Goal: Information Seeking & Learning: Learn about a topic

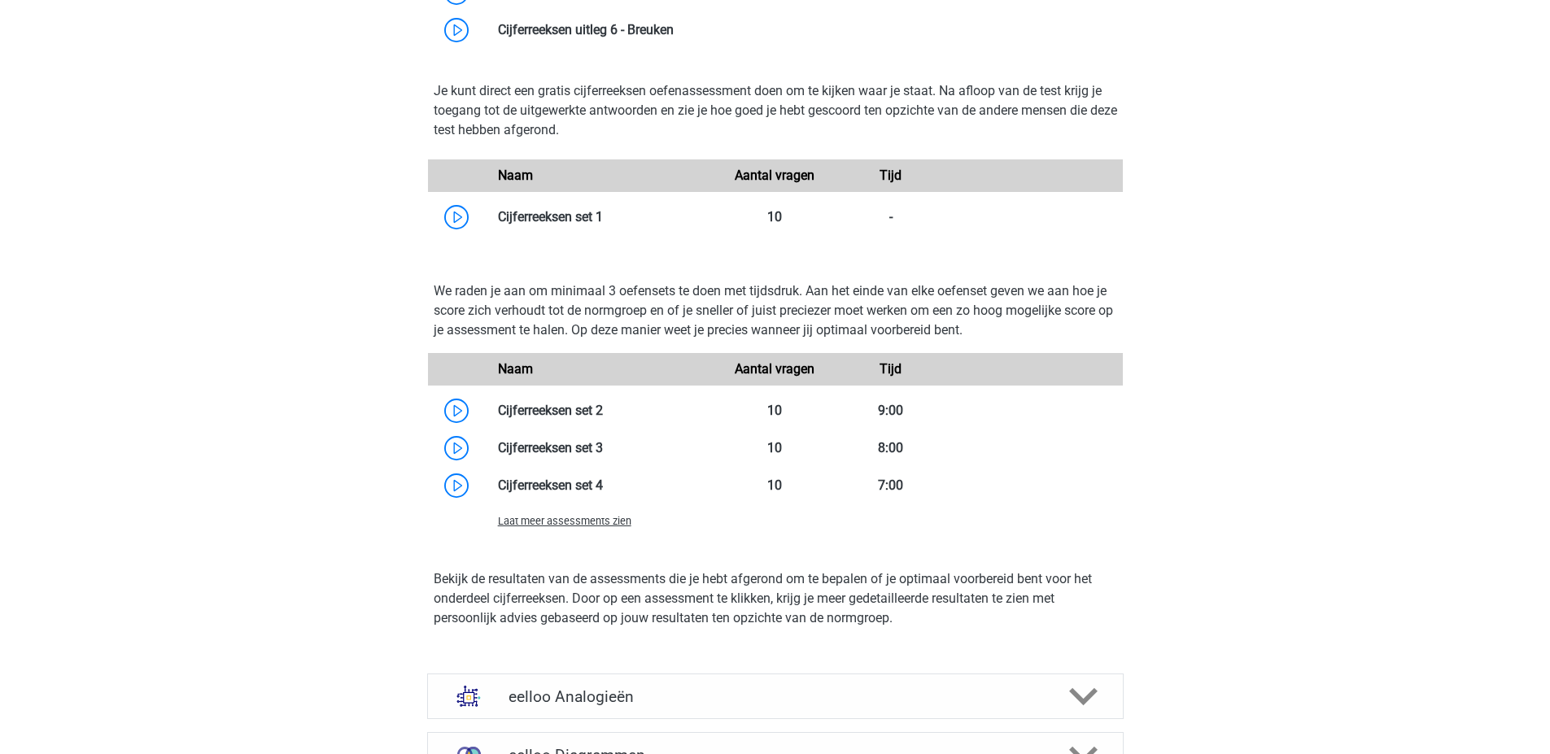
scroll to position [1221, 0]
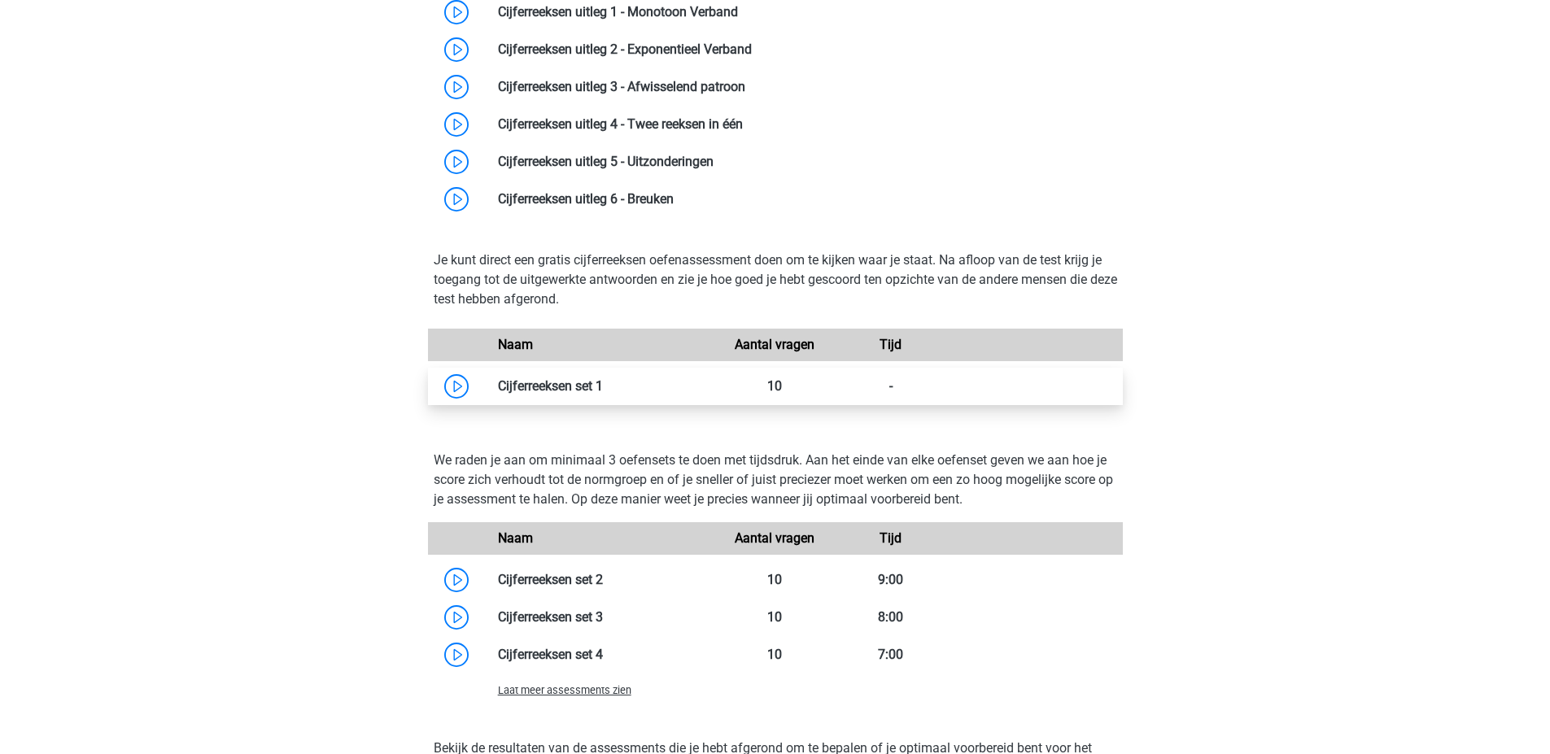
click at [603, 394] on link at bounding box center [603, 385] width 0 height 15
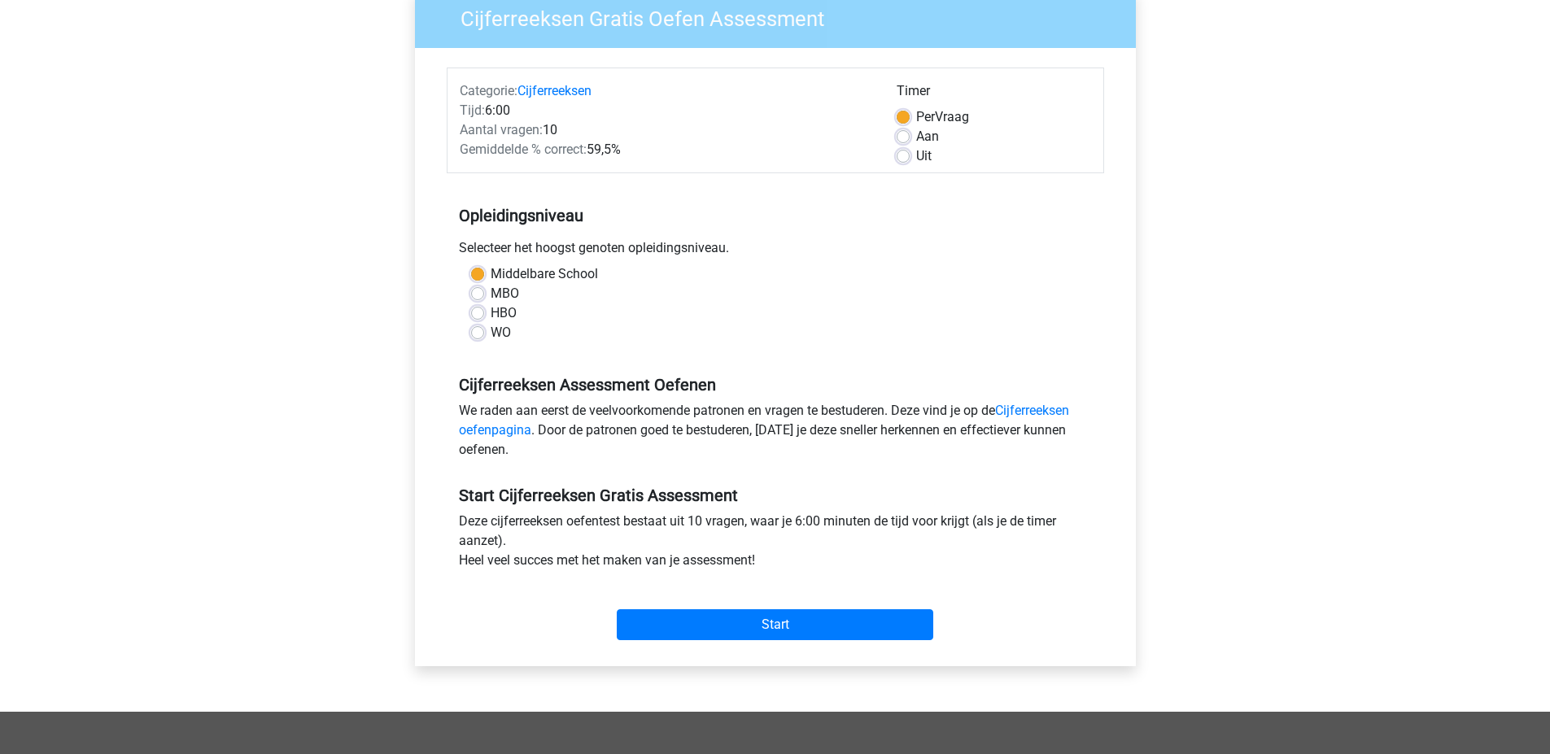
scroll to position [163, 0]
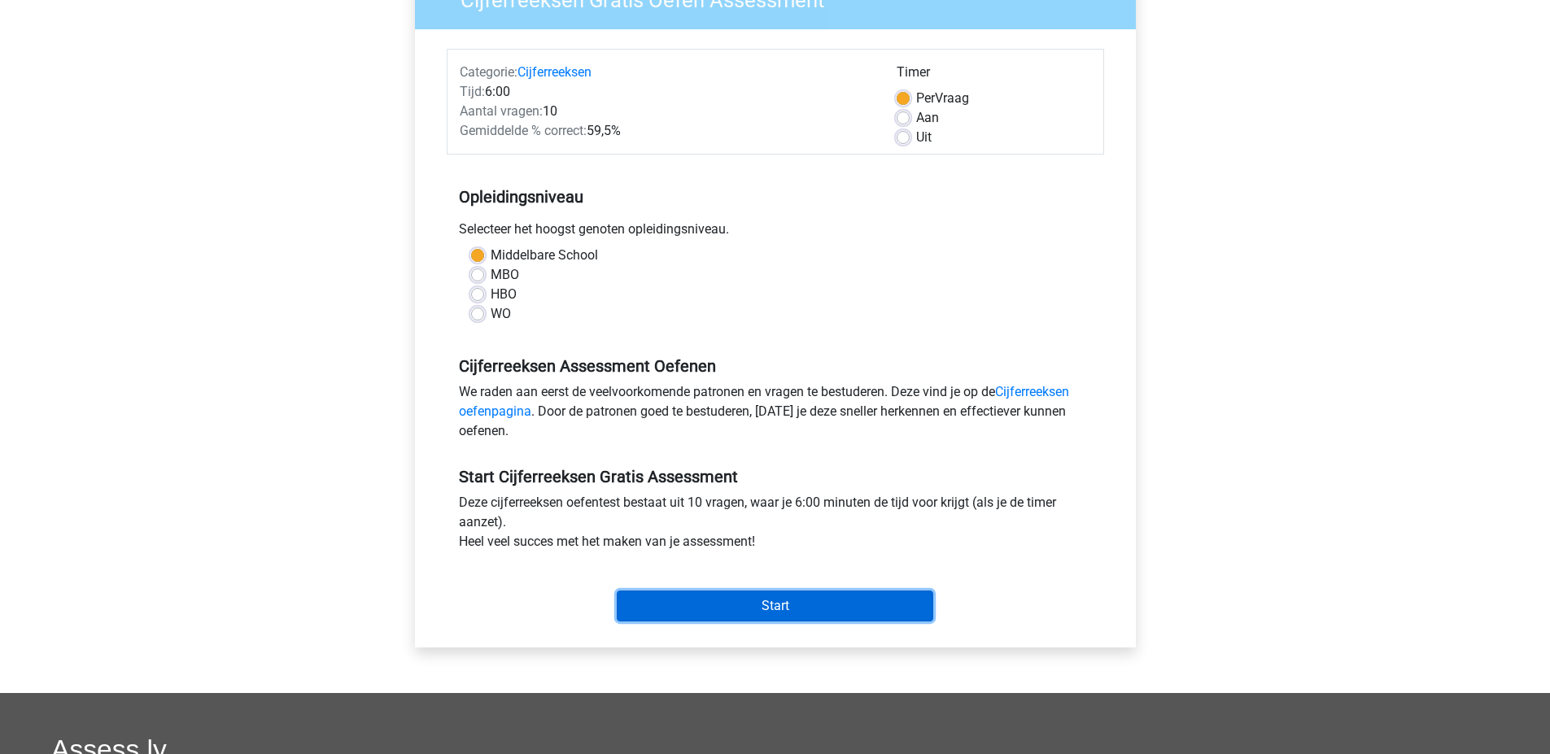
click at [701, 600] on input "Start" at bounding box center [775, 606] width 317 height 31
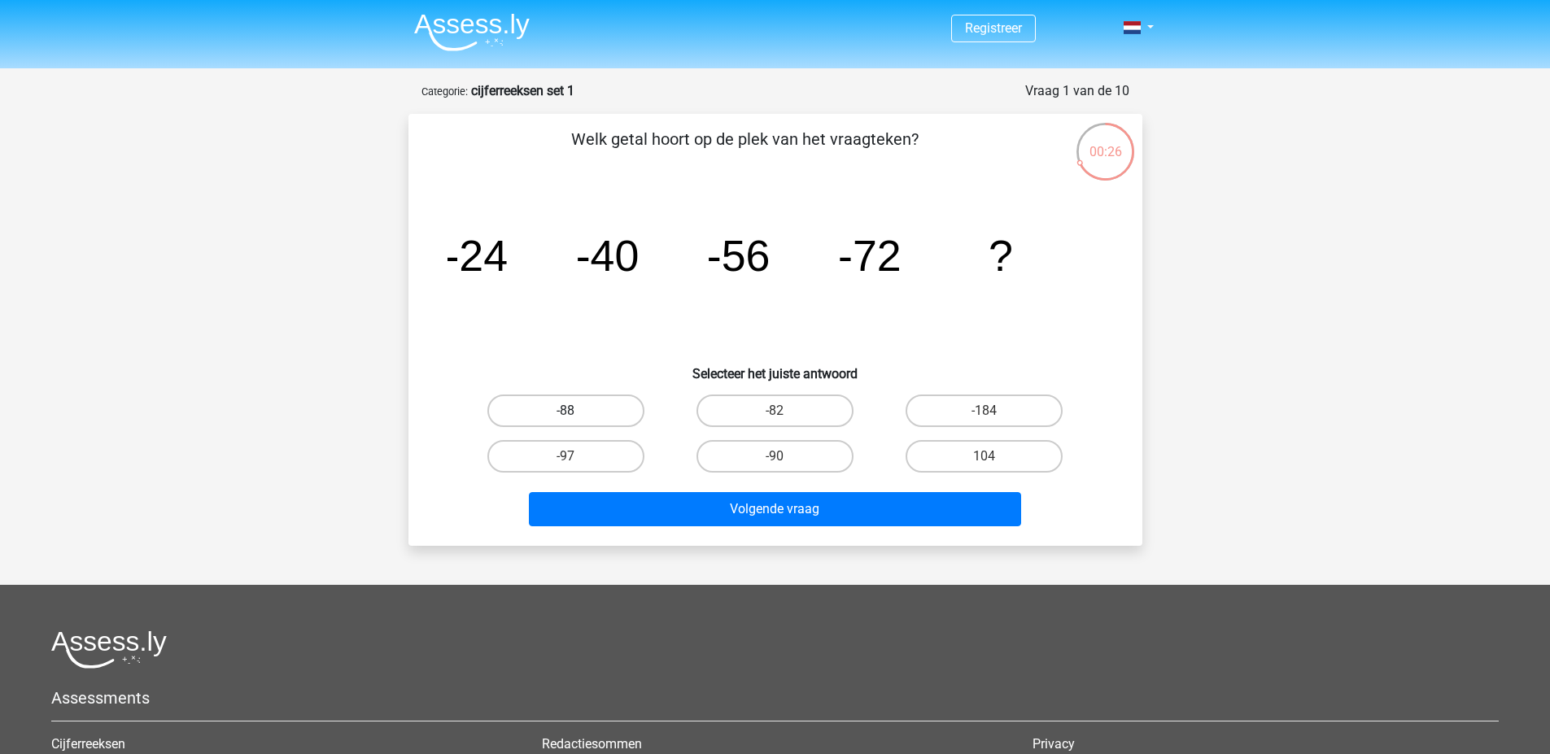
click at [606, 413] on label "-88" at bounding box center [565, 411] width 157 height 33
click at [576, 413] on input "-88" at bounding box center [571, 416] width 11 height 11
radio input "true"
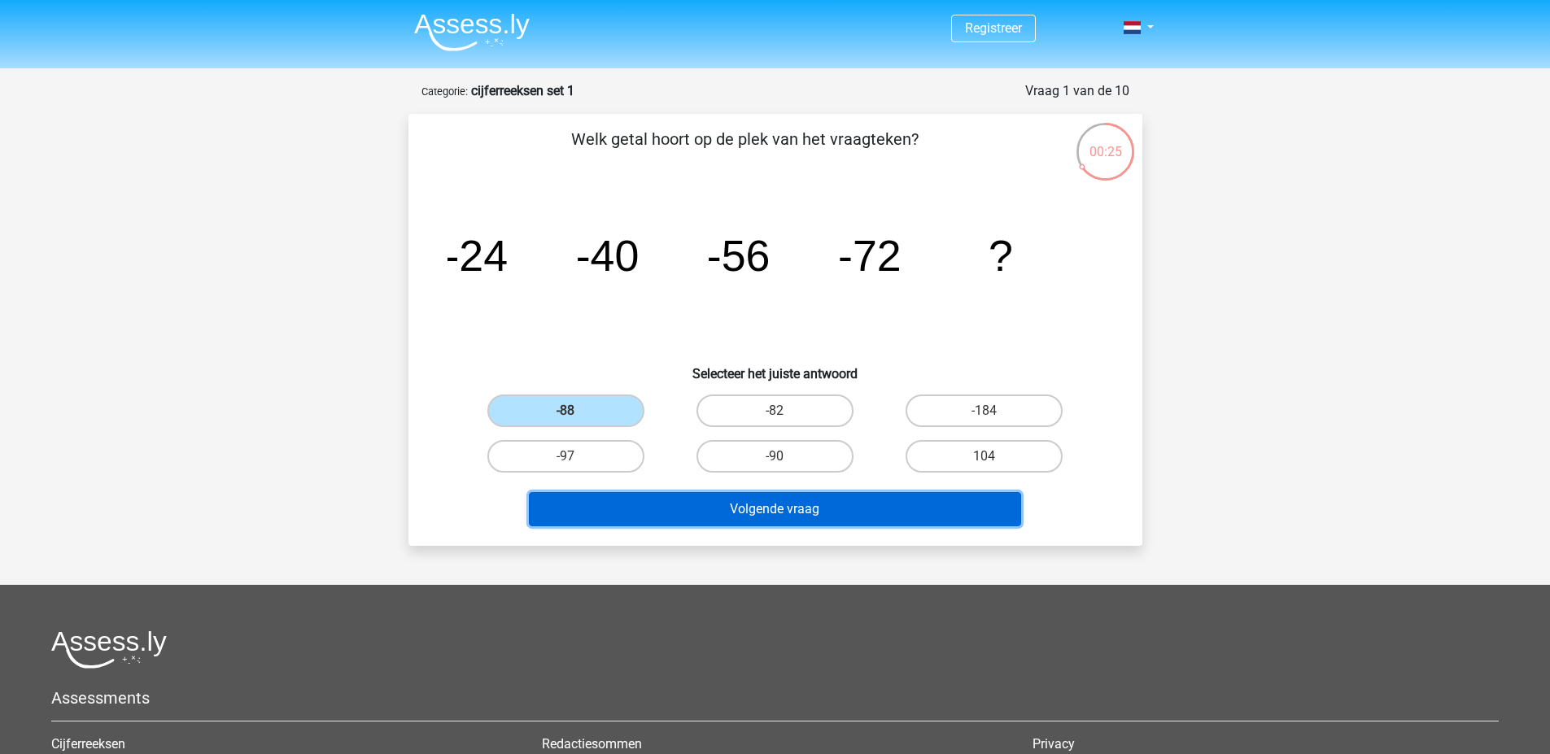
click at [784, 503] on button "Volgende vraag" at bounding box center [775, 509] width 492 height 34
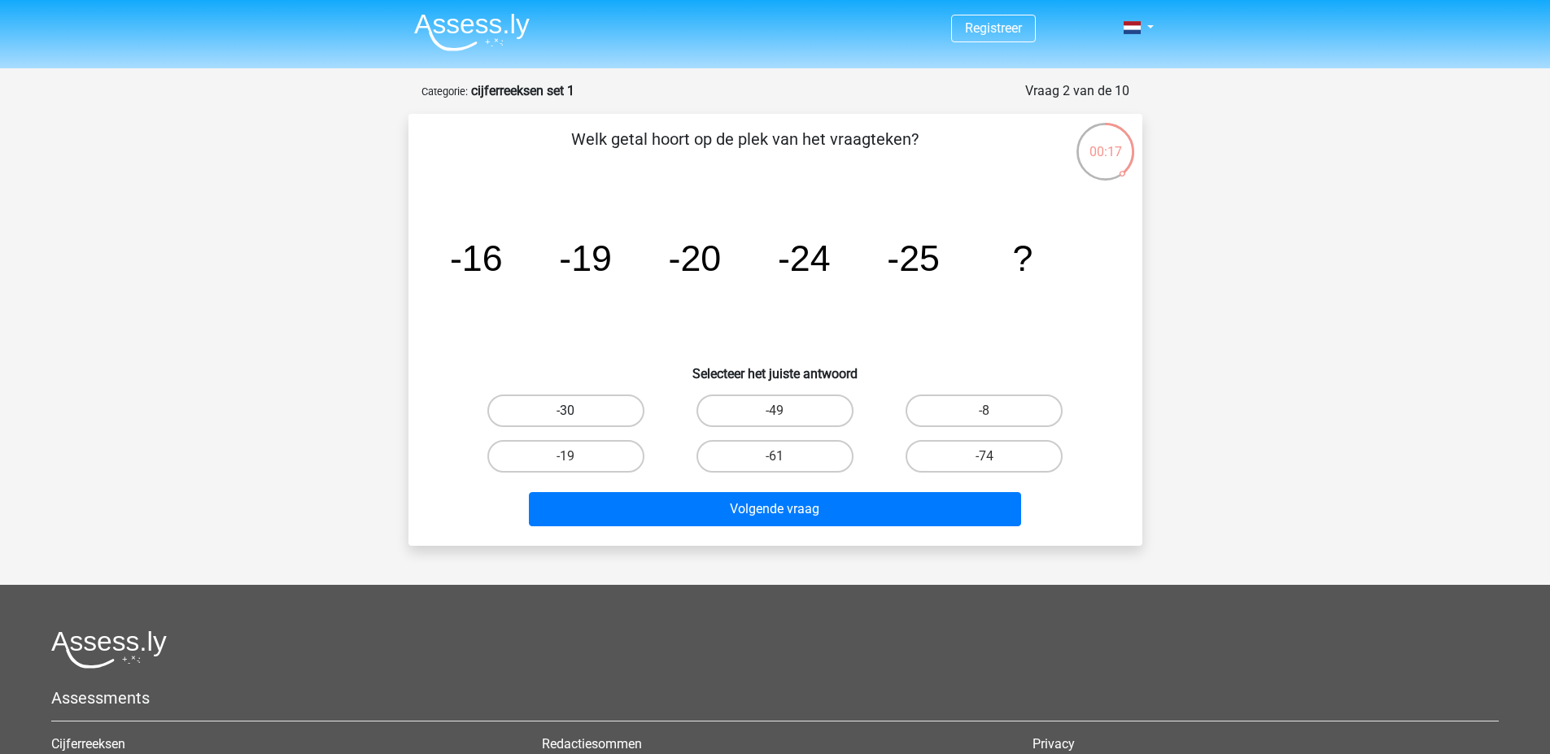
click at [623, 408] on label "-30" at bounding box center [565, 411] width 157 height 33
click at [576, 411] on input "-30" at bounding box center [571, 416] width 11 height 11
radio input "true"
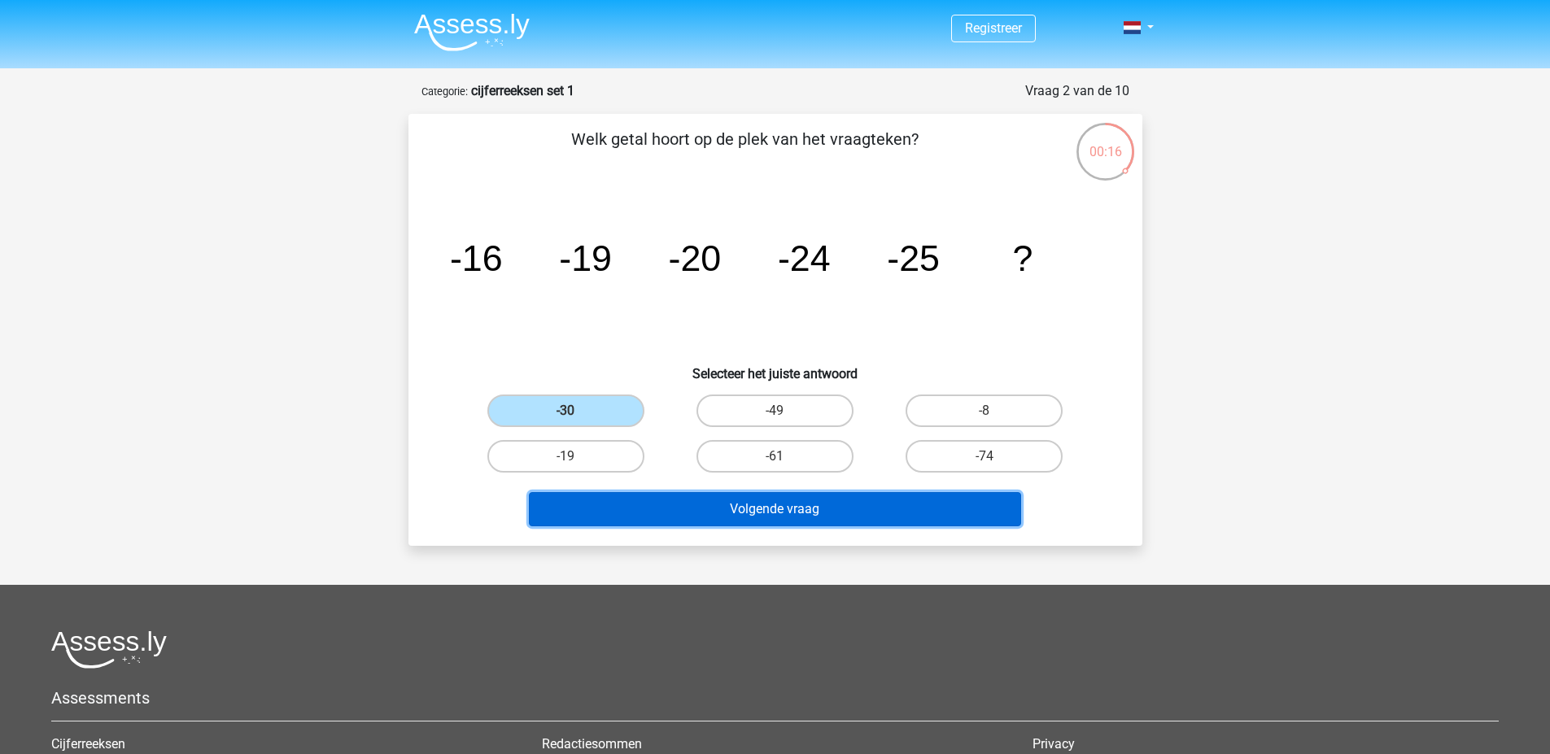
click at [681, 506] on button "Volgende vraag" at bounding box center [775, 509] width 492 height 34
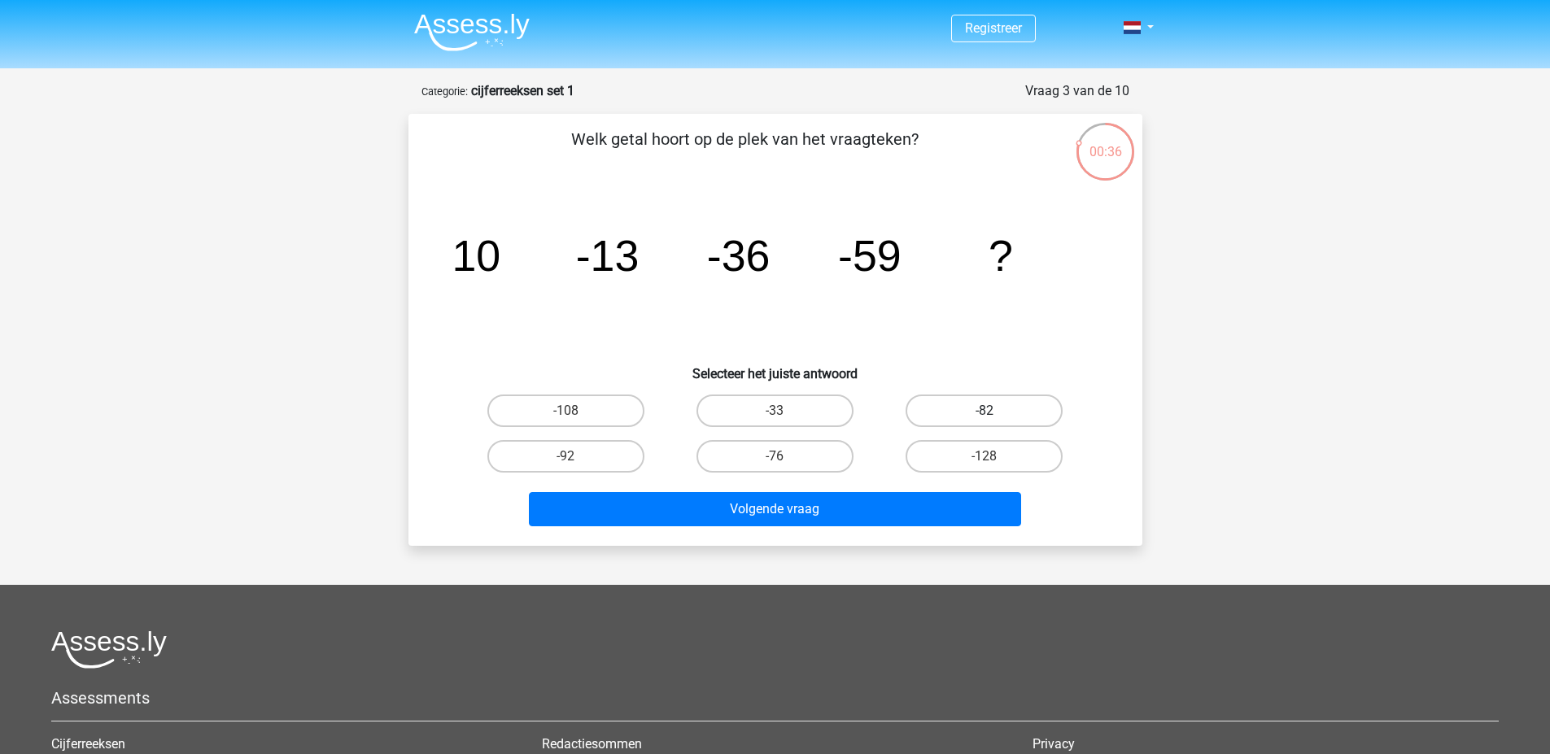
click at [1012, 420] on label "-82" at bounding box center [984, 411] width 157 height 33
click at [995, 420] on input "-82" at bounding box center [990, 416] width 11 height 11
radio input "true"
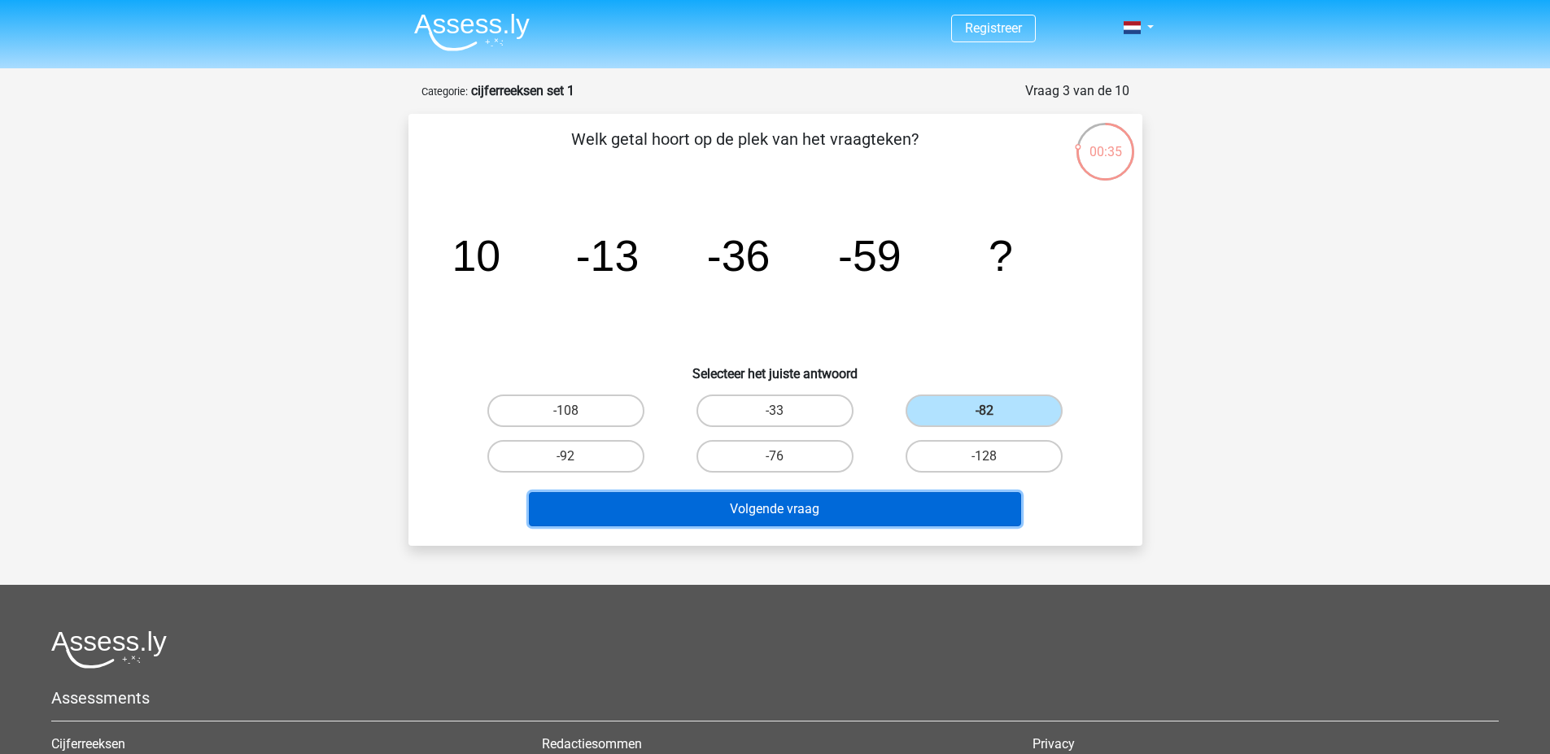
click at [930, 492] on button "Volgende vraag" at bounding box center [775, 509] width 492 height 34
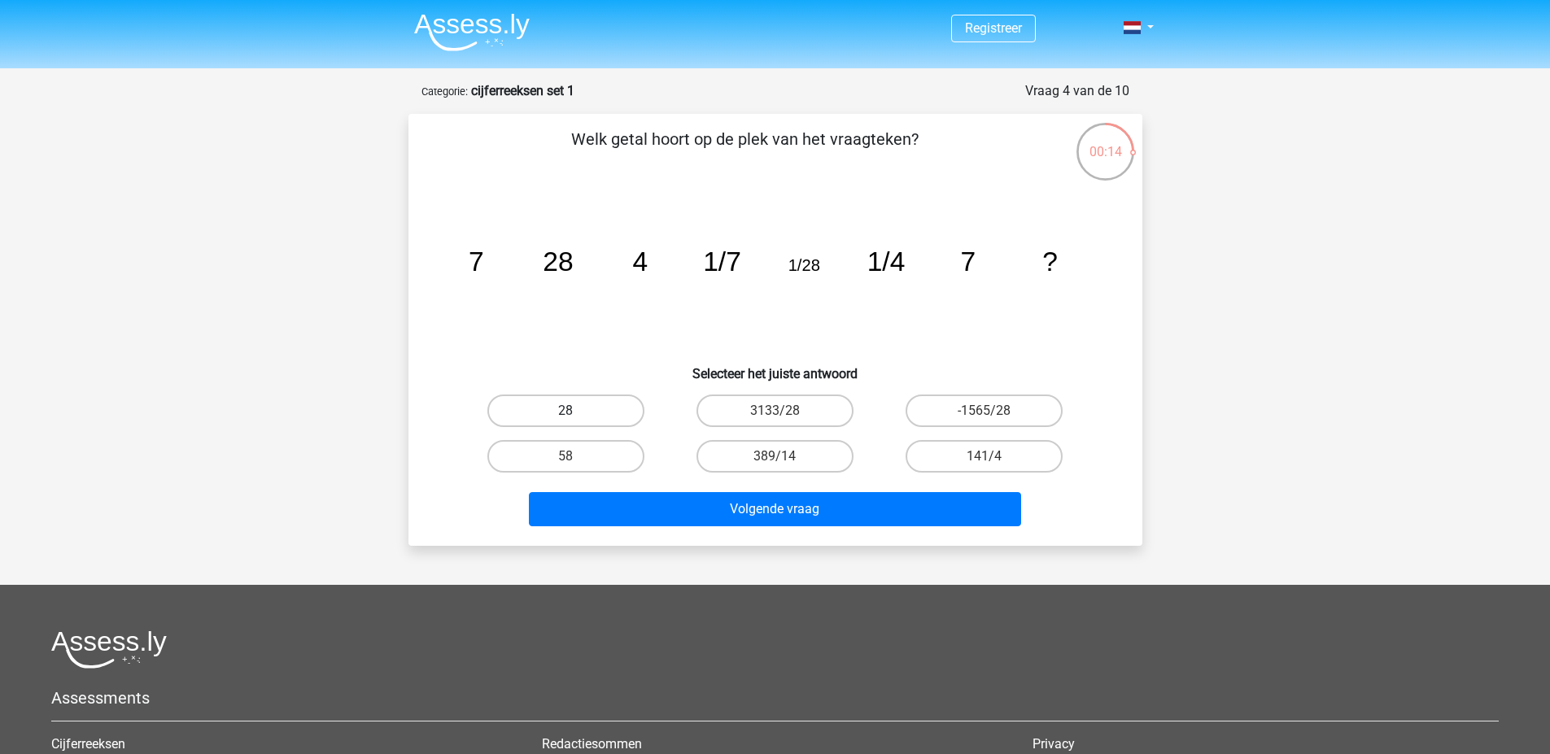
click at [621, 417] on label "28" at bounding box center [565, 411] width 157 height 33
click at [576, 417] on input "28" at bounding box center [571, 416] width 11 height 11
radio input "true"
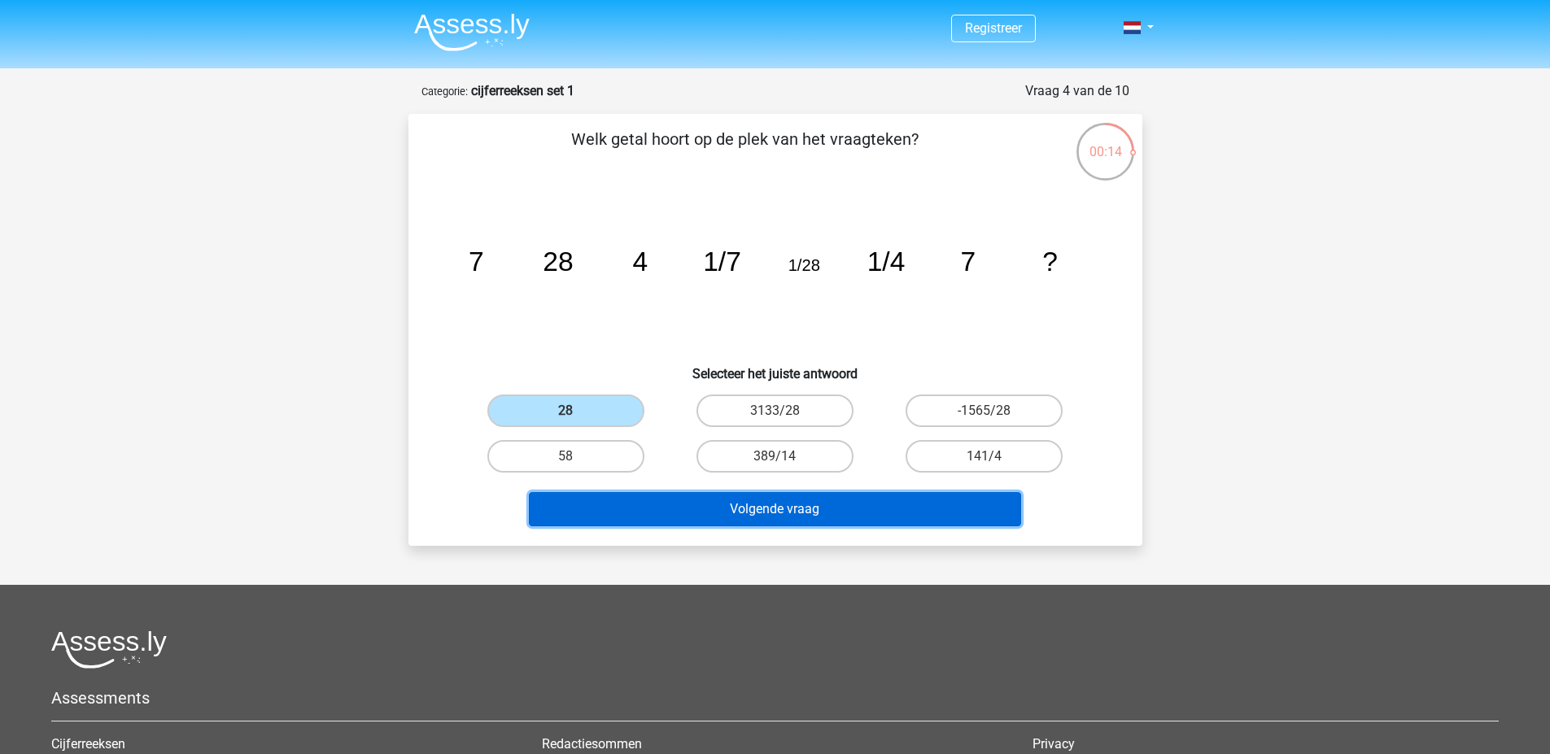
click at [701, 501] on button "Volgende vraag" at bounding box center [775, 509] width 492 height 34
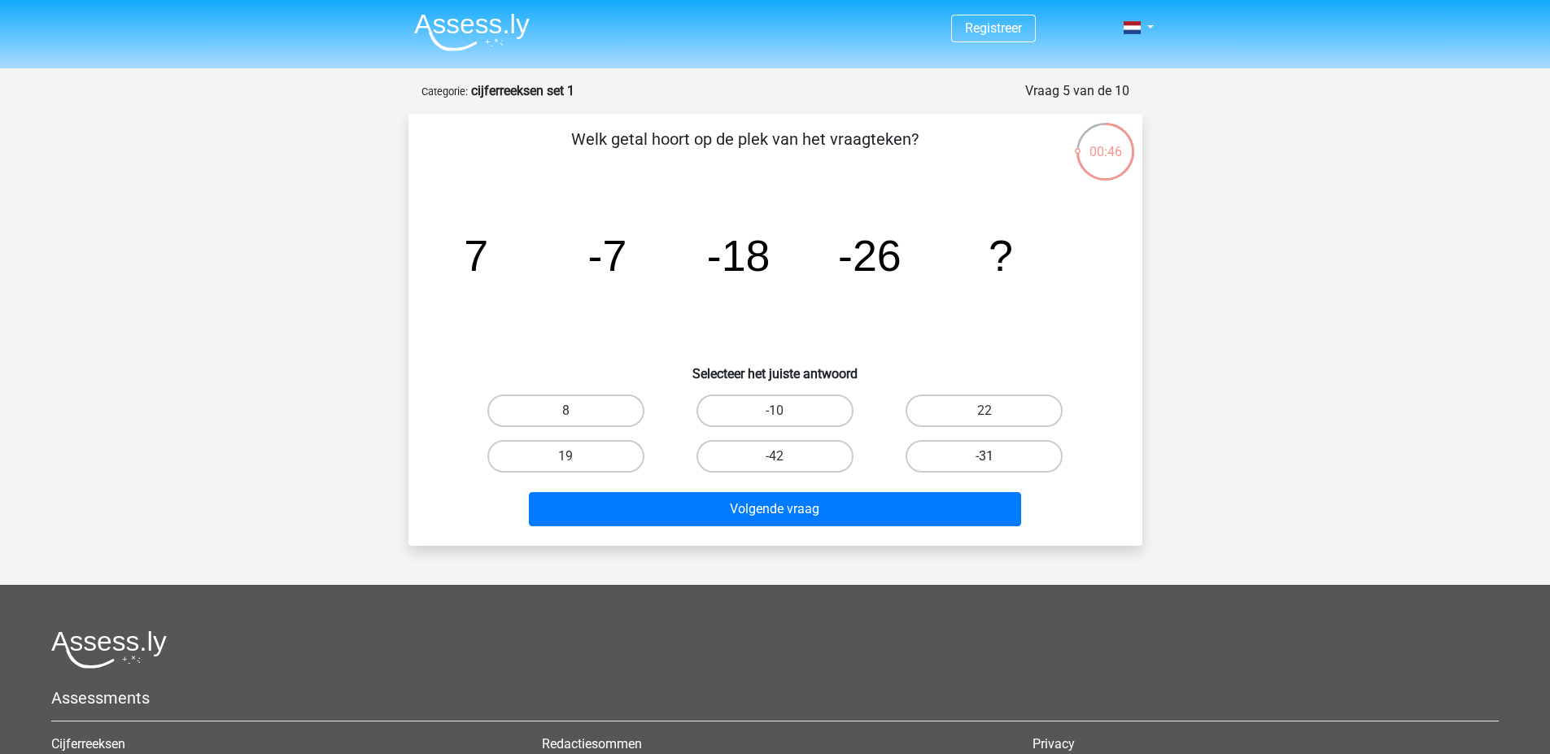
click at [977, 449] on label "-31" at bounding box center [984, 456] width 157 height 33
click at [985, 457] on input "-31" at bounding box center [990, 462] width 11 height 11
radio input "true"
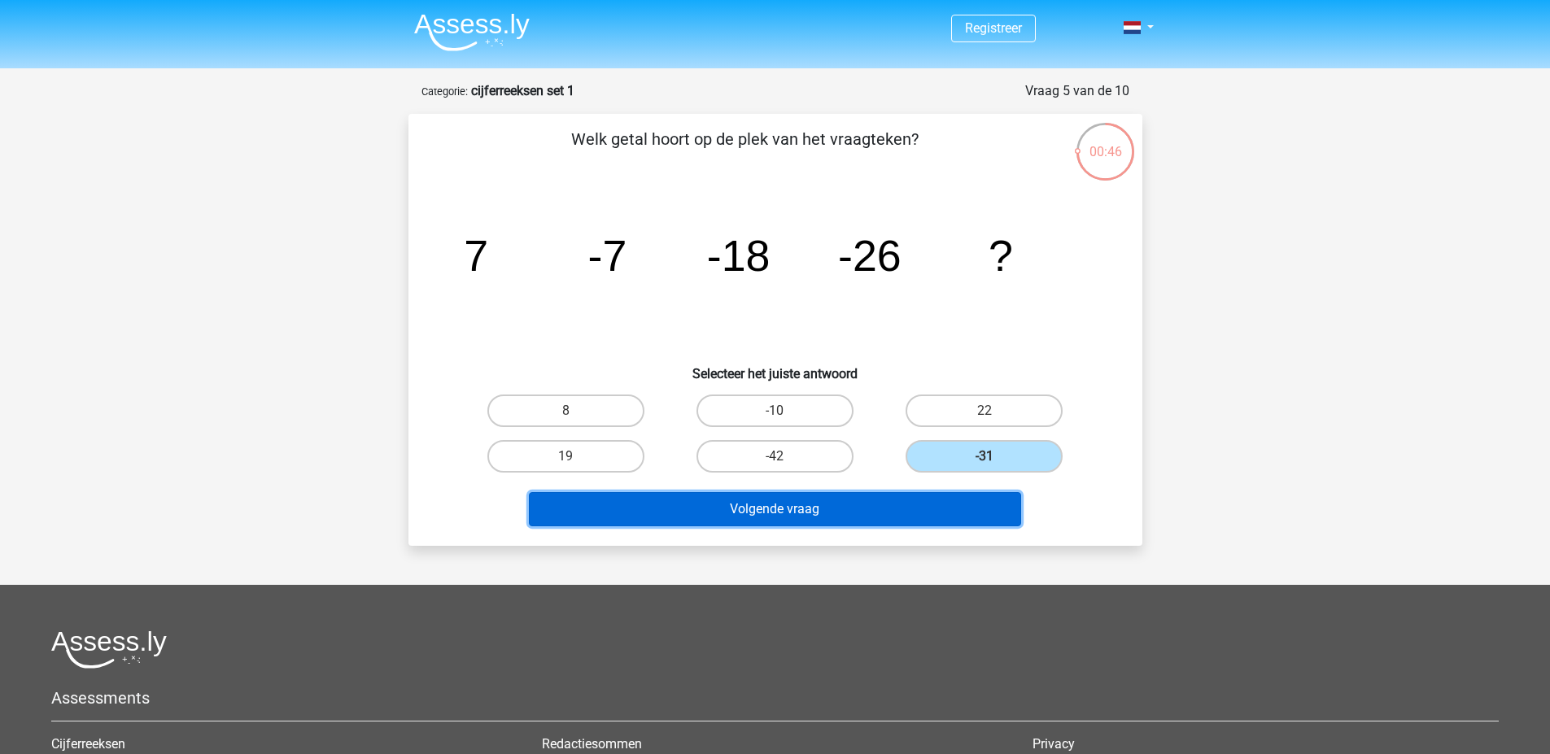
click at [955, 499] on button "Volgende vraag" at bounding box center [775, 509] width 492 height 34
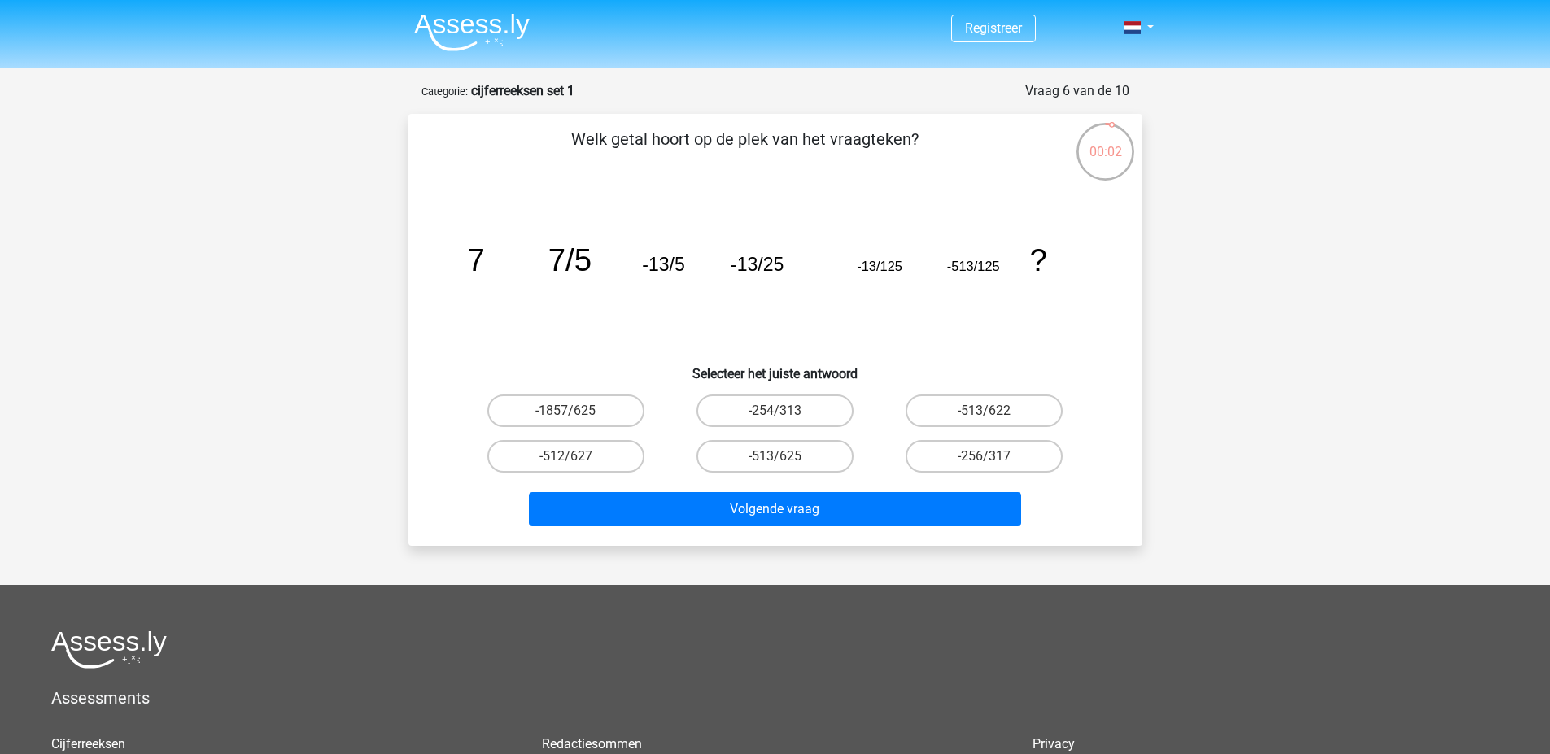
click at [574, 457] on input "-512/627" at bounding box center [571, 462] width 11 height 11
radio input "true"
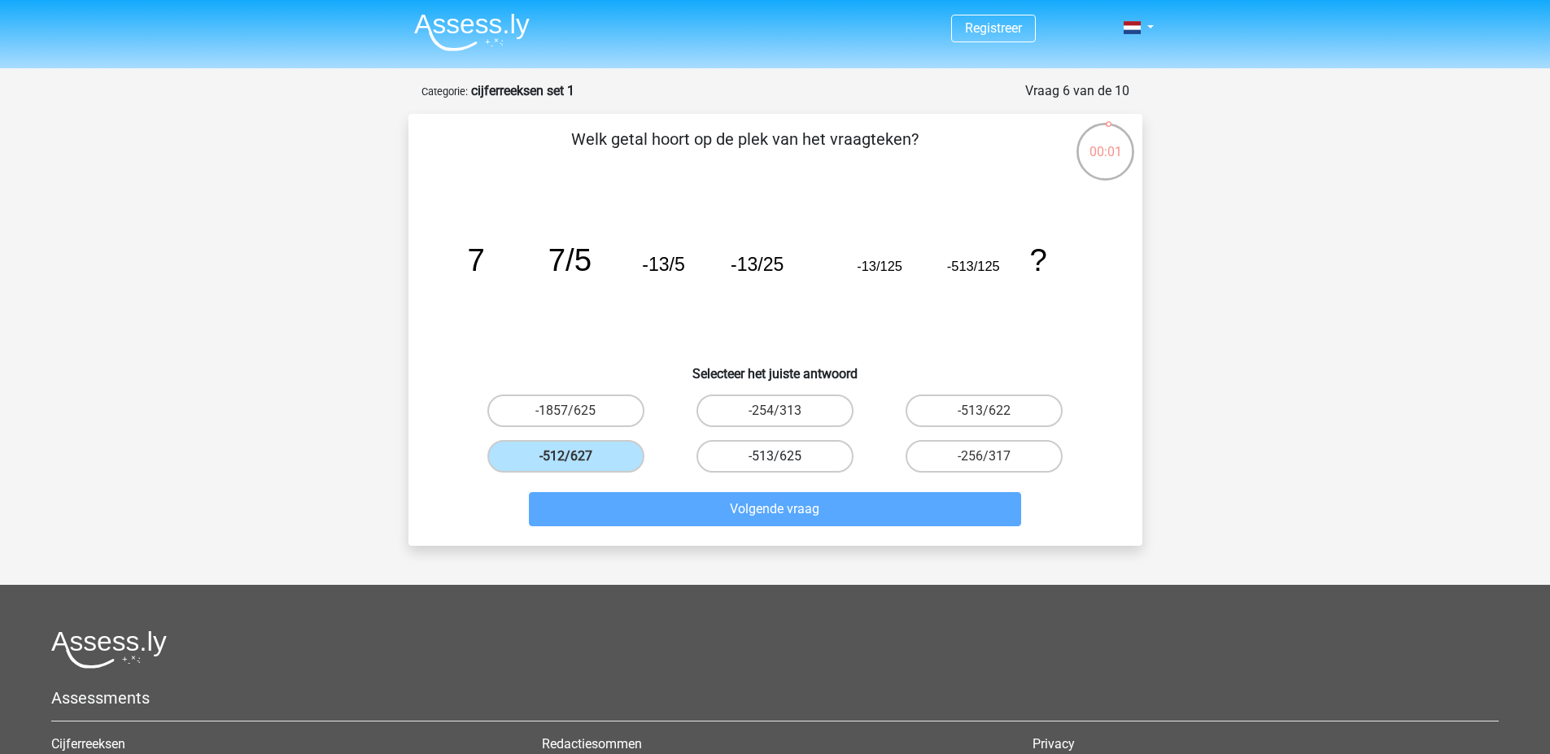
click at [727, 459] on label "-513/625" at bounding box center [775, 456] width 157 height 33
click at [775, 459] on input "-513/625" at bounding box center [780, 462] width 11 height 11
radio input "true"
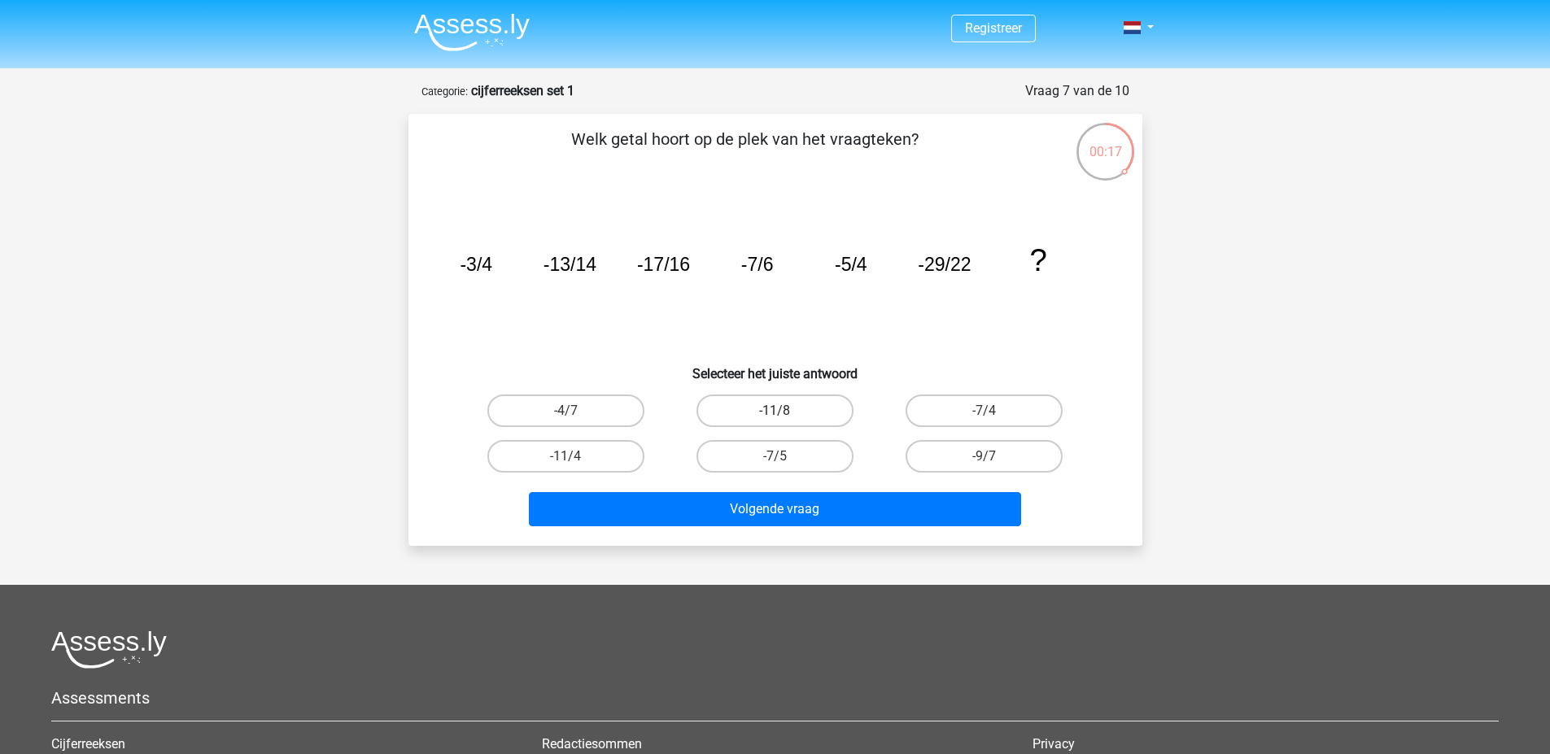
click at [775, 423] on label "-11/8" at bounding box center [775, 411] width 157 height 33
click at [775, 422] on input "-11/8" at bounding box center [780, 416] width 11 height 11
radio input "true"
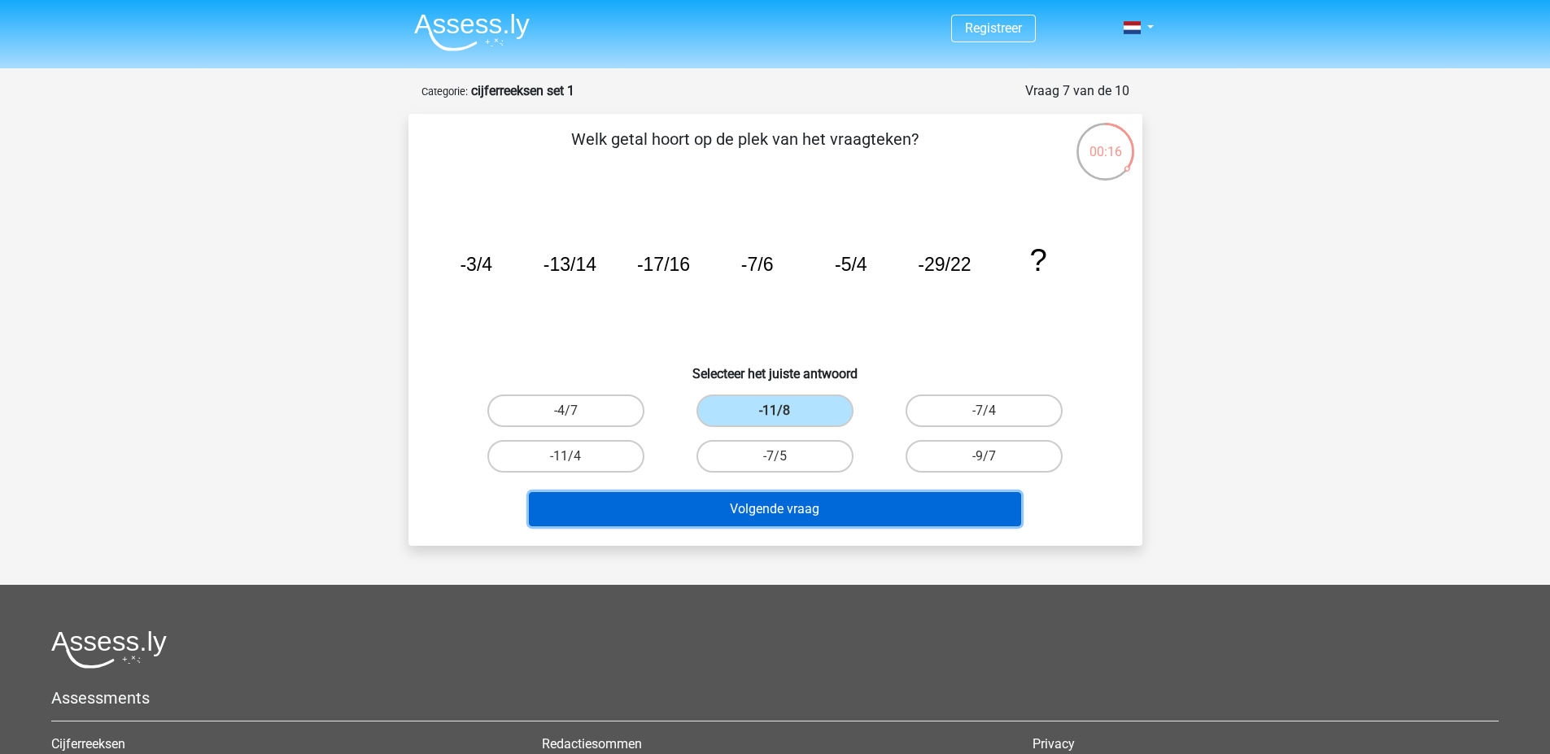
click at [793, 506] on button "Volgende vraag" at bounding box center [775, 509] width 492 height 34
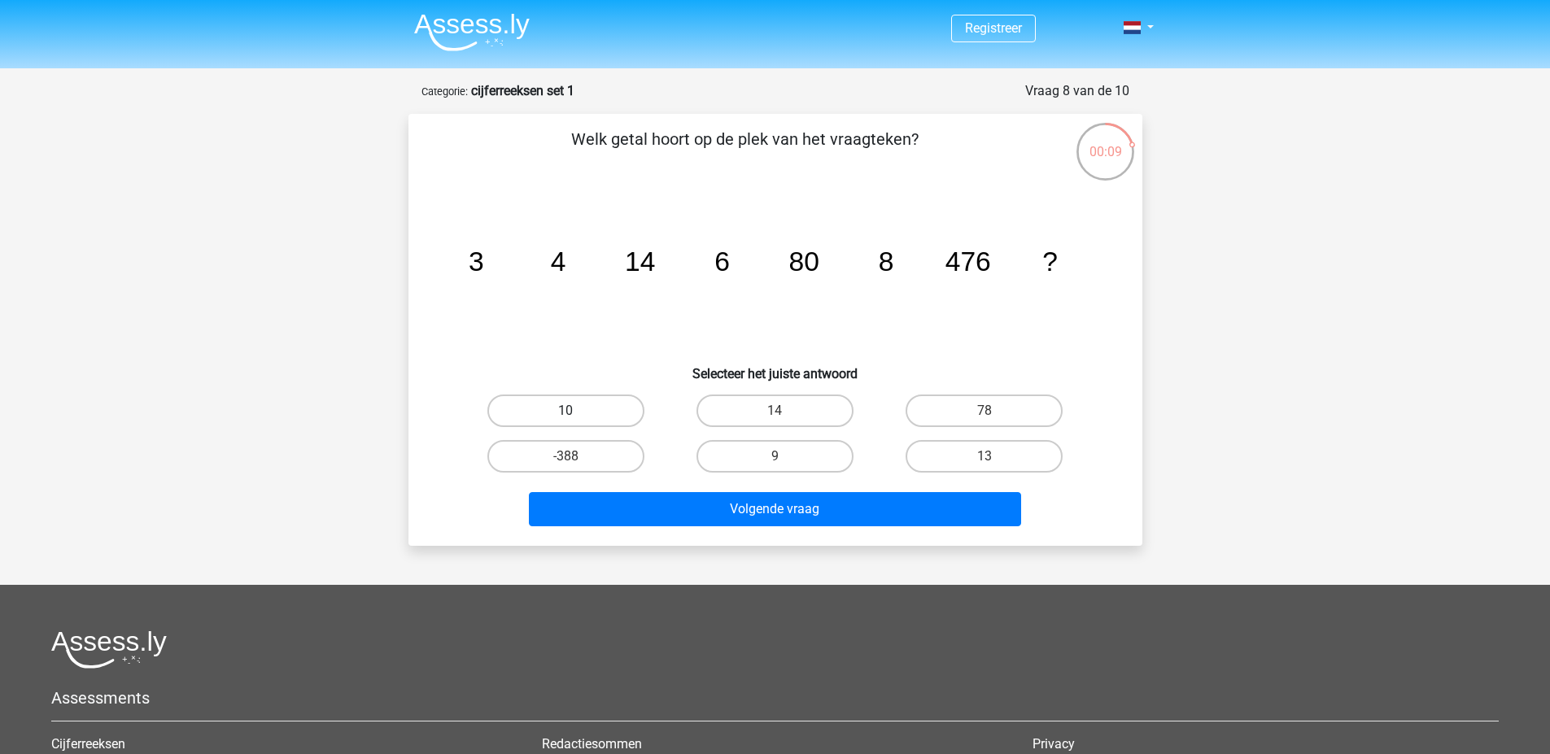
click at [606, 412] on label "10" at bounding box center [565, 411] width 157 height 33
click at [576, 412] on input "10" at bounding box center [571, 416] width 11 height 11
radio input "true"
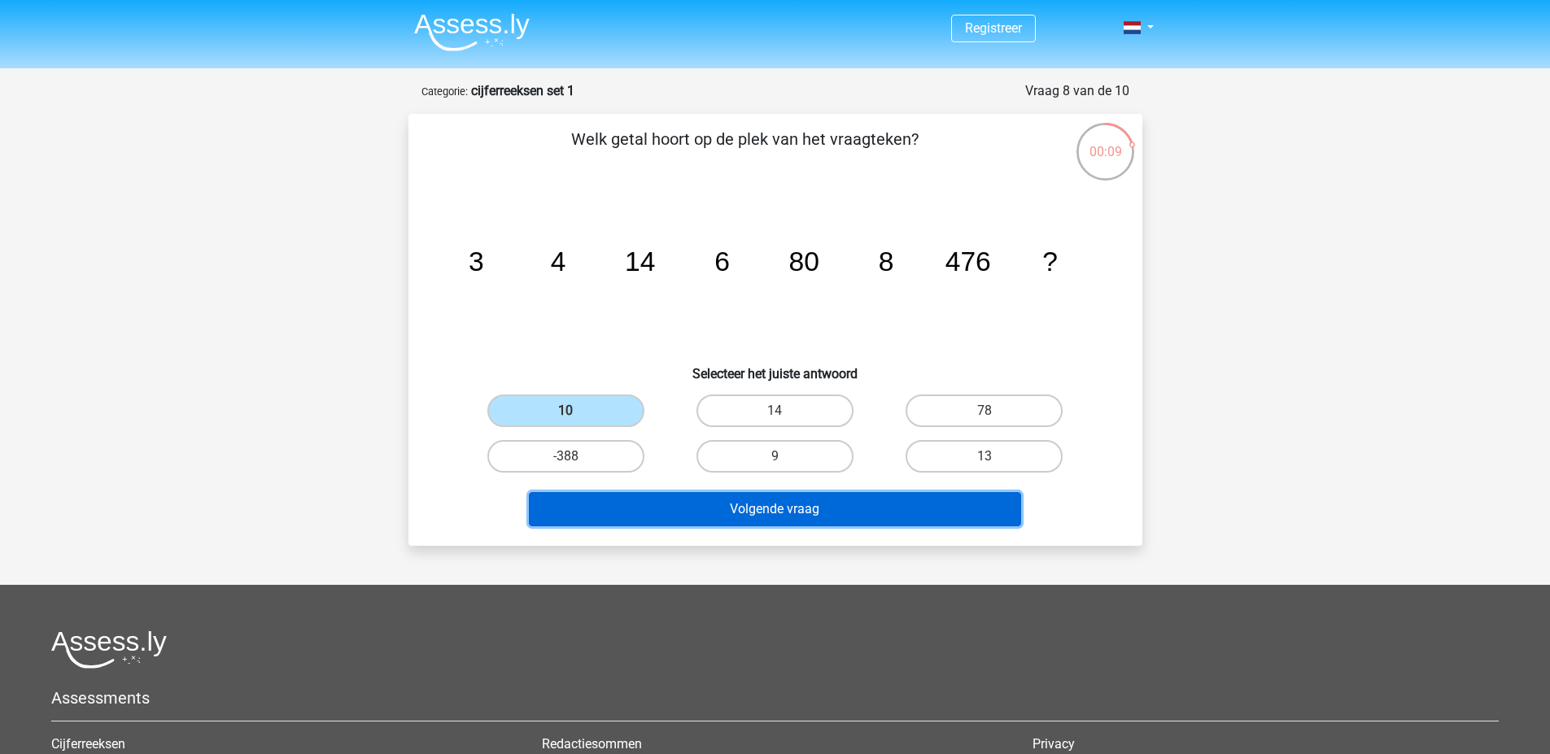
click at [675, 514] on button "Volgende vraag" at bounding box center [775, 509] width 492 height 34
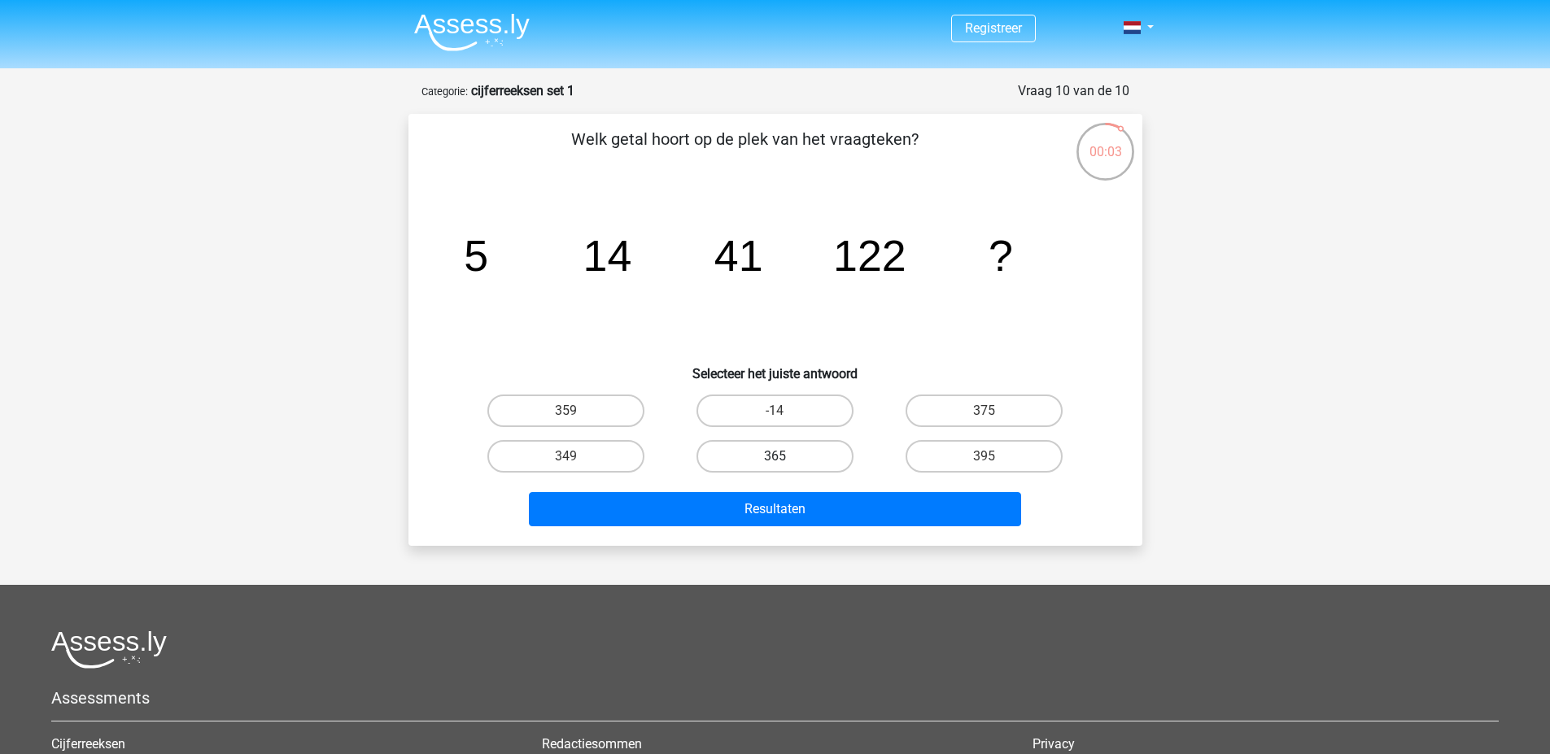
click at [739, 456] on label "365" at bounding box center [775, 456] width 157 height 33
click at [775, 457] on input "365" at bounding box center [780, 462] width 11 height 11
radio input "true"
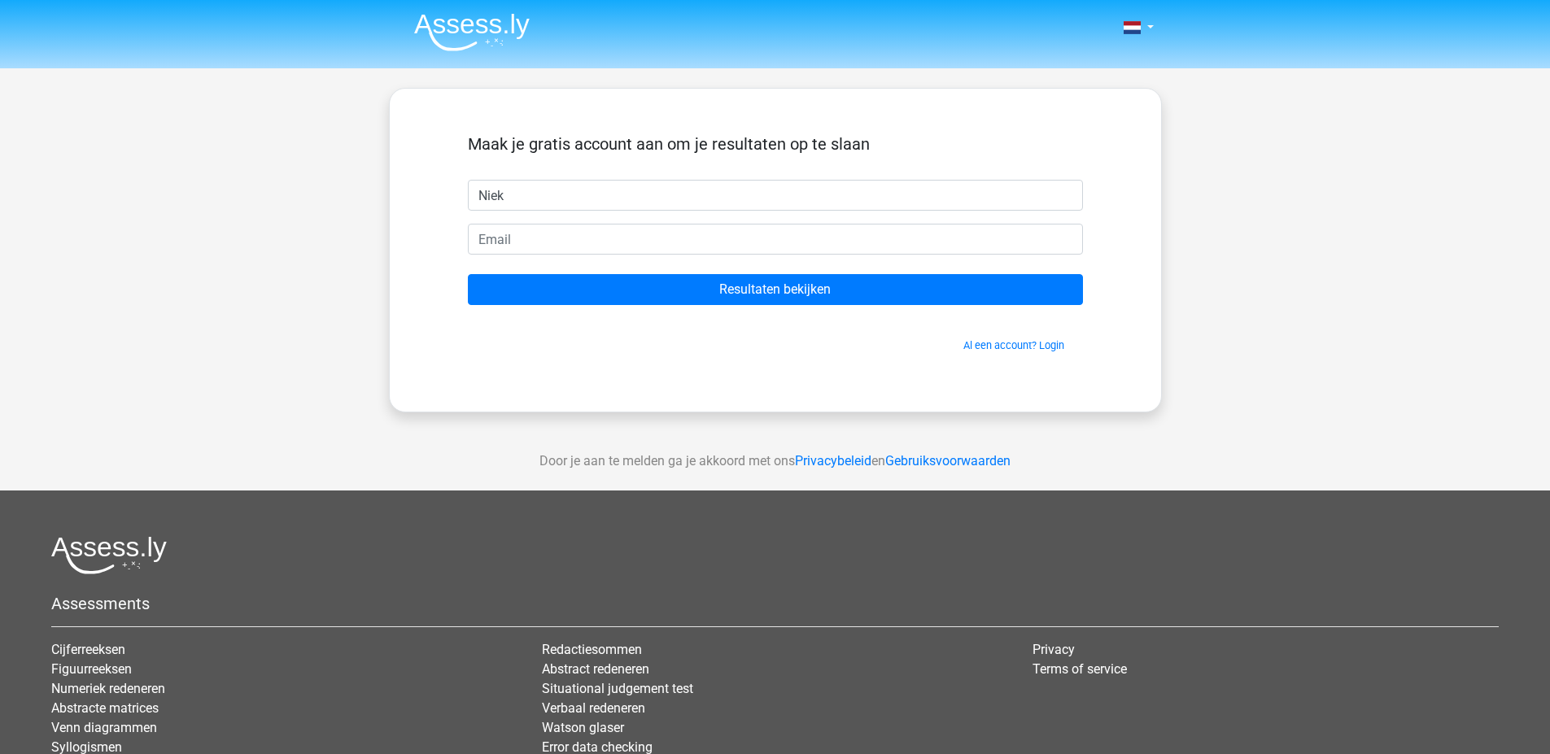
type input "Niek"
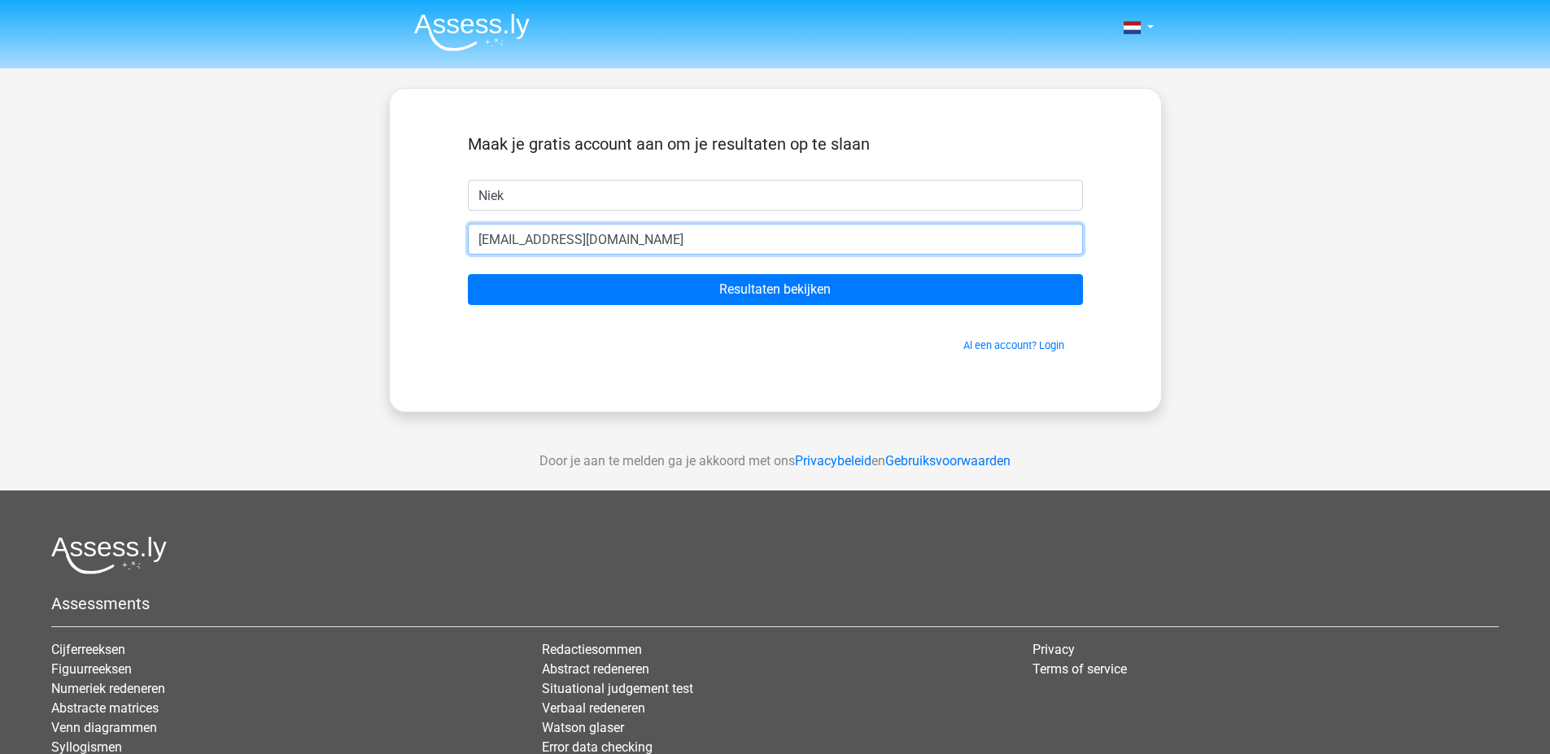
type input "Nkleinnagel@gmail.com"
click at [468, 274] on input "Resultaten bekijken" at bounding box center [775, 289] width 615 height 31
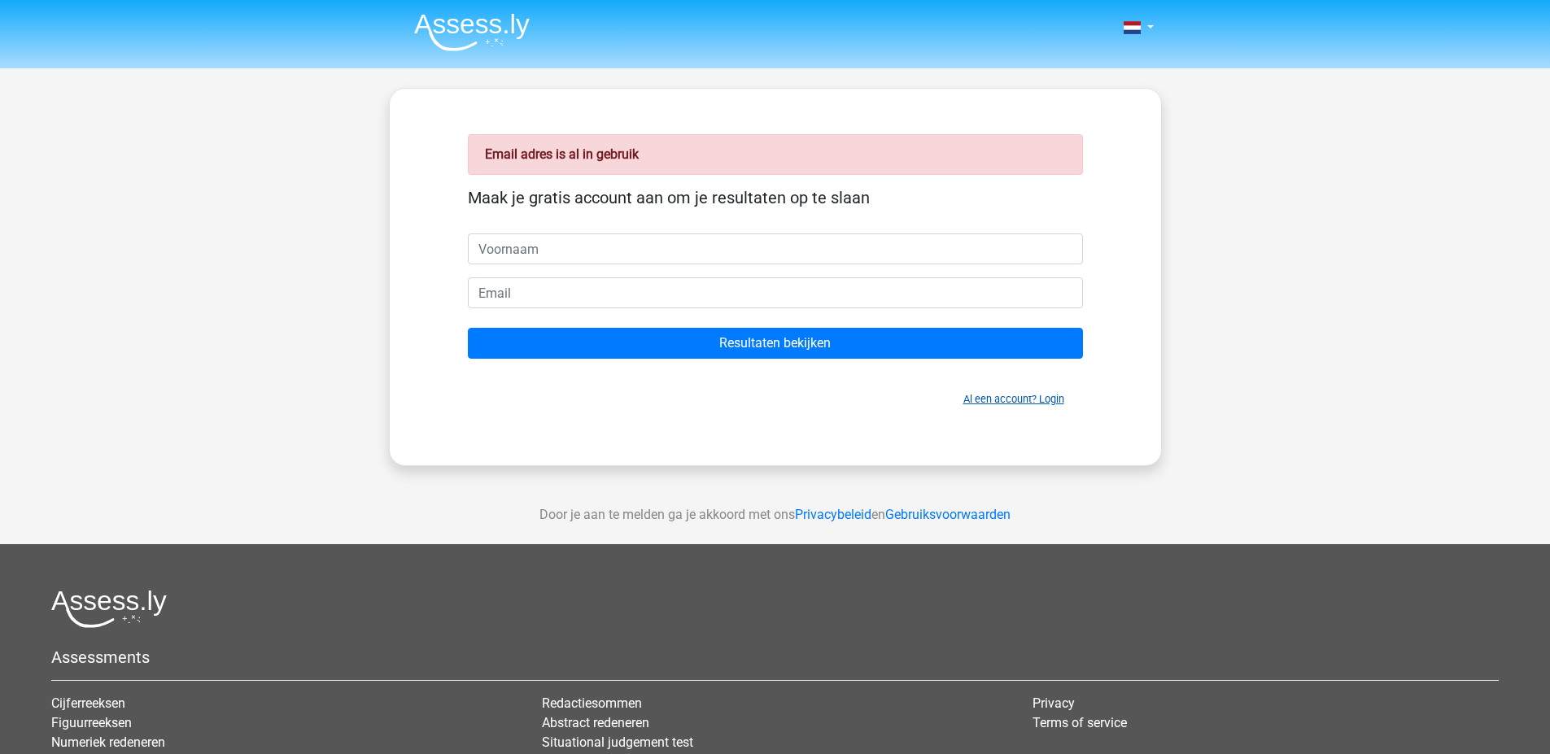
click at [1002, 404] on link "Al een account? Login" at bounding box center [1014, 399] width 101 height 12
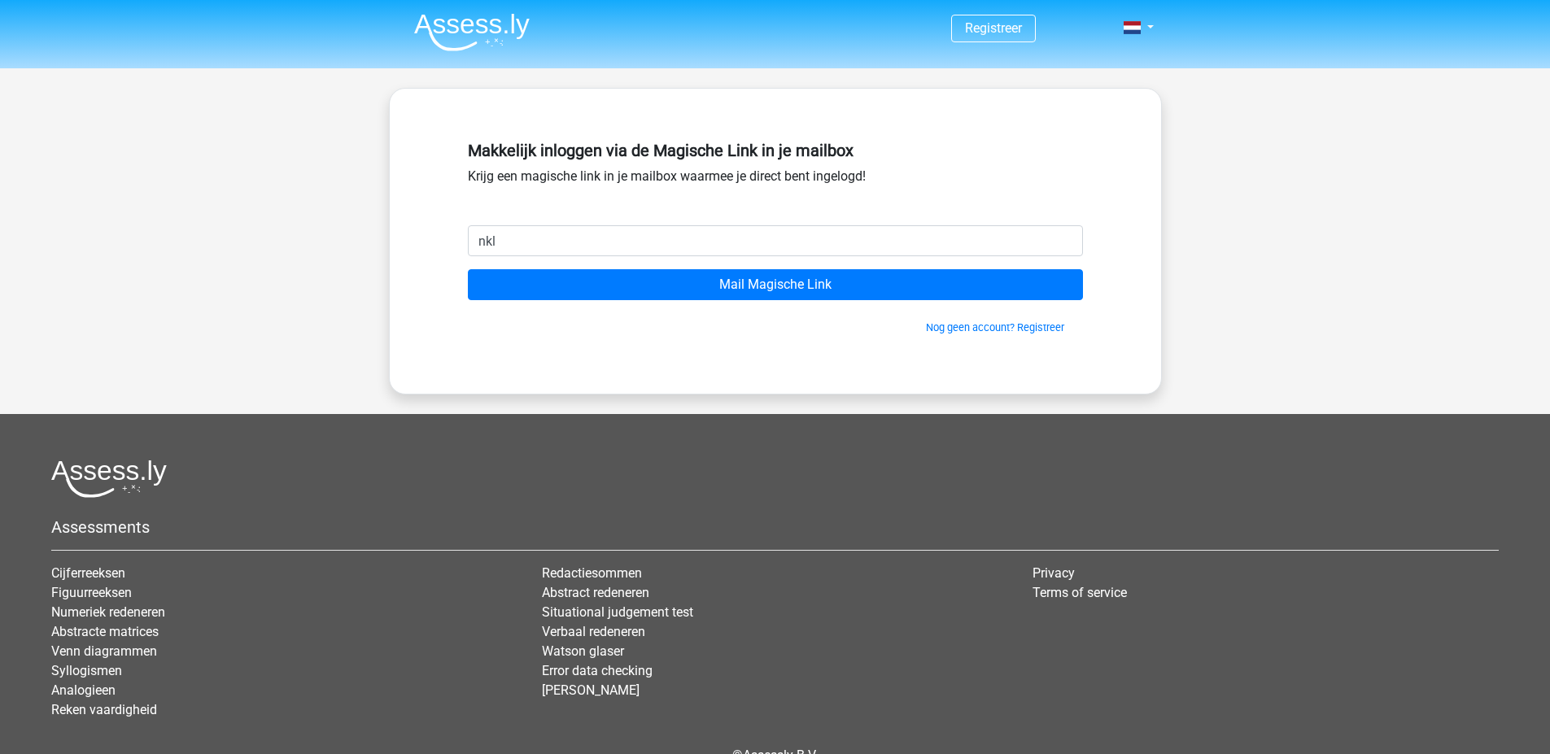
type input "Nkleinnagel@gmail.com"
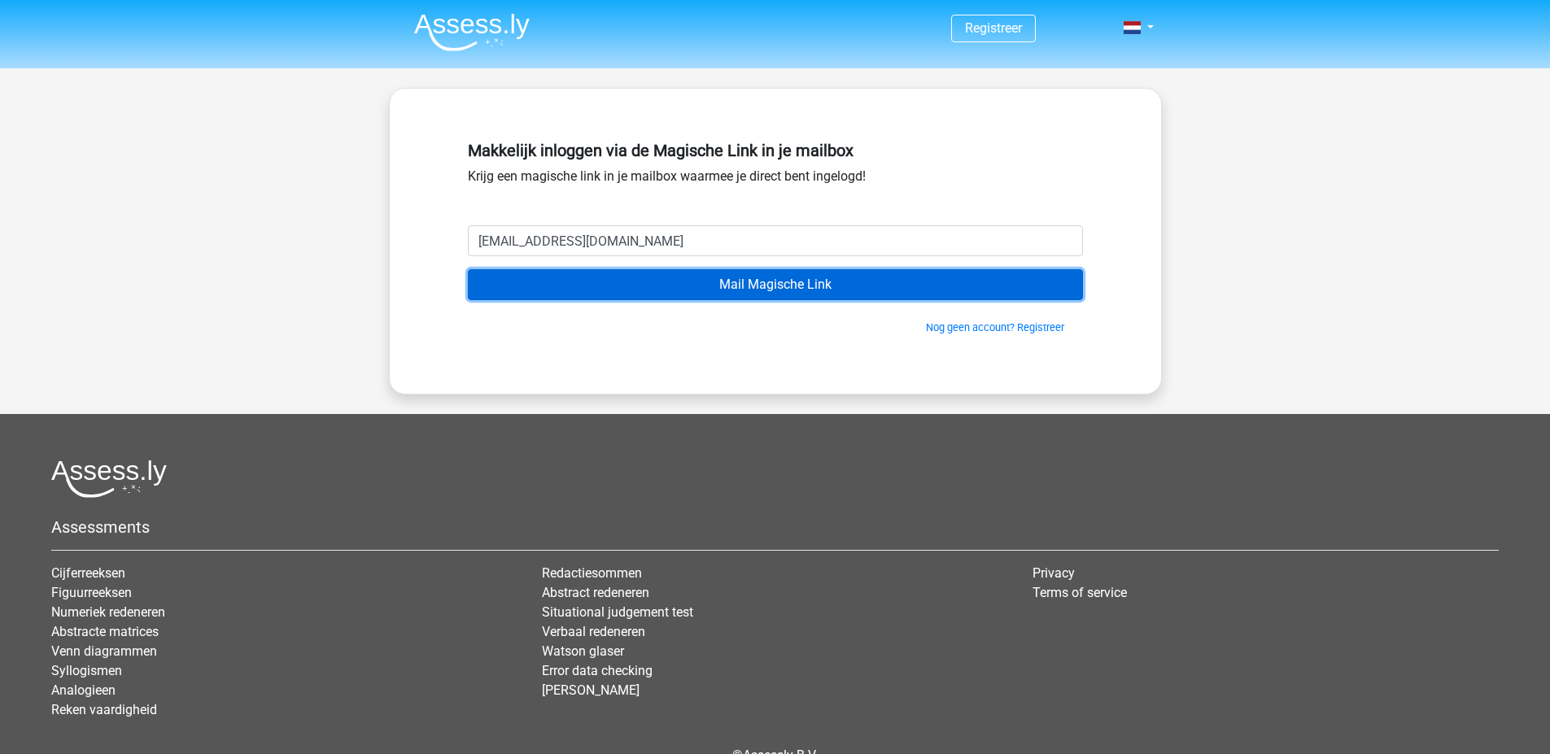
click at [675, 281] on input "Mail Magische Link" at bounding box center [775, 284] width 615 height 31
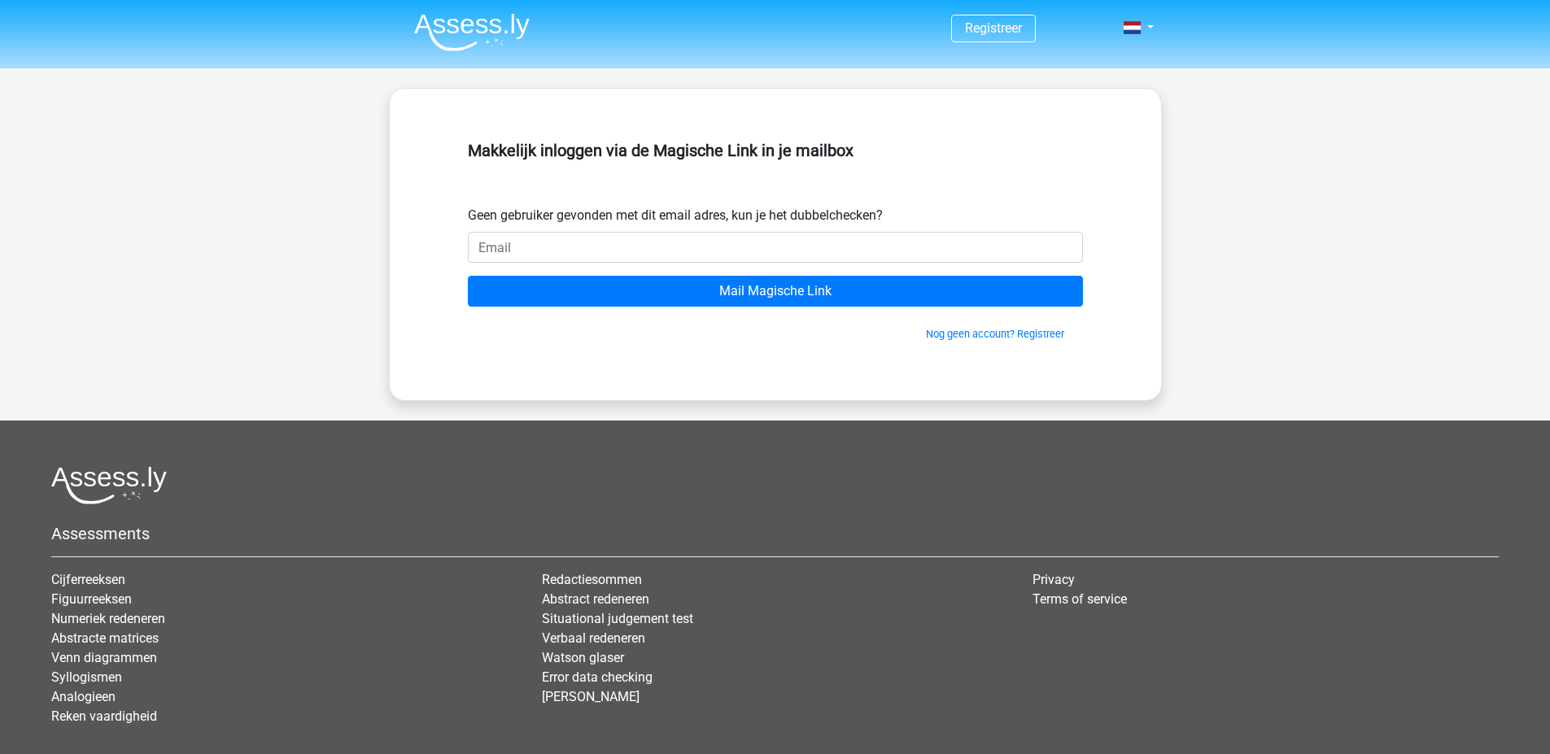
click at [700, 240] on input "email" at bounding box center [775, 247] width 615 height 31
type input "[EMAIL_ADDRESS][DOMAIN_NAME]"
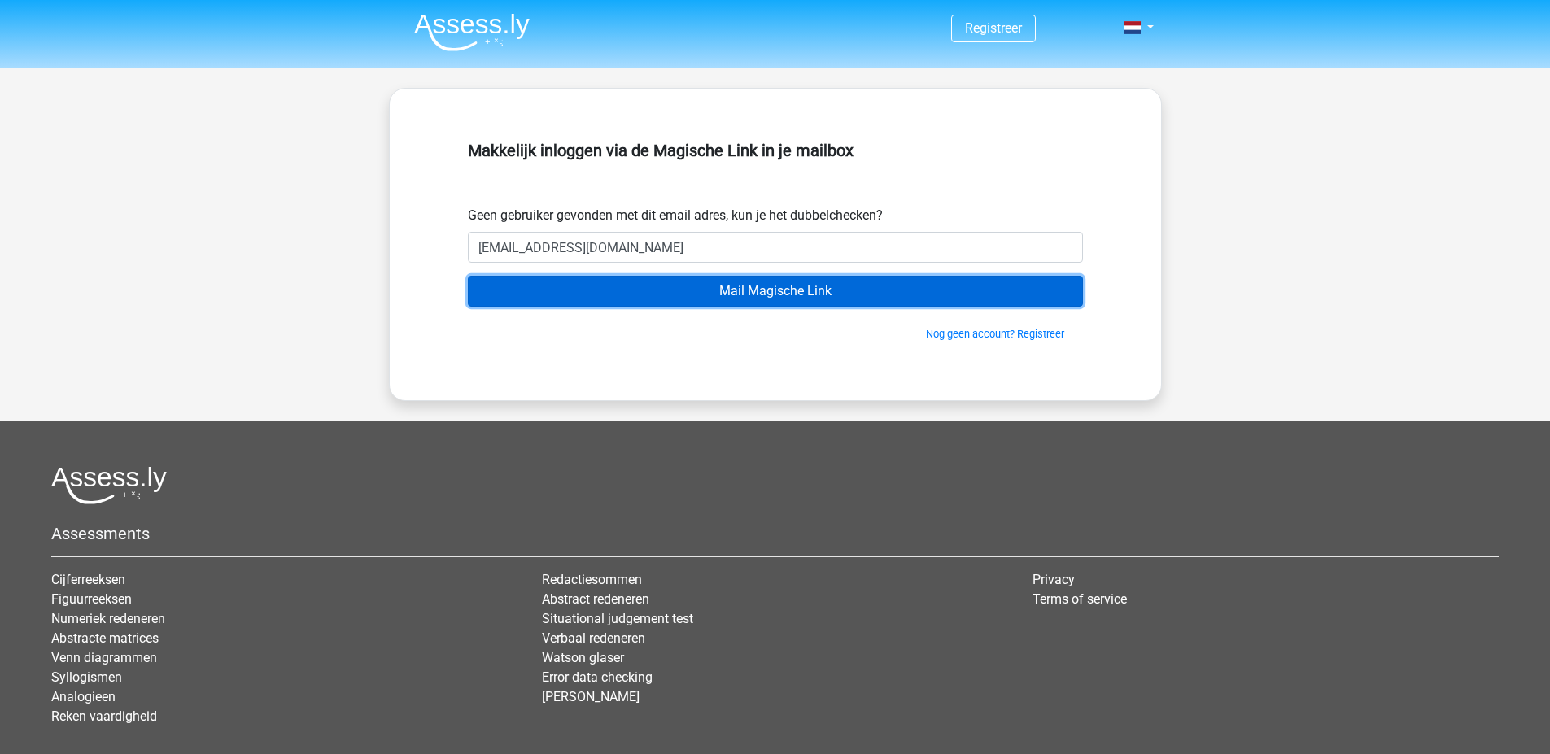
click at [685, 293] on input "Mail Magische Link" at bounding box center [775, 291] width 615 height 31
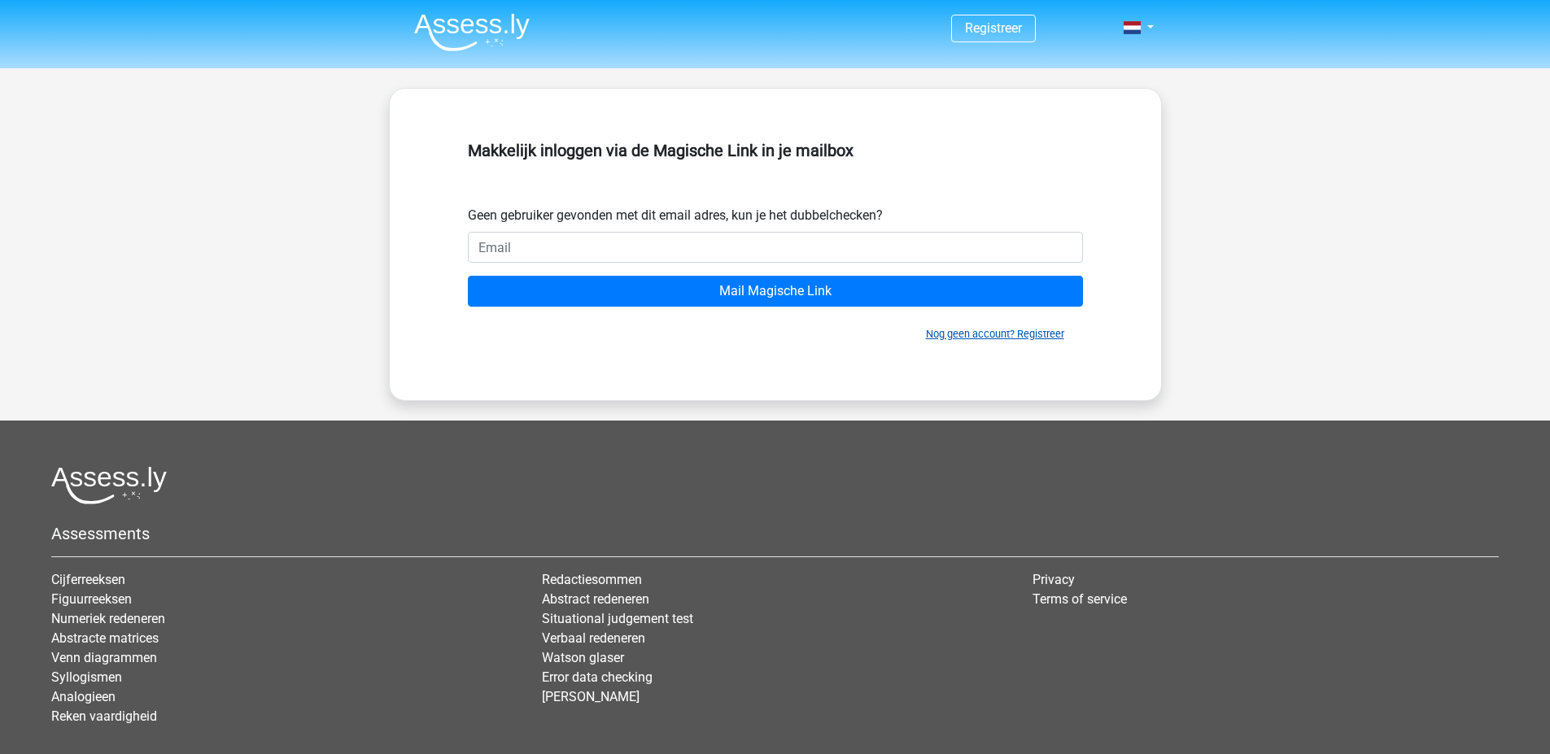
click at [1041, 331] on link "Nog geen account? Registreer" at bounding box center [995, 334] width 138 height 12
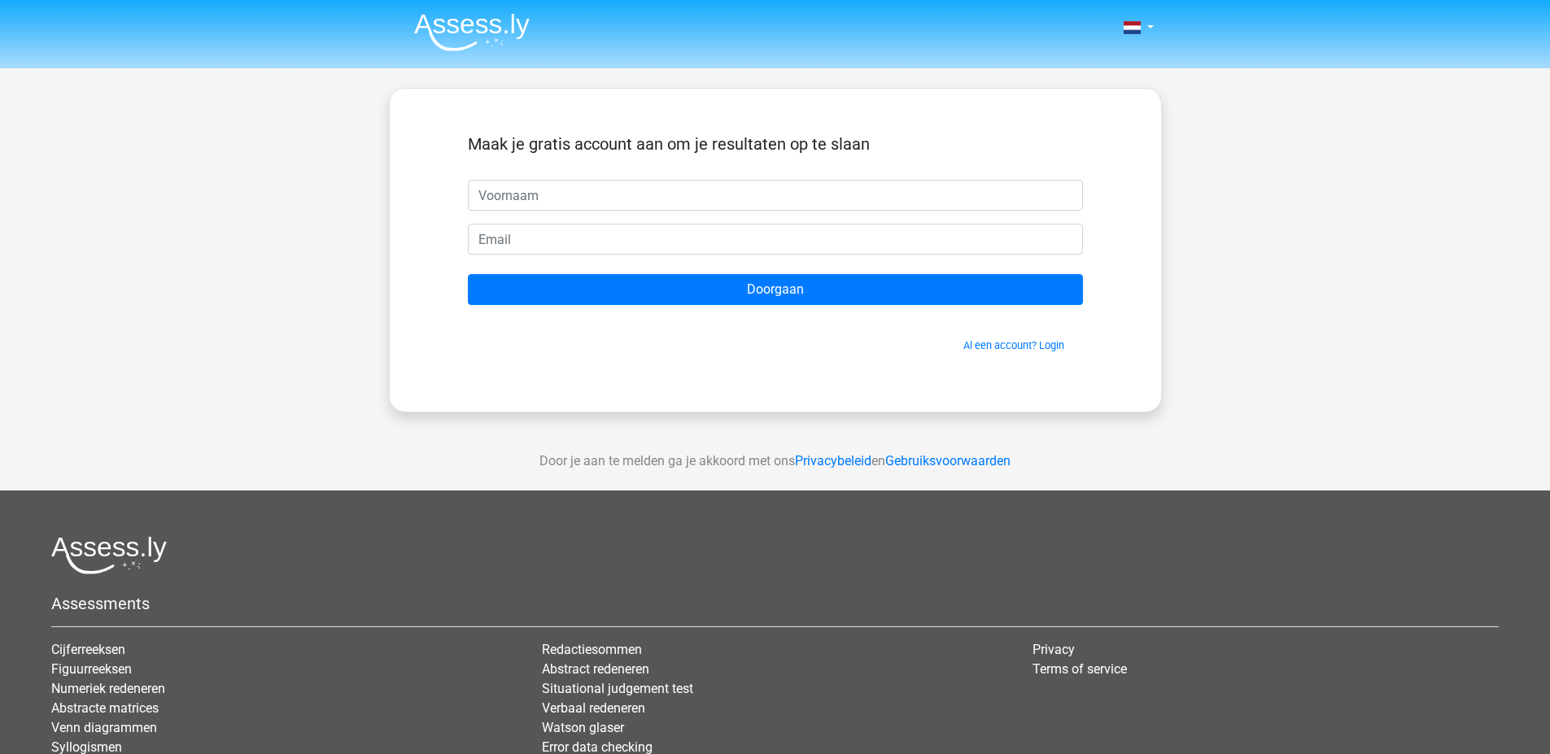
click at [523, 194] on input "text" at bounding box center [775, 195] width 615 height 31
type input "Niek"
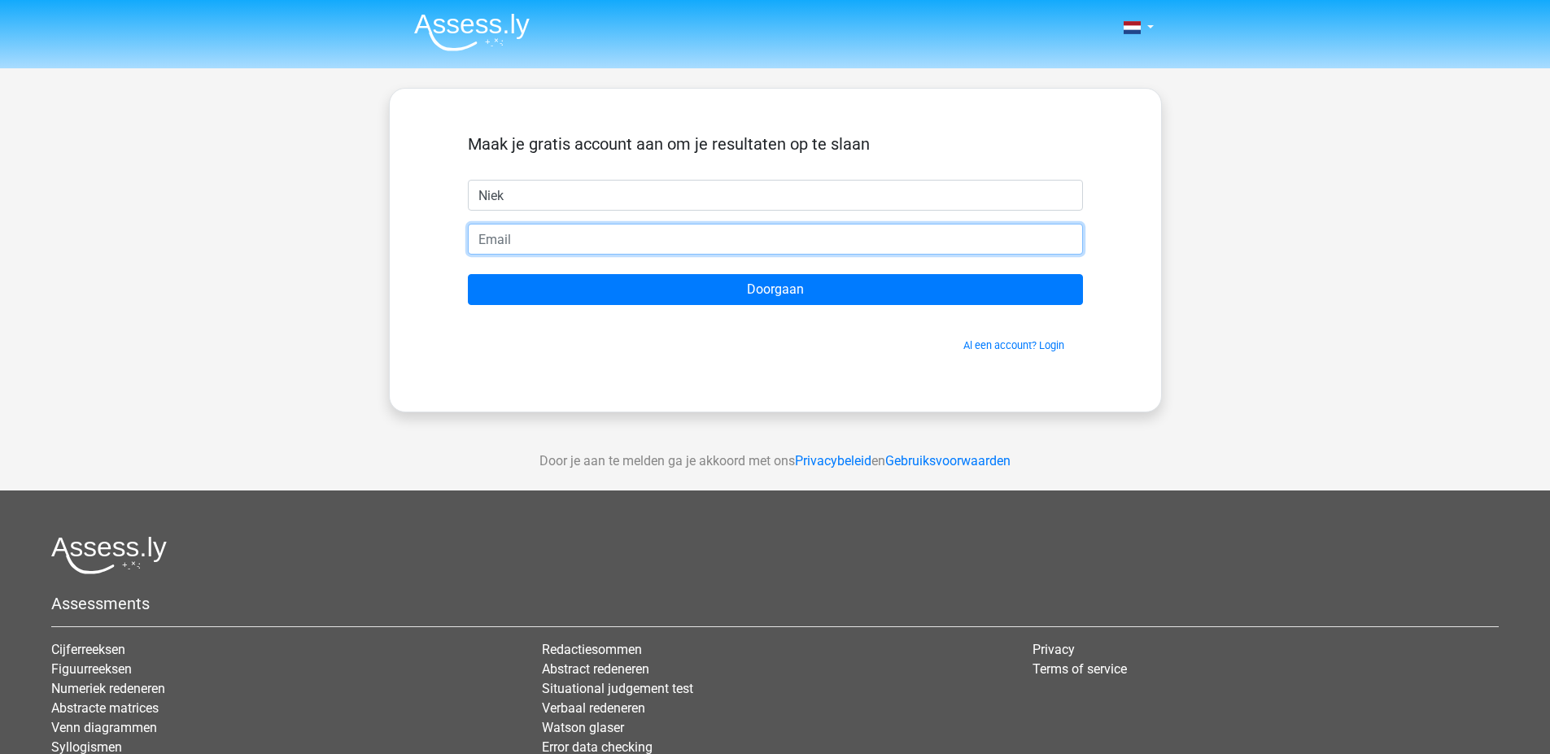
click at [559, 234] on input "email" at bounding box center [775, 239] width 615 height 31
type input "Nkleinnagel@gmail.com"
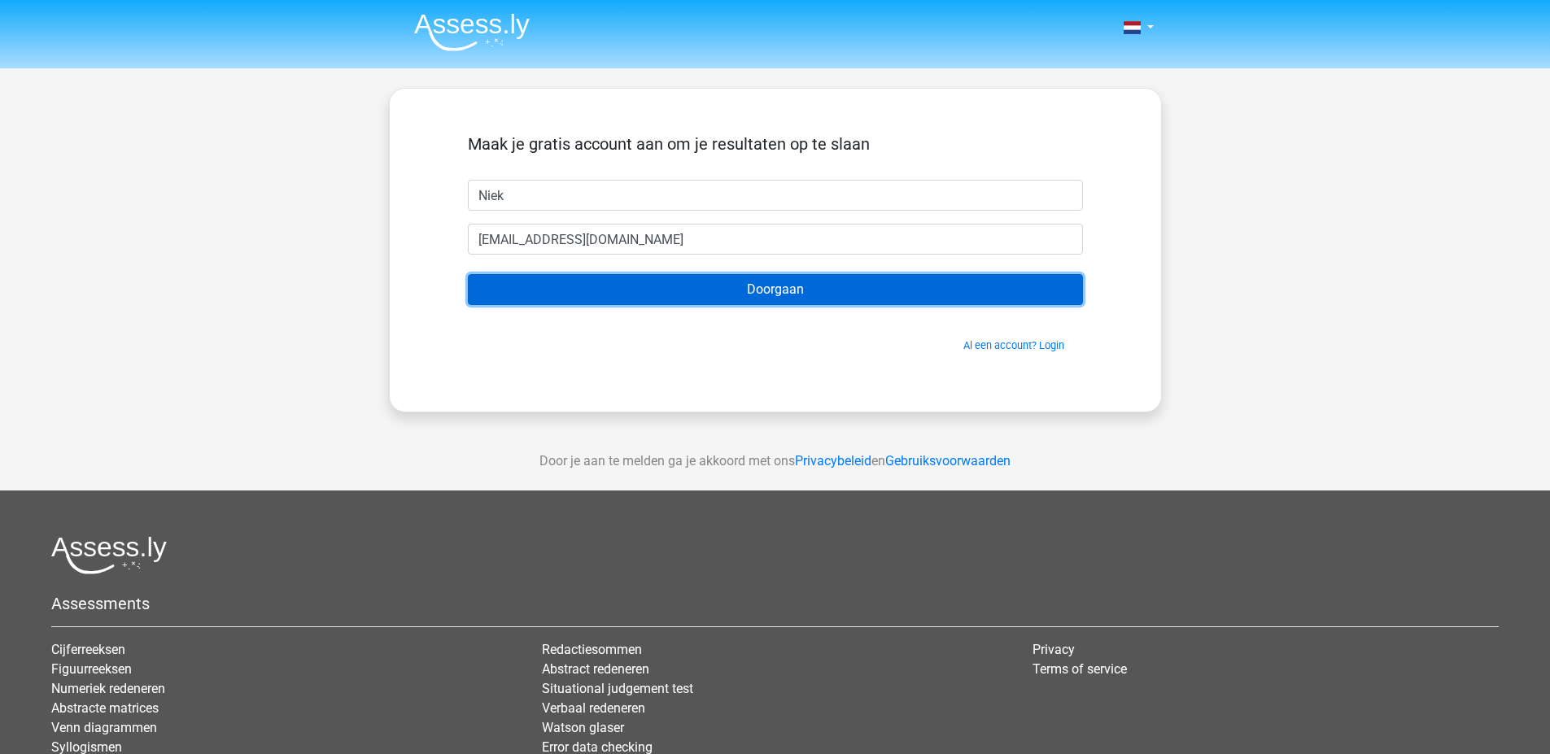
click at [543, 287] on input "Doorgaan" at bounding box center [775, 289] width 615 height 31
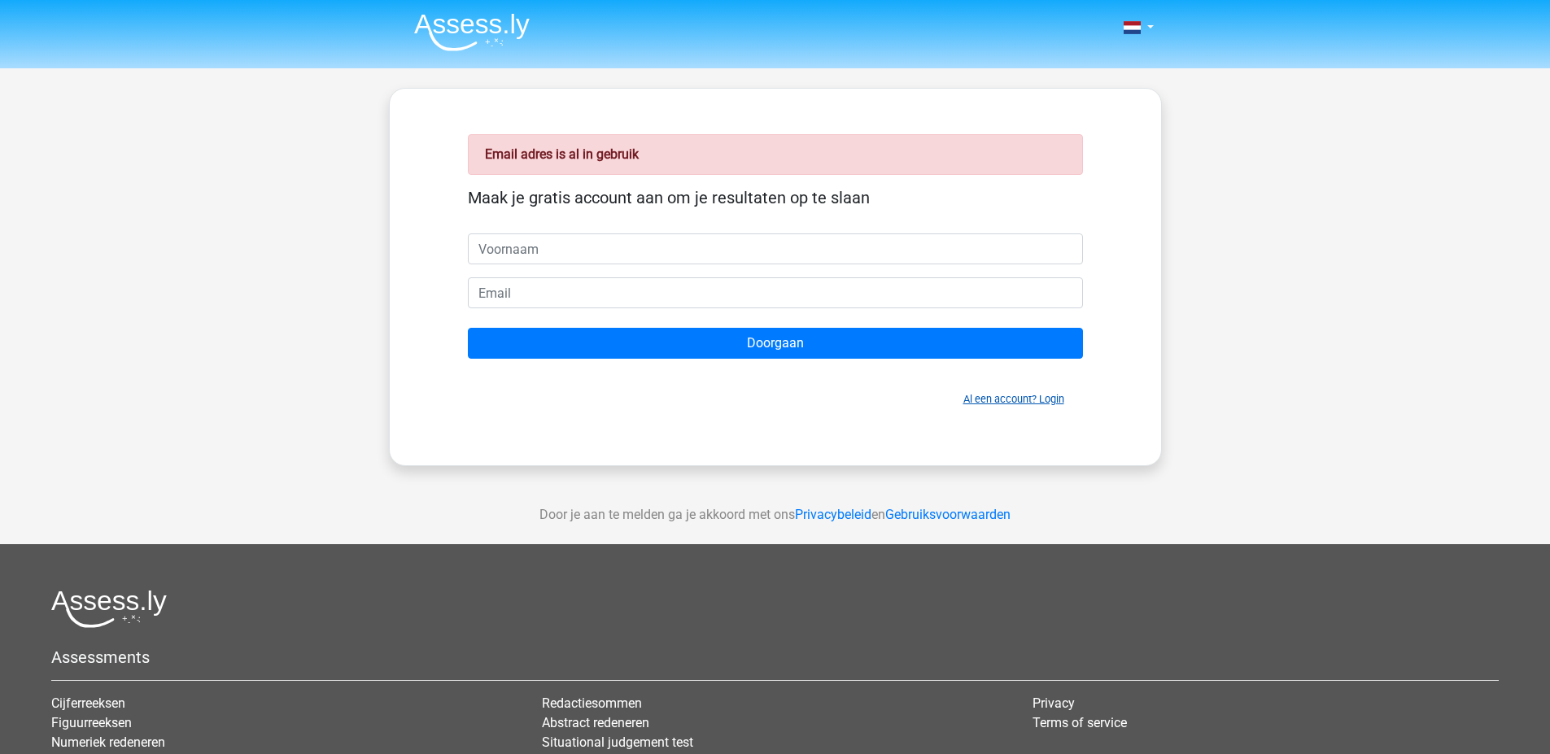
click at [1008, 399] on link "Al een account? Login" at bounding box center [1014, 399] width 101 height 12
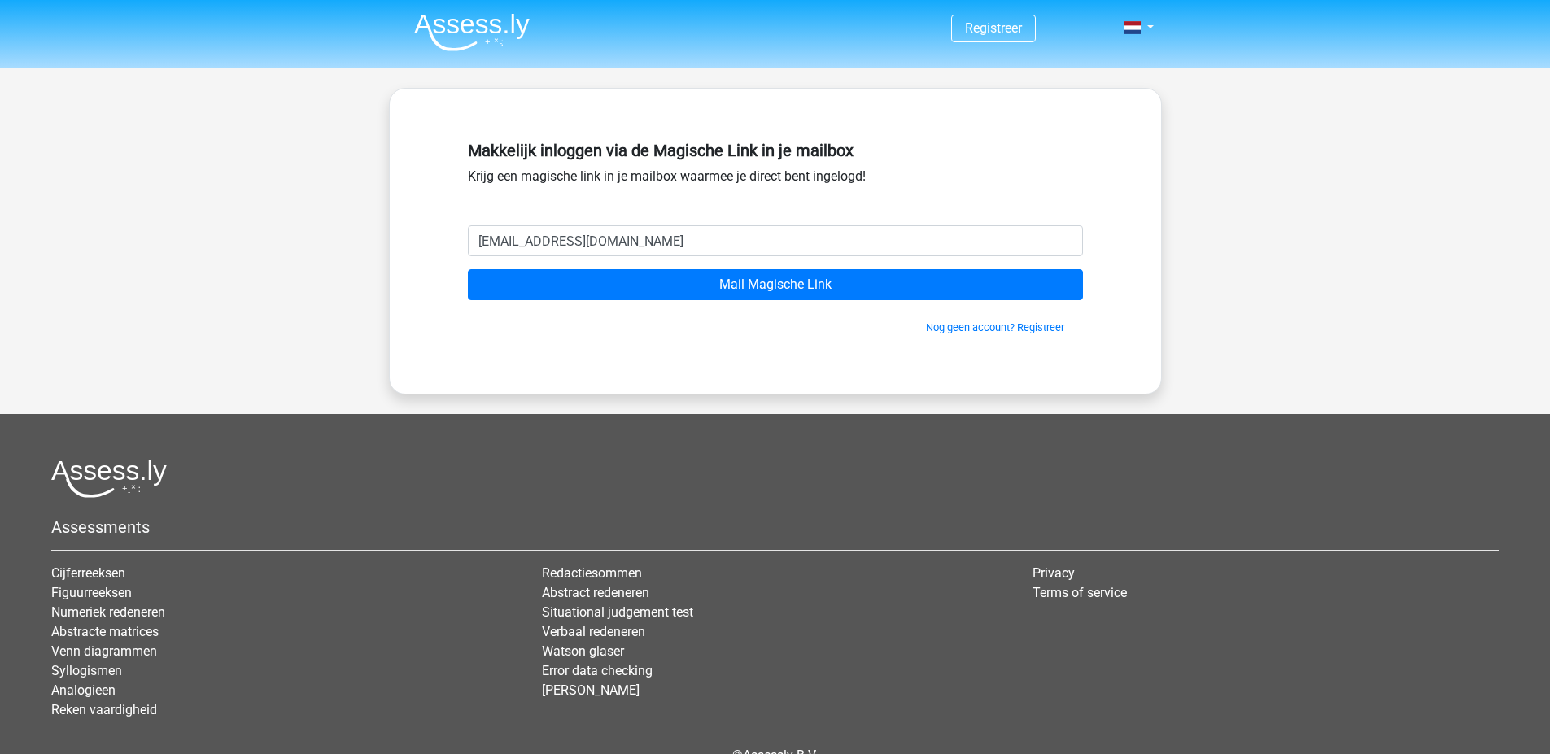
type input "nkleinnagel@gmail.com"
click at [468, 269] on input "Mail Magische Link" at bounding box center [775, 284] width 615 height 31
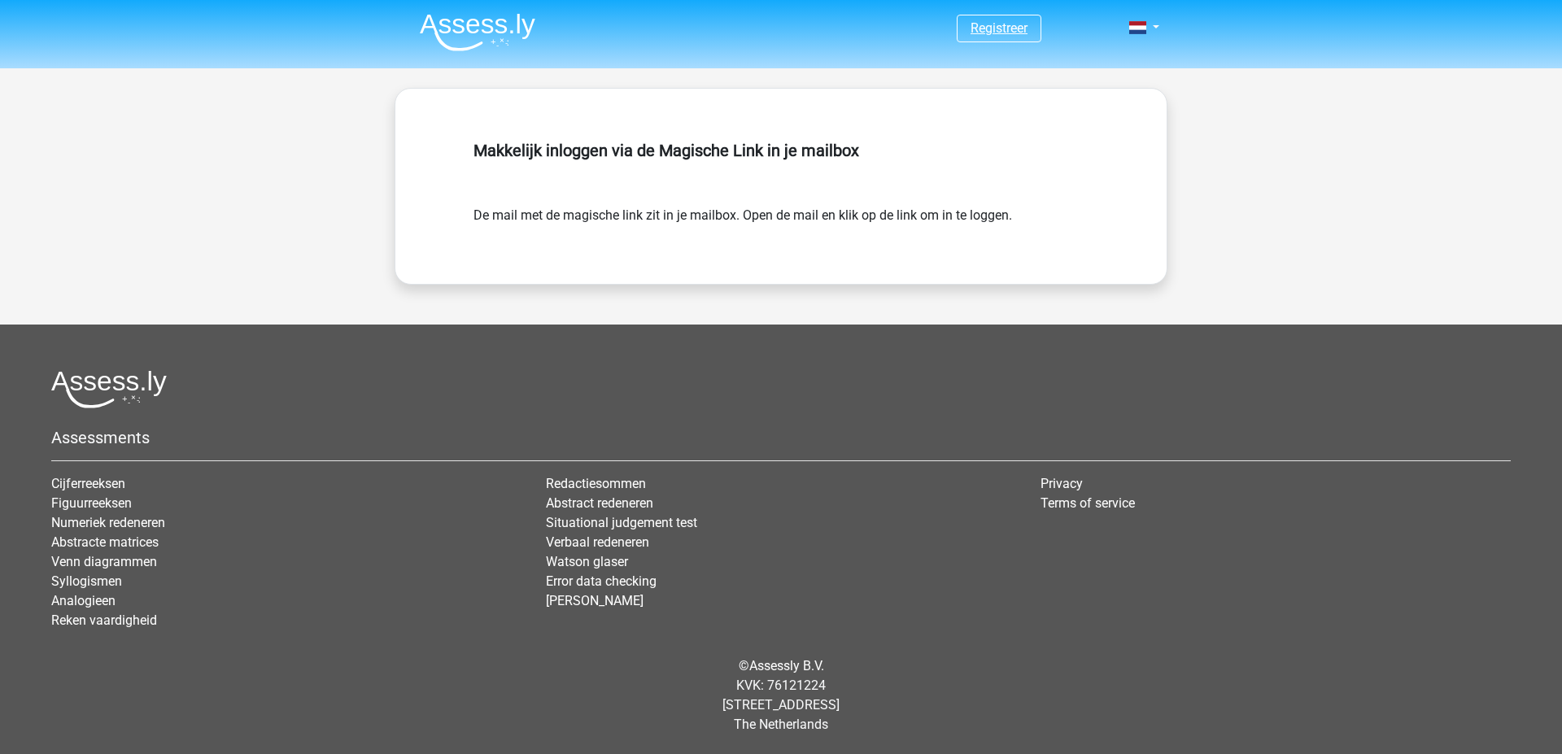
click at [1020, 26] on link "Registreer" at bounding box center [999, 27] width 57 height 15
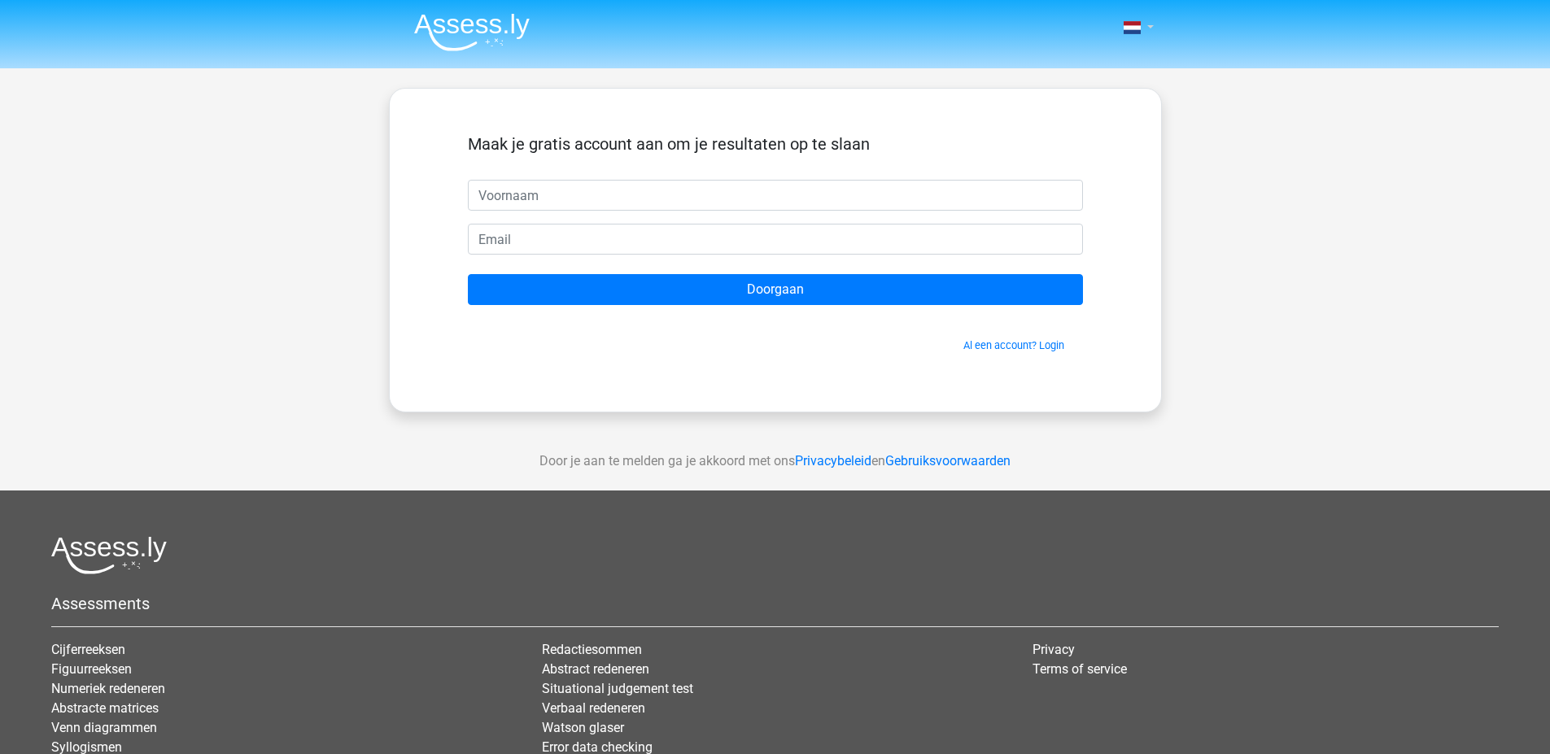
click at [1147, 33] on link at bounding box center [1133, 28] width 33 height 20
click at [1095, 125] on link "Login" at bounding box center [1091, 117] width 112 height 26
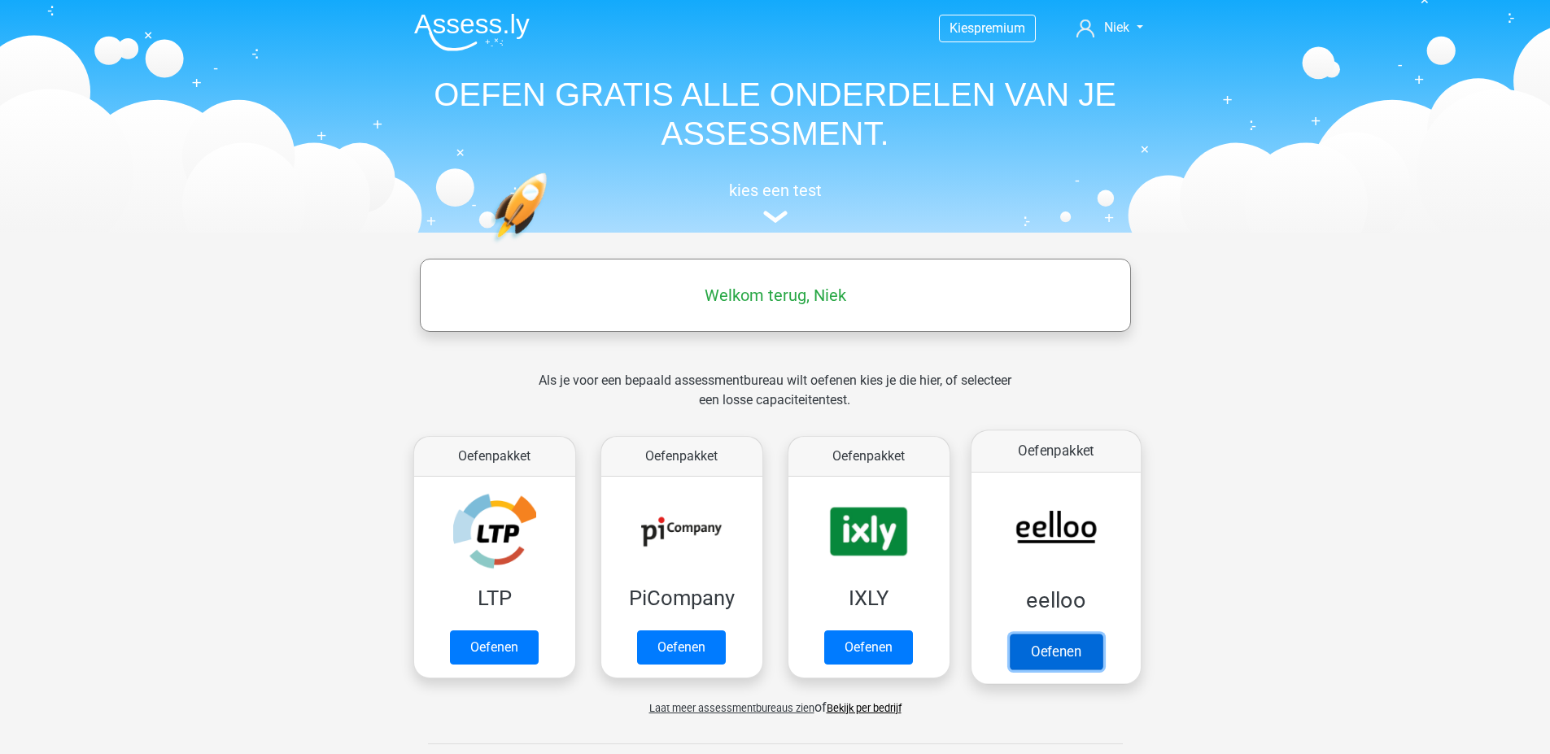
click at [1046, 644] on link "Oefenen" at bounding box center [1055, 652] width 93 height 36
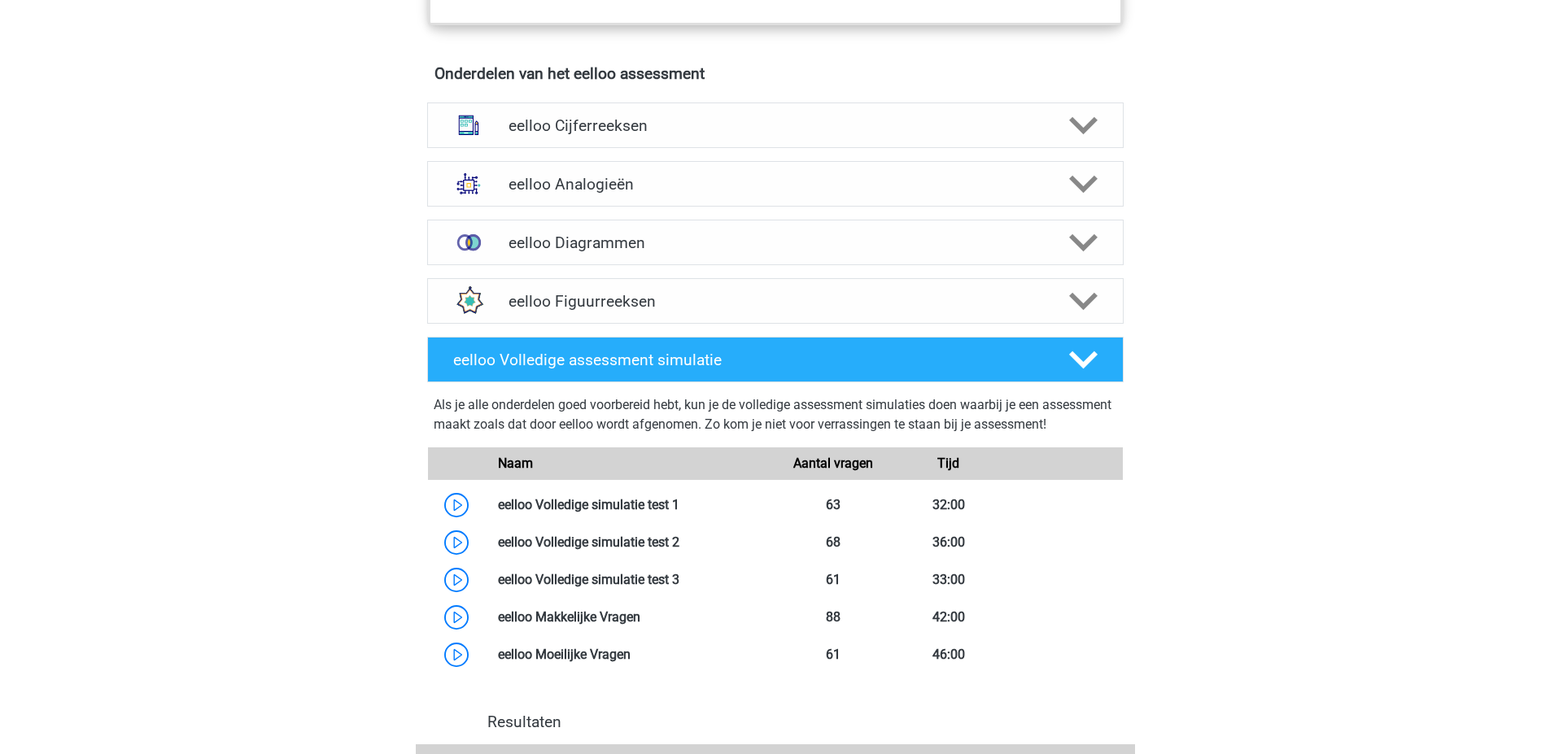
scroll to position [895, 0]
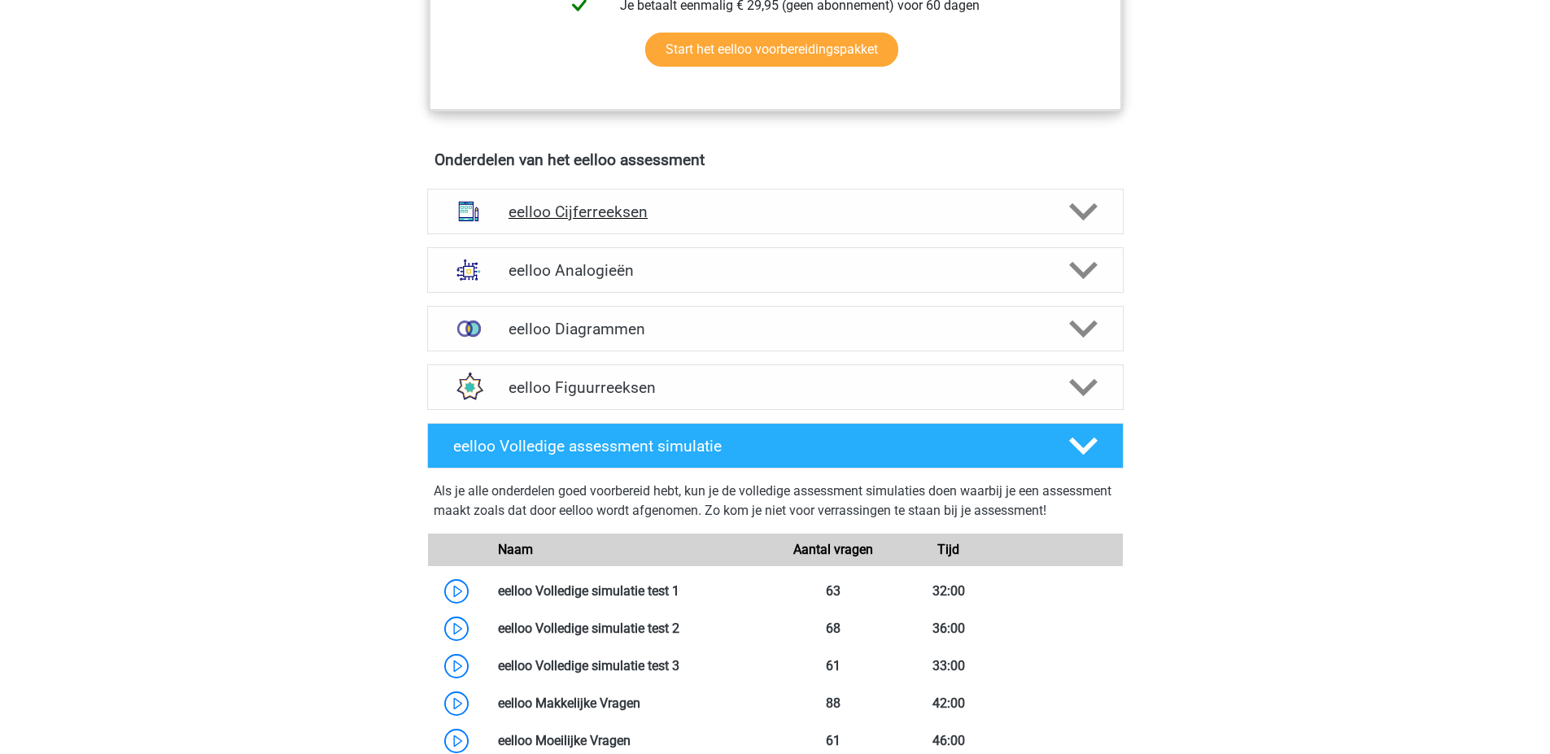
click at [631, 234] on div "eelloo Cijferreeksen" at bounding box center [775, 212] width 697 height 46
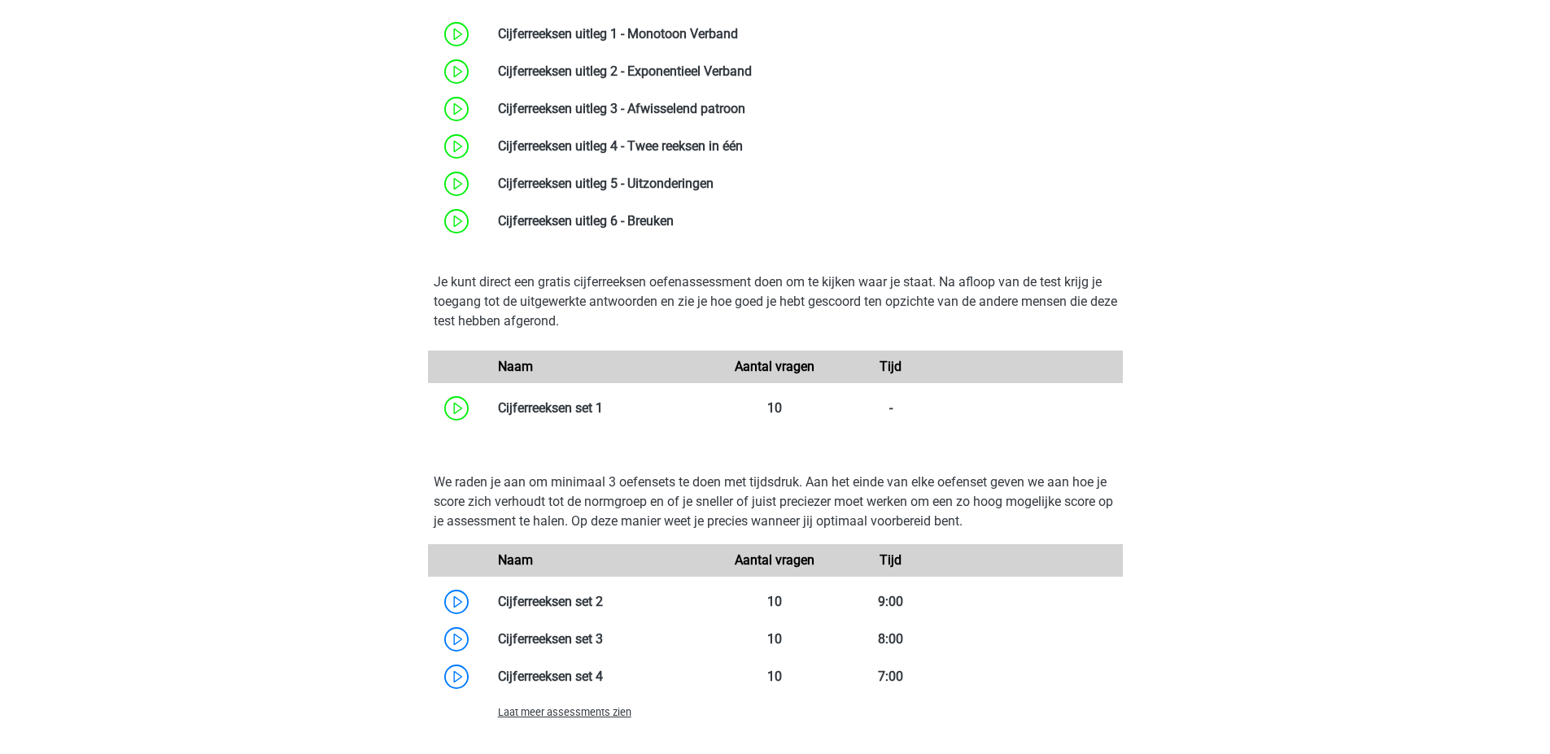
scroll to position [1221, 0]
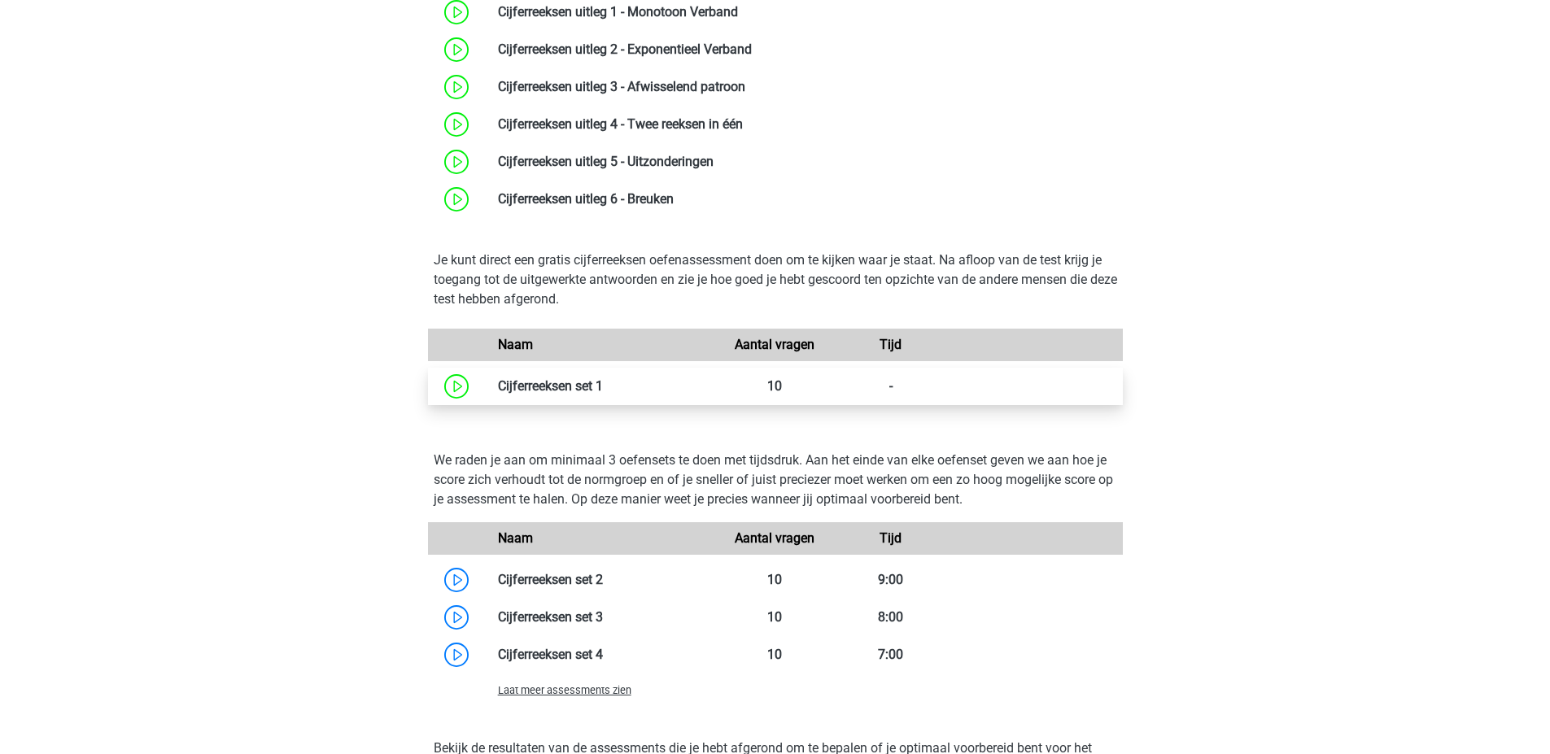
click at [603, 394] on link at bounding box center [603, 385] width 0 height 15
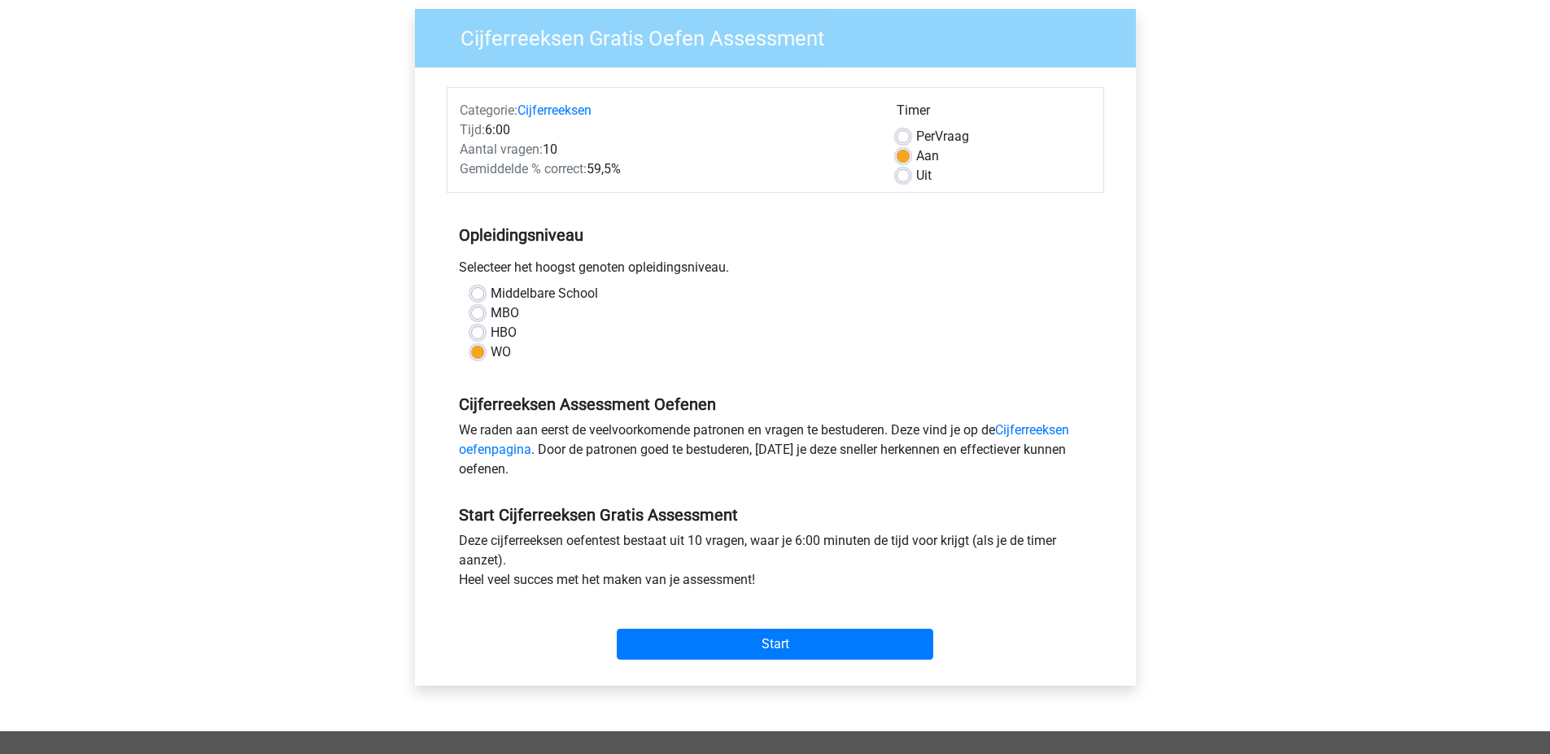
scroll to position [244, 0]
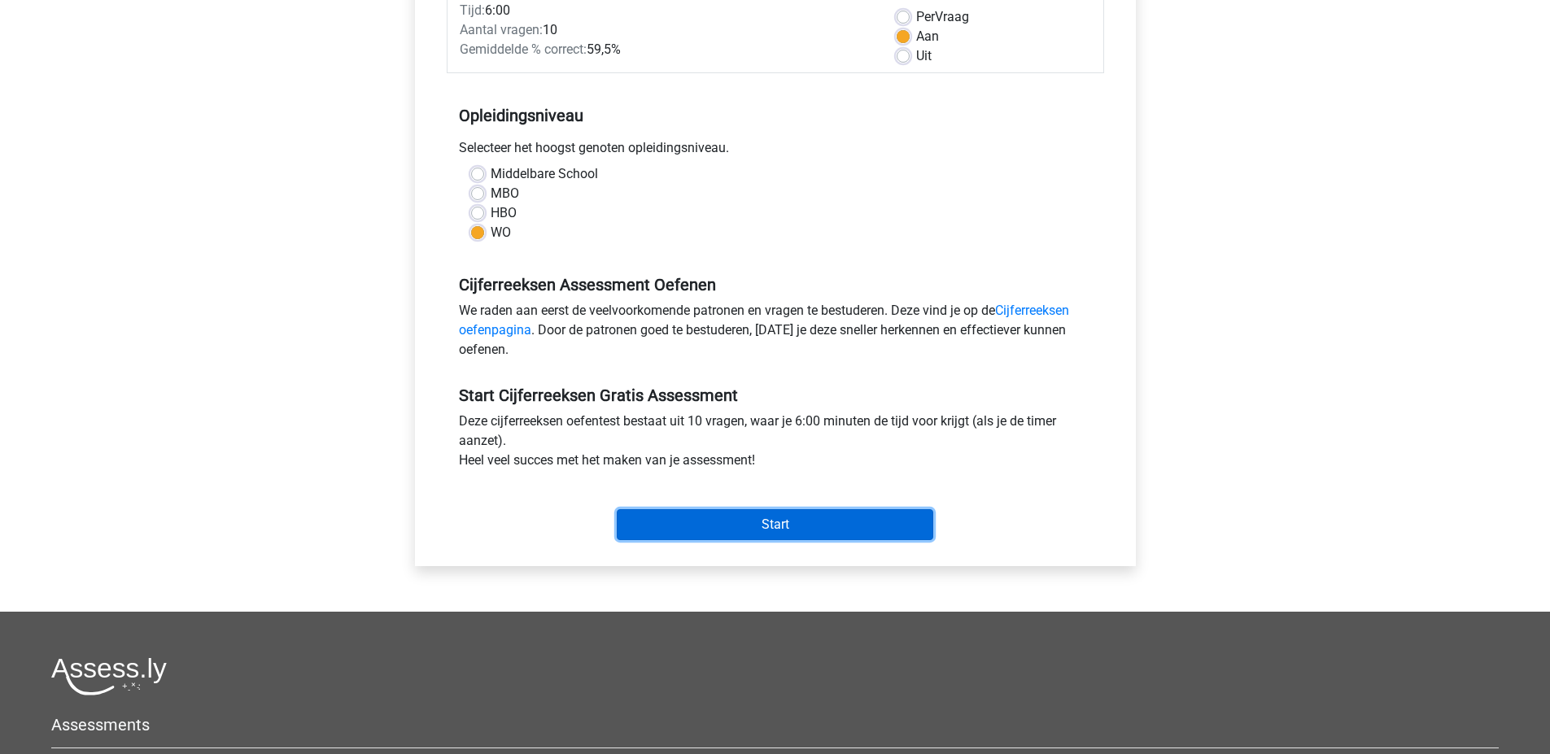
click at [652, 513] on input "Start" at bounding box center [775, 524] width 317 height 31
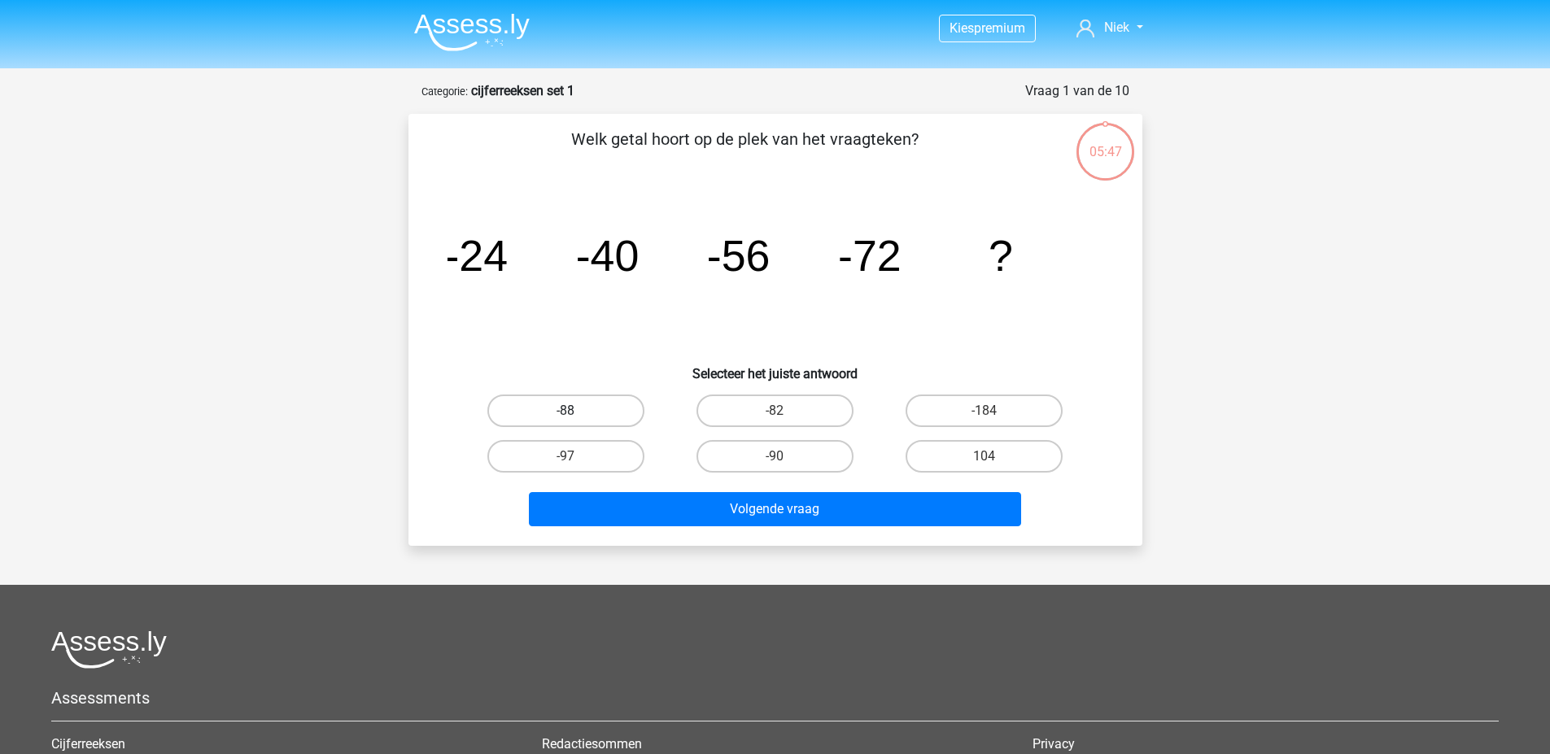
click at [611, 422] on label "-88" at bounding box center [565, 411] width 157 height 33
click at [576, 422] on input "-88" at bounding box center [571, 416] width 11 height 11
radio input "true"
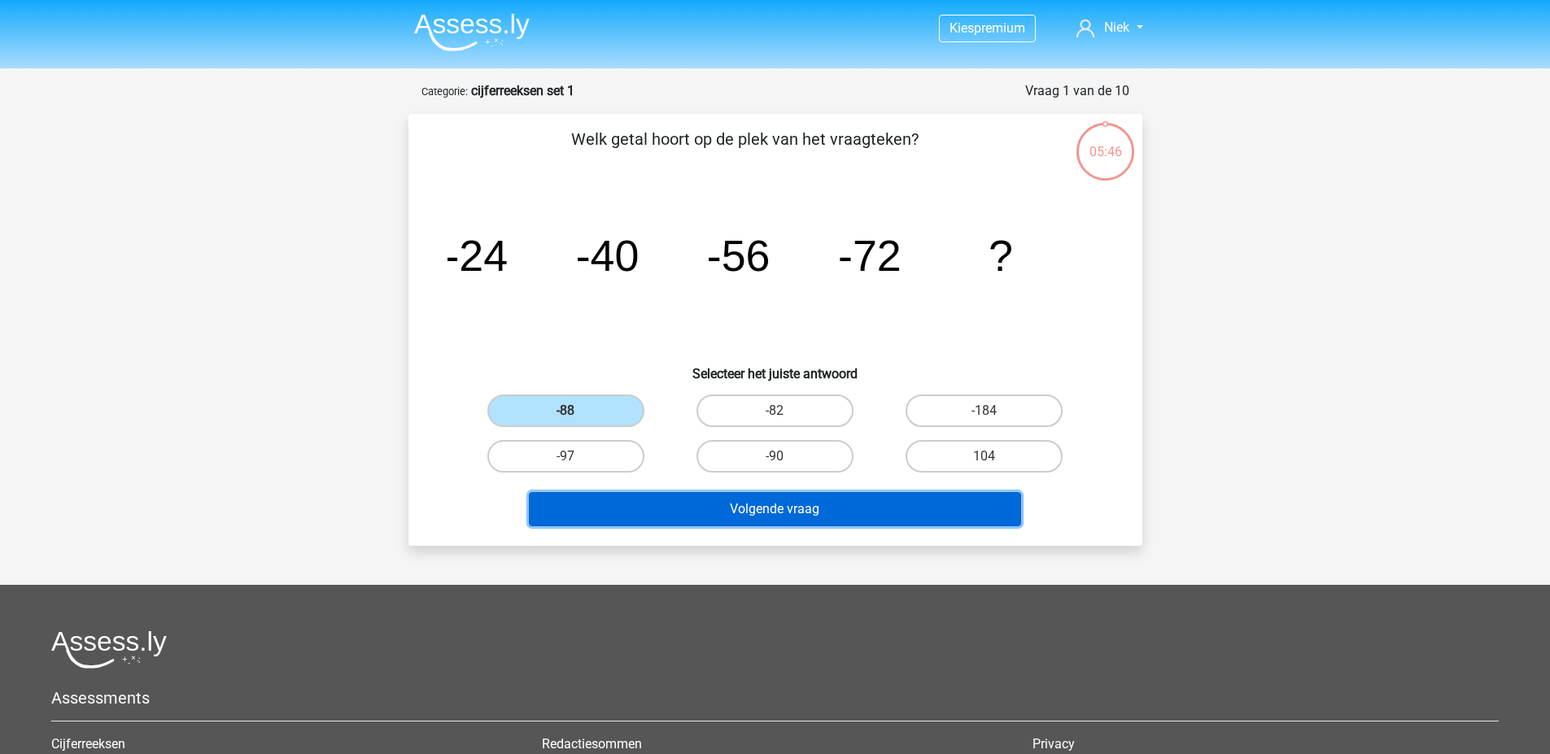
click at [688, 505] on button "Volgende vraag" at bounding box center [775, 509] width 492 height 34
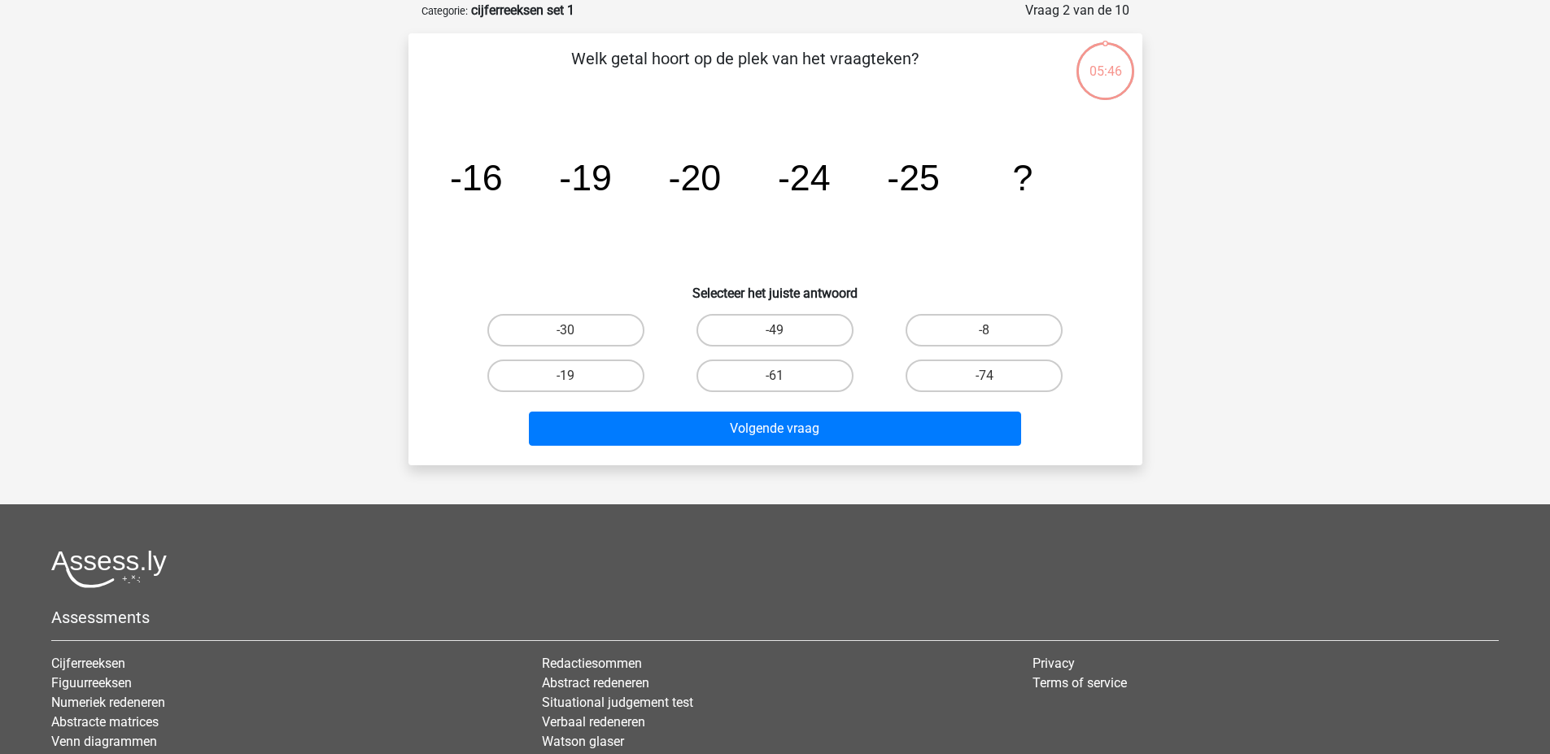
scroll to position [81, 0]
click at [545, 331] on label "-30" at bounding box center [565, 329] width 157 height 33
click at [566, 331] on input "-30" at bounding box center [571, 335] width 11 height 11
radio input "true"
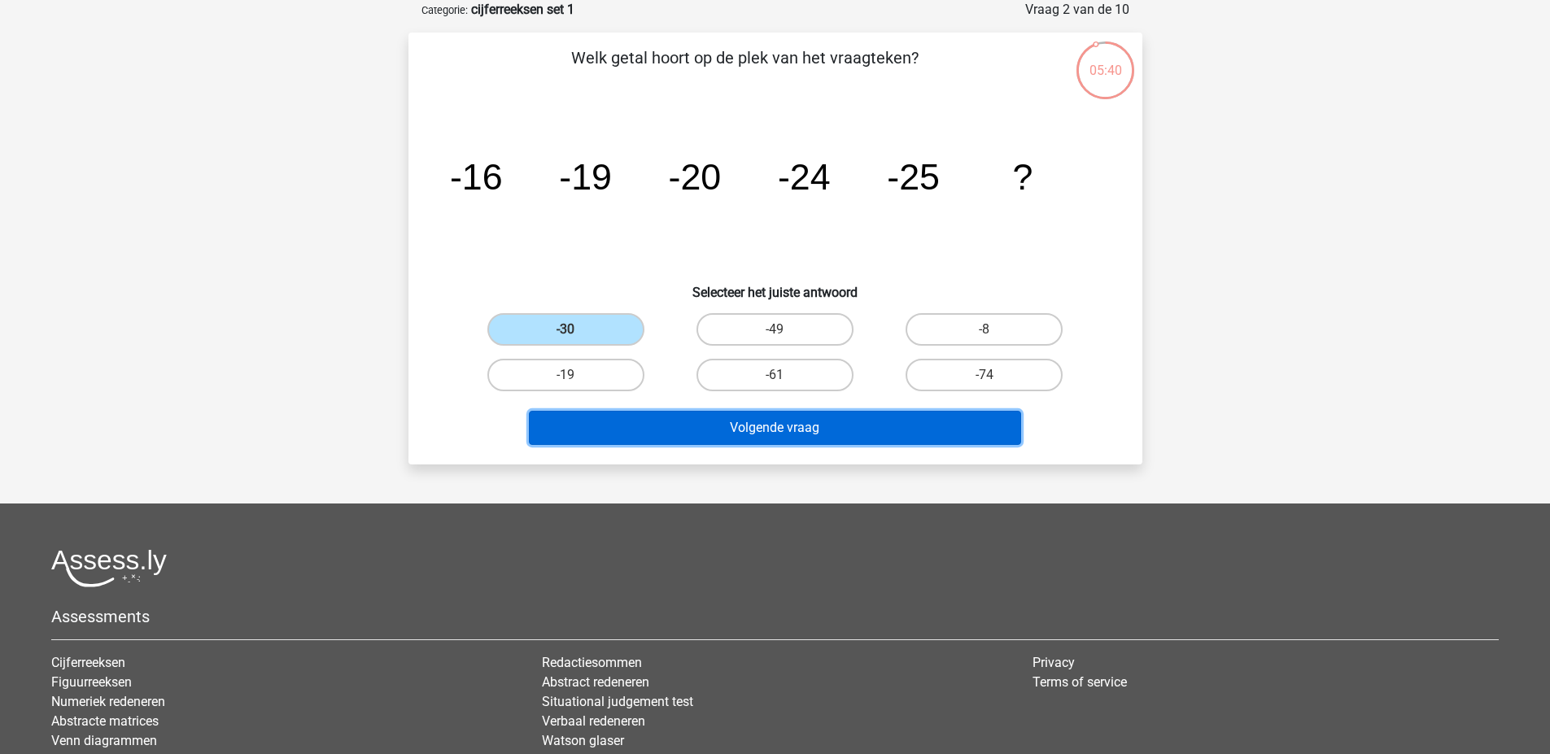
click at [619, 428] on button "Volgende vraag" at bounding box center [775, 428] width 492 height 34
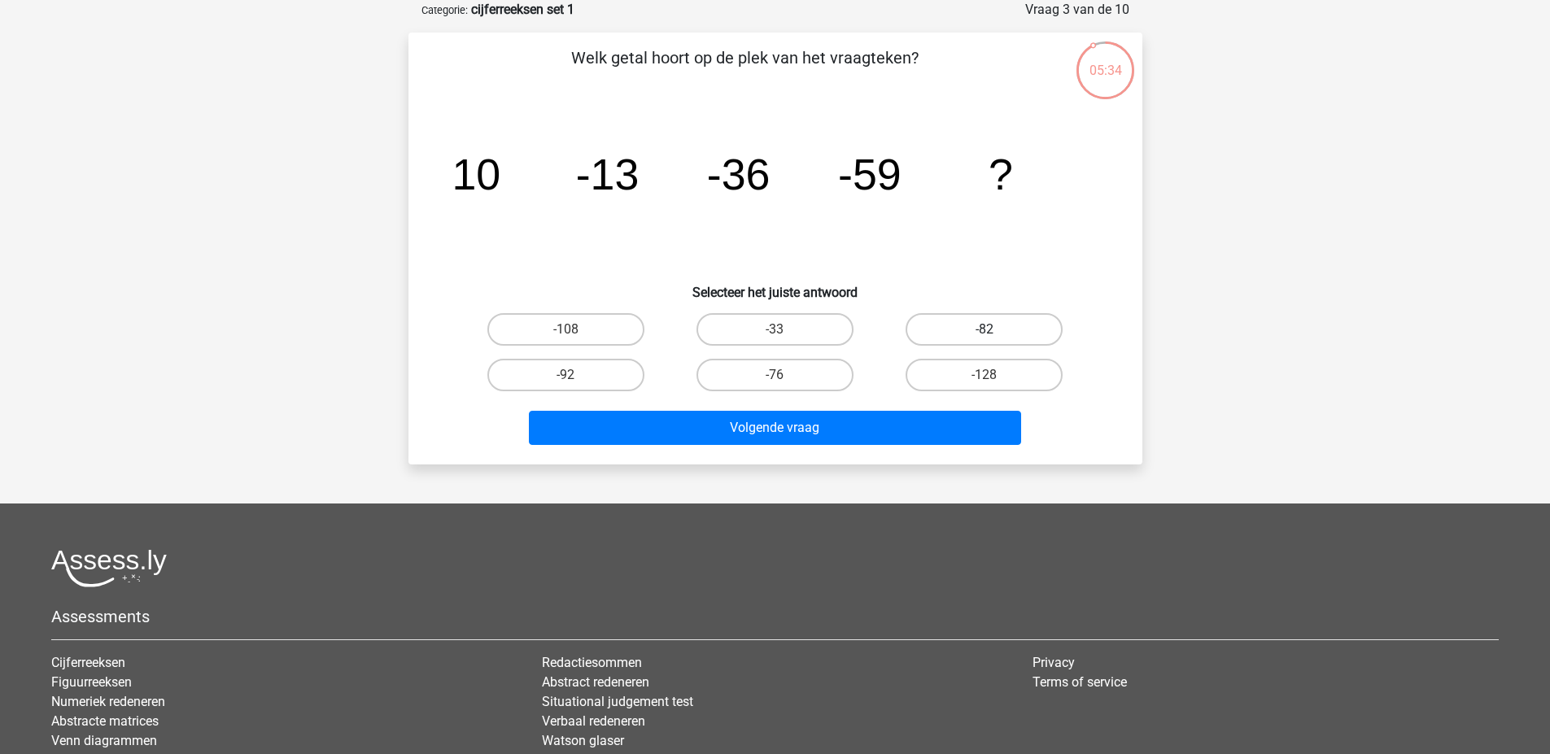
click at [1002, 321] on label "-82" at bounding box center [984, 329] width 157 height 33
click at [995, 330] on input "-82" at bounding box center [990, 335] width 11 height 11
radio input "true"
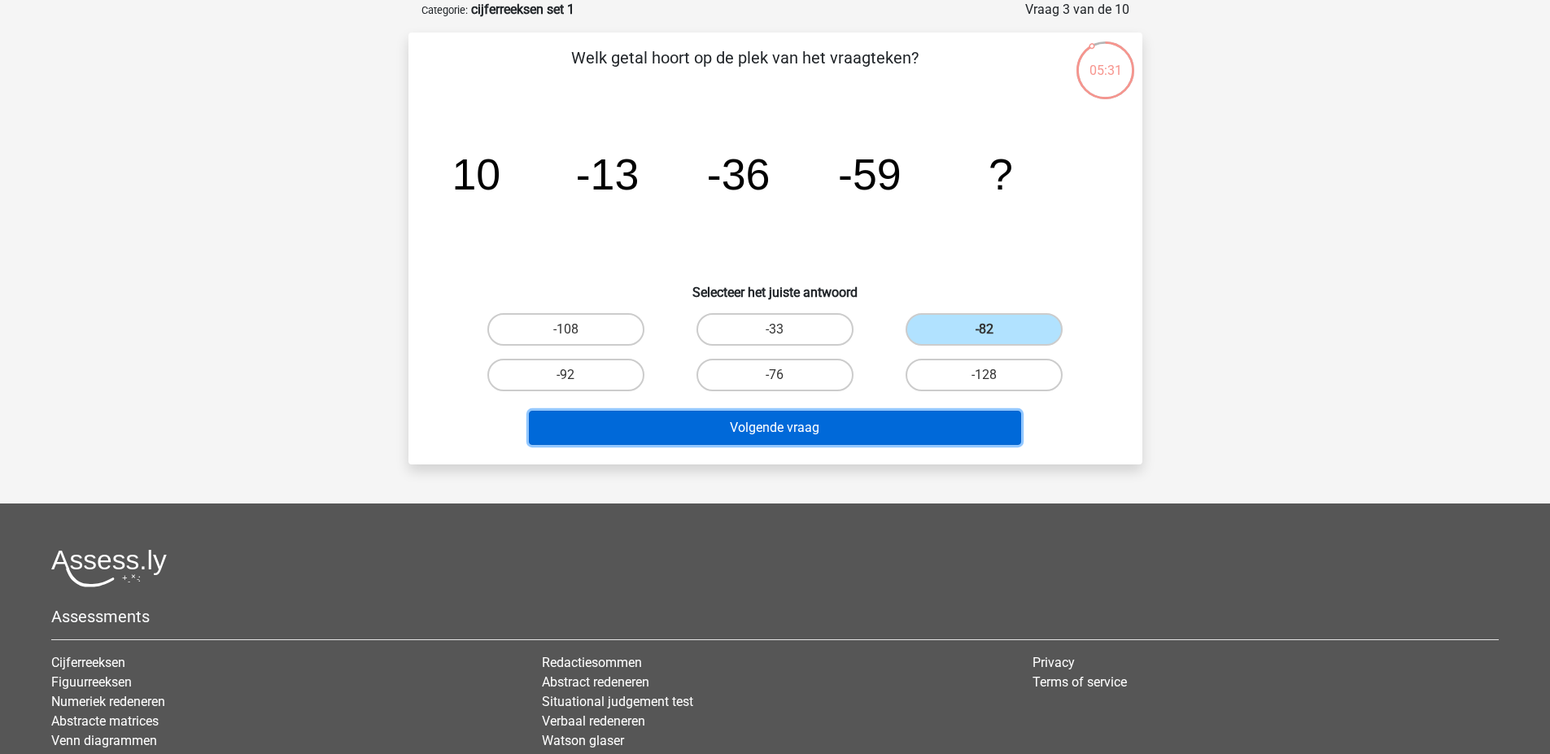
click at [817, 439] on button "Volgende vraag" at bounding box center [775, 428] width 492 height 34
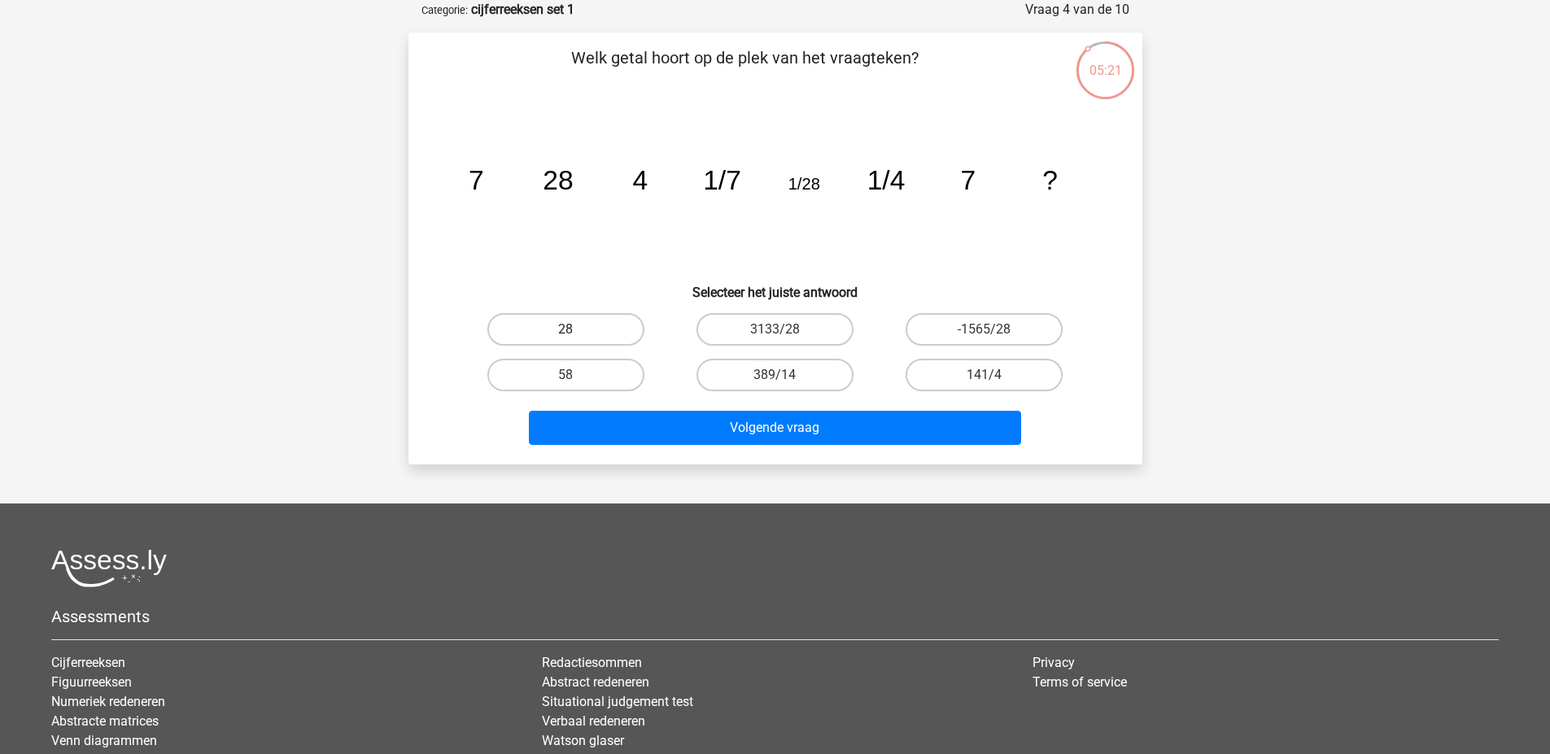
click at [589, 327] on label "28" at bounding box center [565, 329] width 157 height 33
click at [576, 330] on input "28" at bounding box center [571, 335] width 11 height 11
radio input "true"
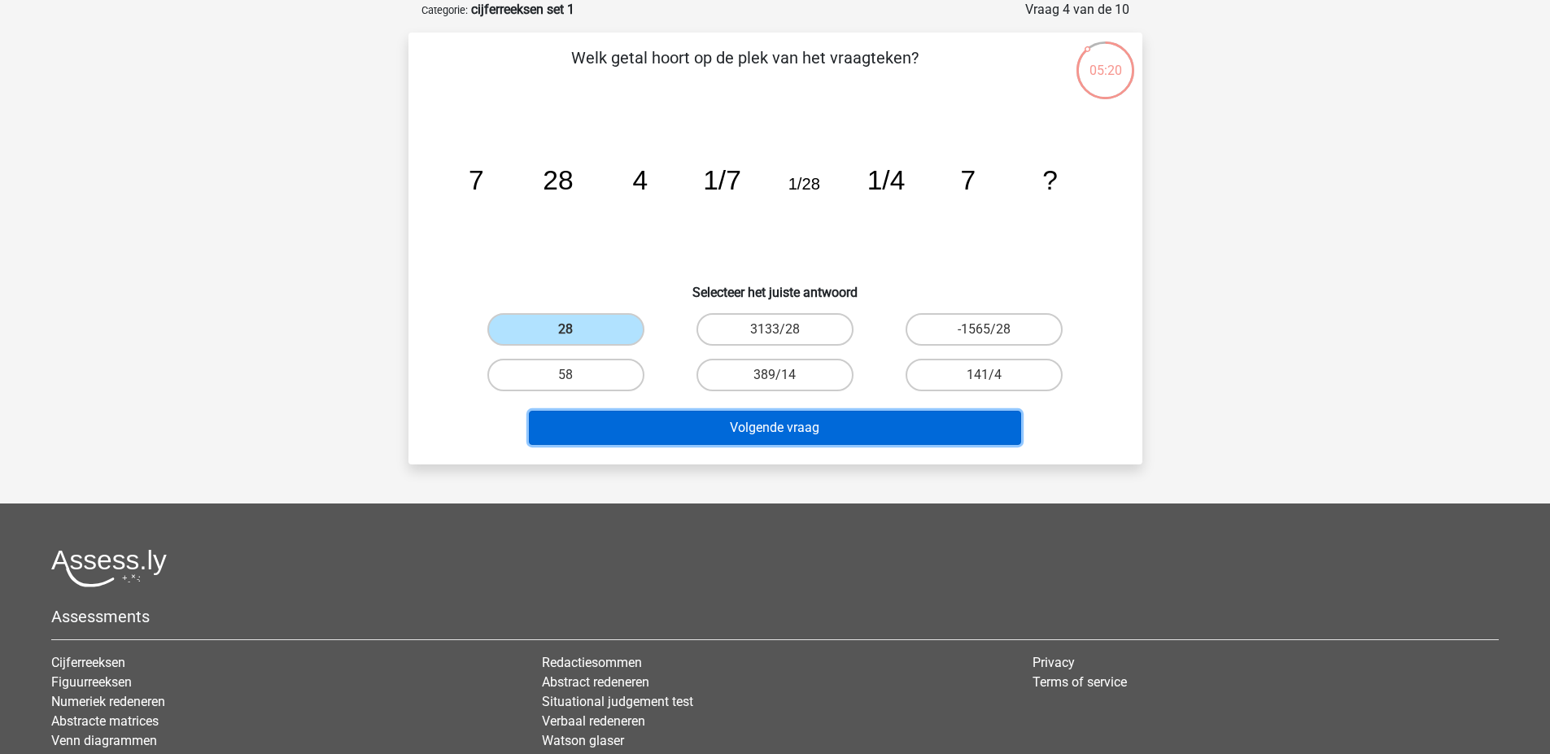
click at [663, 419] on button "Volgende vraag" at bounding box center [775, 428] width 492 height 34
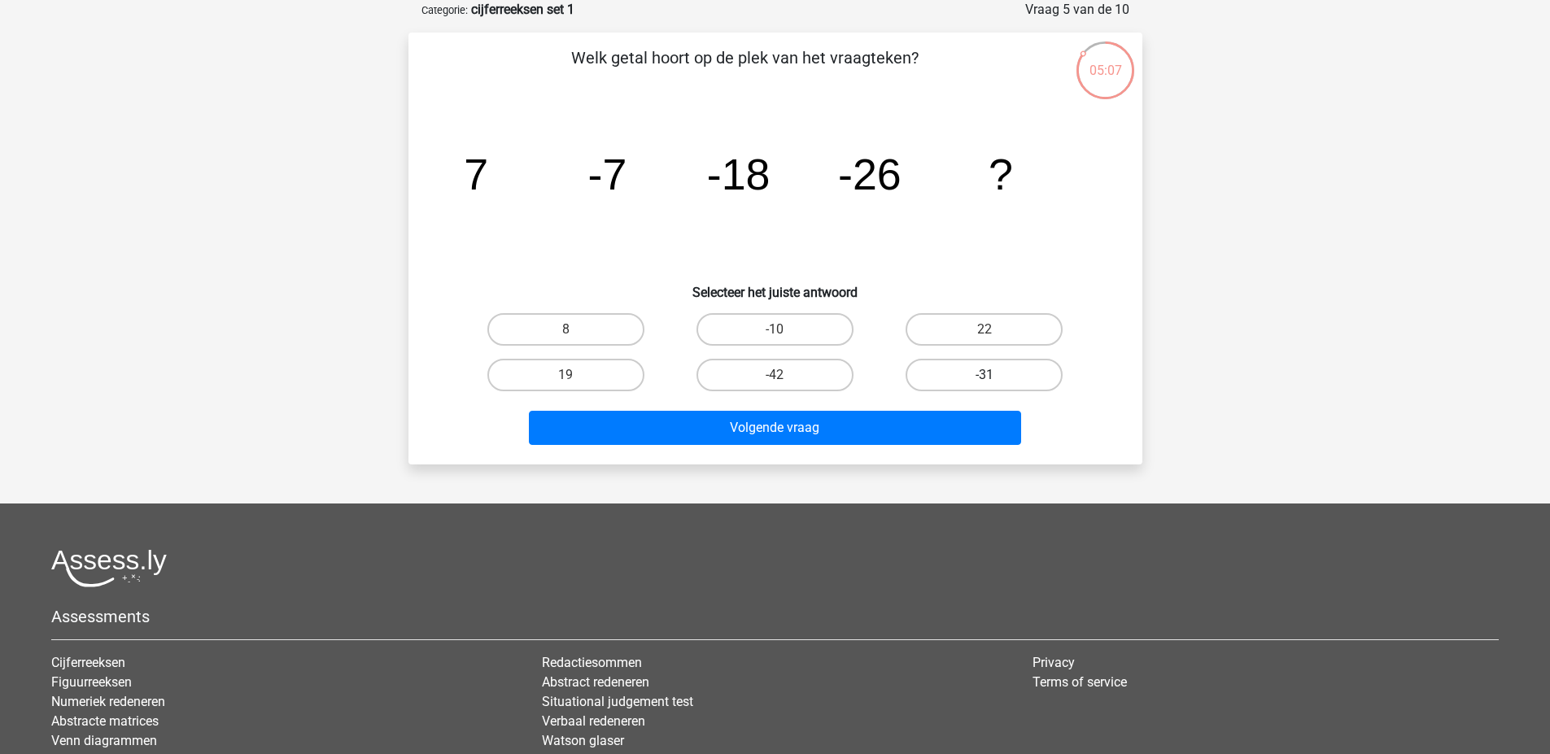
click at [952, 378] on label "-31" at bounding box center [984, 375] width 157 height 33
click at [985, 378] on input "-31" at bounding box center [990, 380] width 11 height 11
radio input "true"
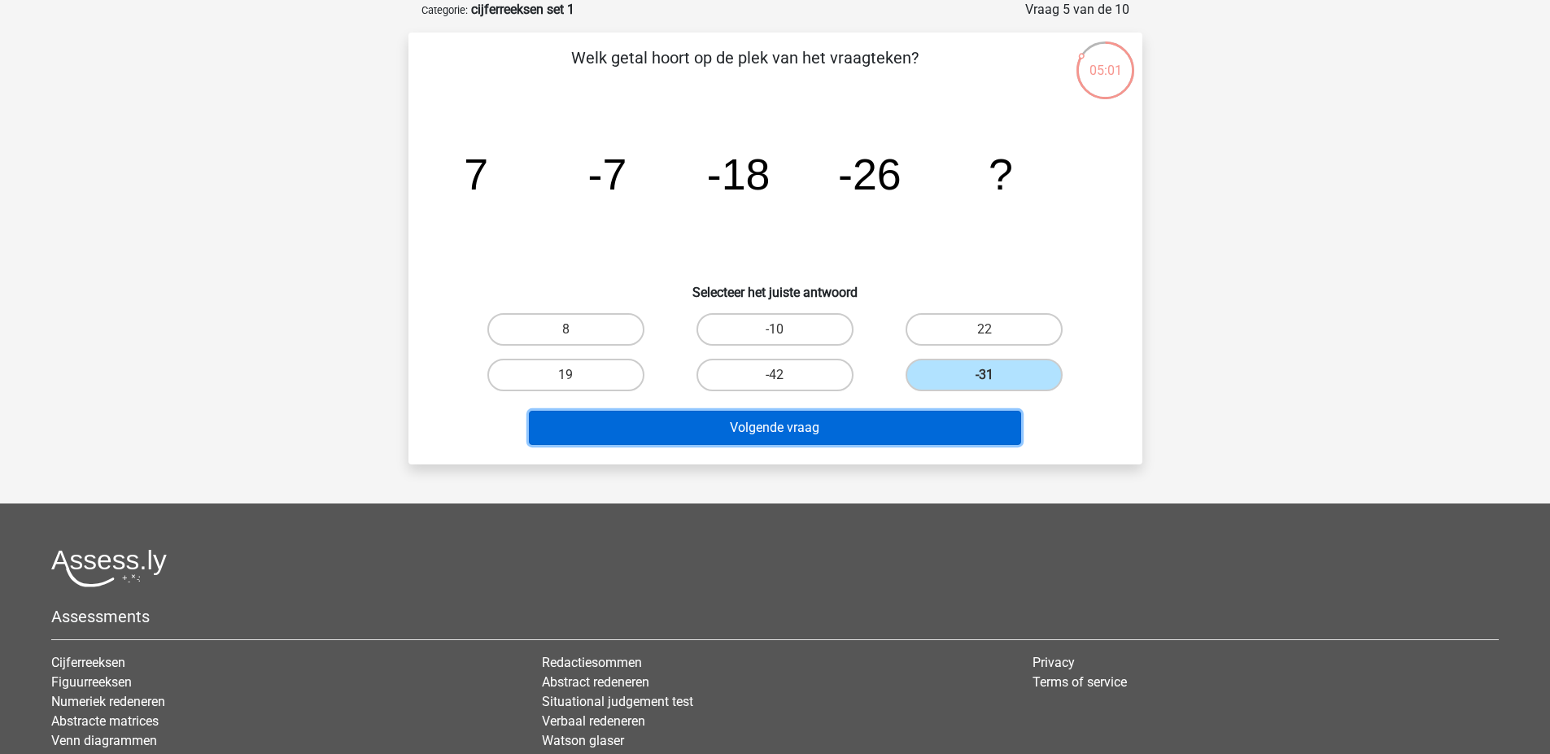
click at [932, 425] on button "Volgende vraag" at bounding box center [775, 428] width 492 height 34
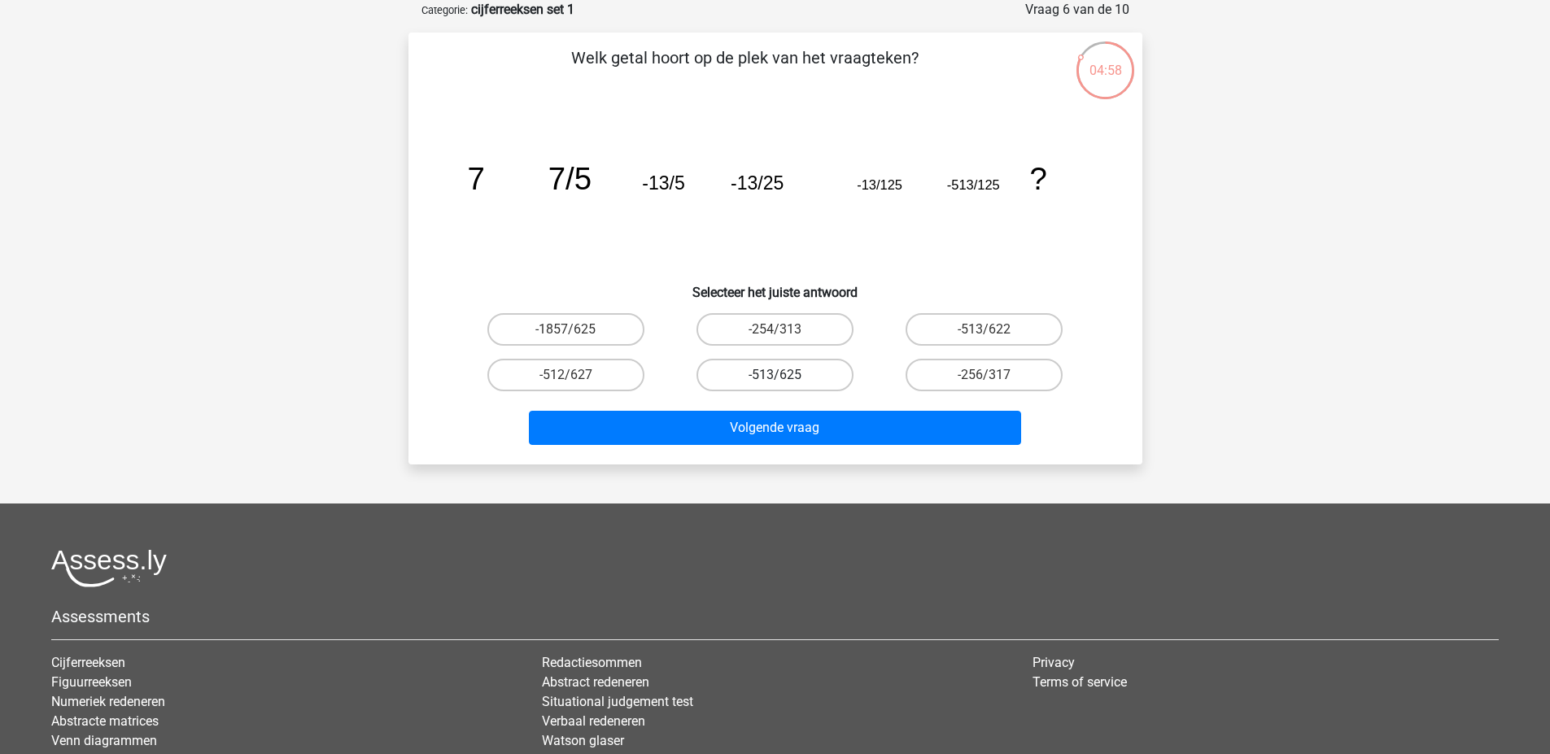
click at [823, 378] on label "-513/625" at bounding box center [775, 375] width 157 height 33
click at [785, 378] on input "-513/625" at bounding box center [780, 380] width 11 height 11
radio input "true"
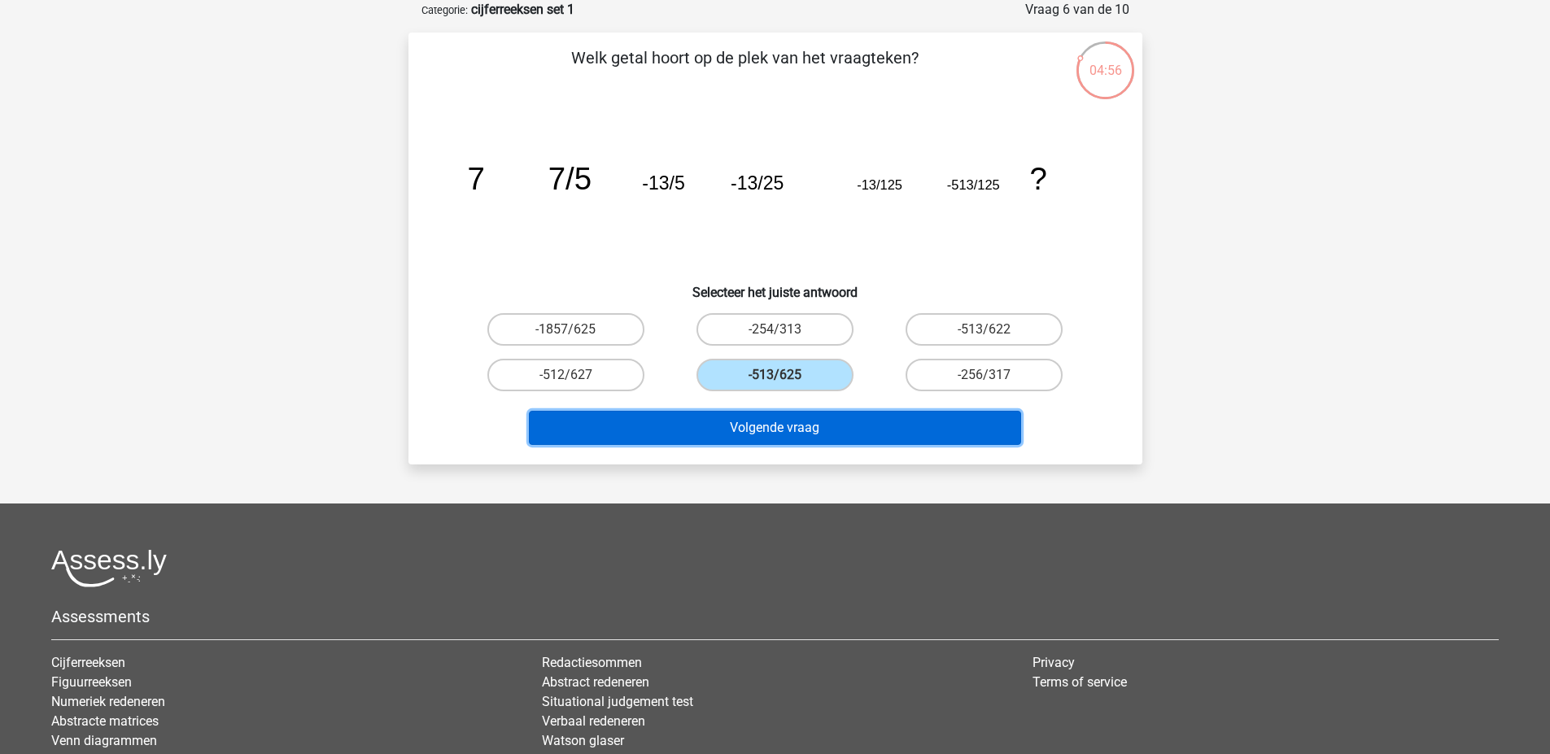
click at [841, 425] on button "Volgende vraag" at bounding box center [775, 428] width 492 height 34
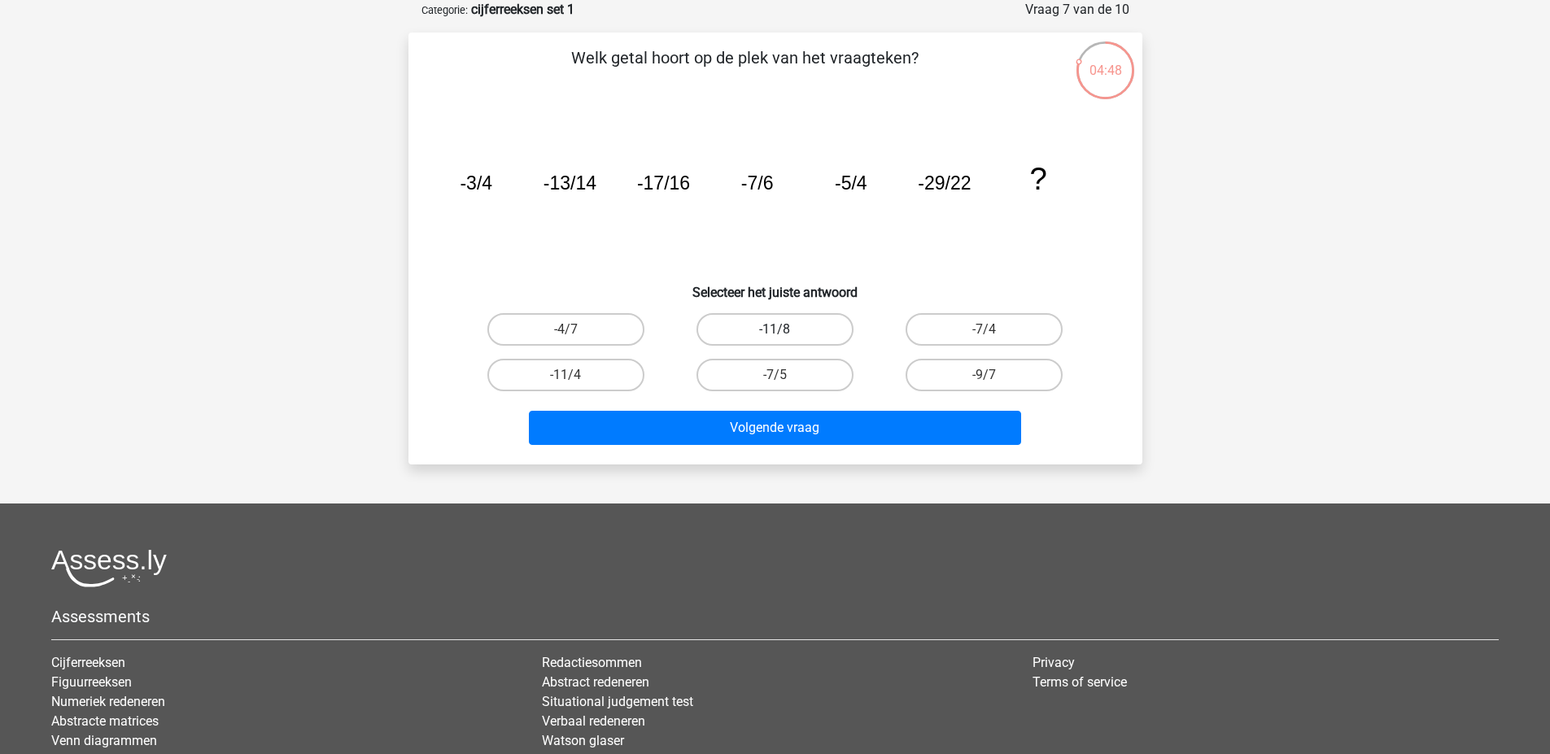
click at [732, 320] on label "-11/8" at bounding box center [775, 329] width 157 height 33
click at [775, 330] on input "-11/8" at bounding box center [780, 335] width 11 height 11
radio input "true"
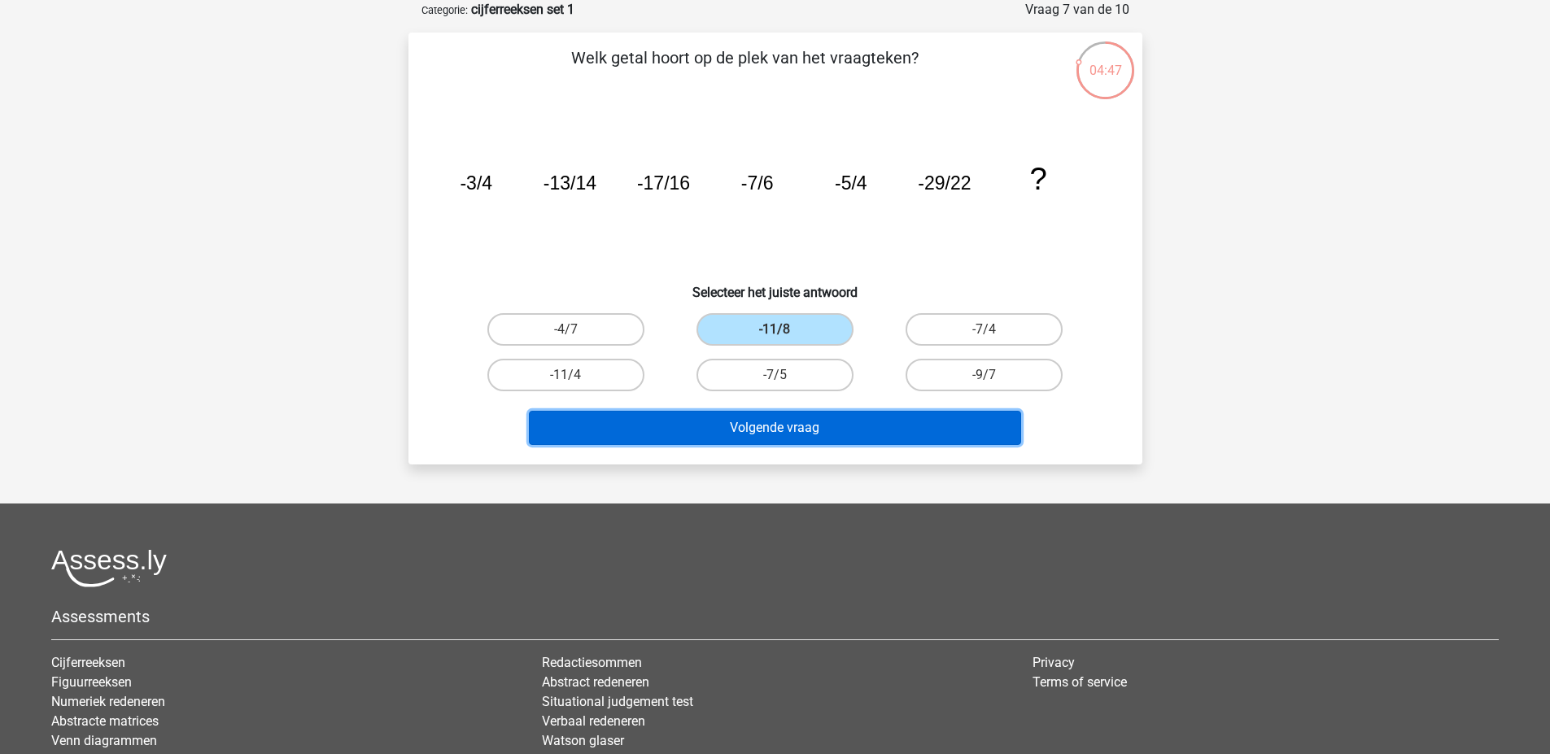
click at [793, 432] on button "Volgende vraag" at bounding box center [775, 428] width 492 height 34
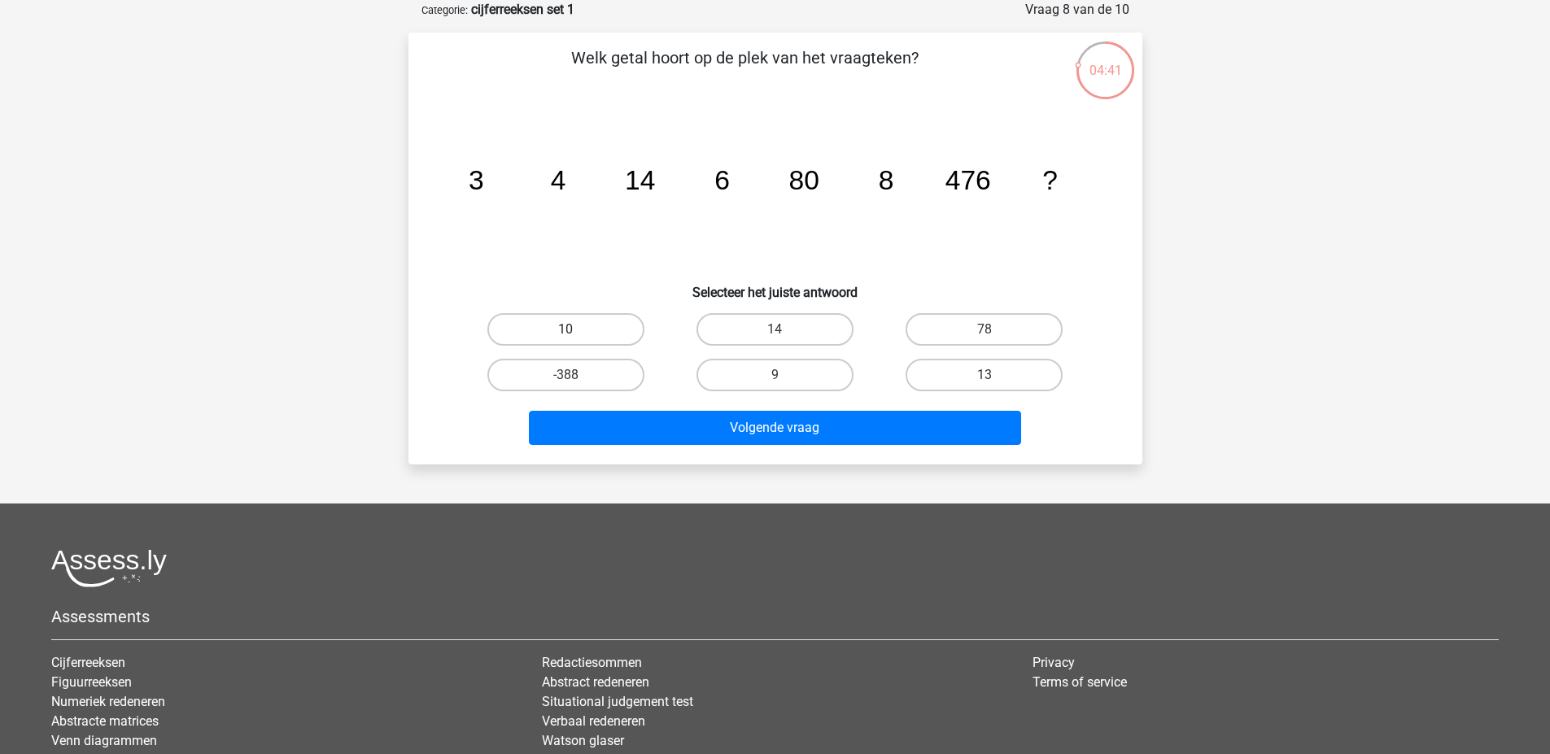
click at [605, 335] on label "10" at bounding box center [565, 329] width 157 height 33
click at [576, 335] on input "10" at bounding box center [571, 335] width 11 height 11
radio input "true"
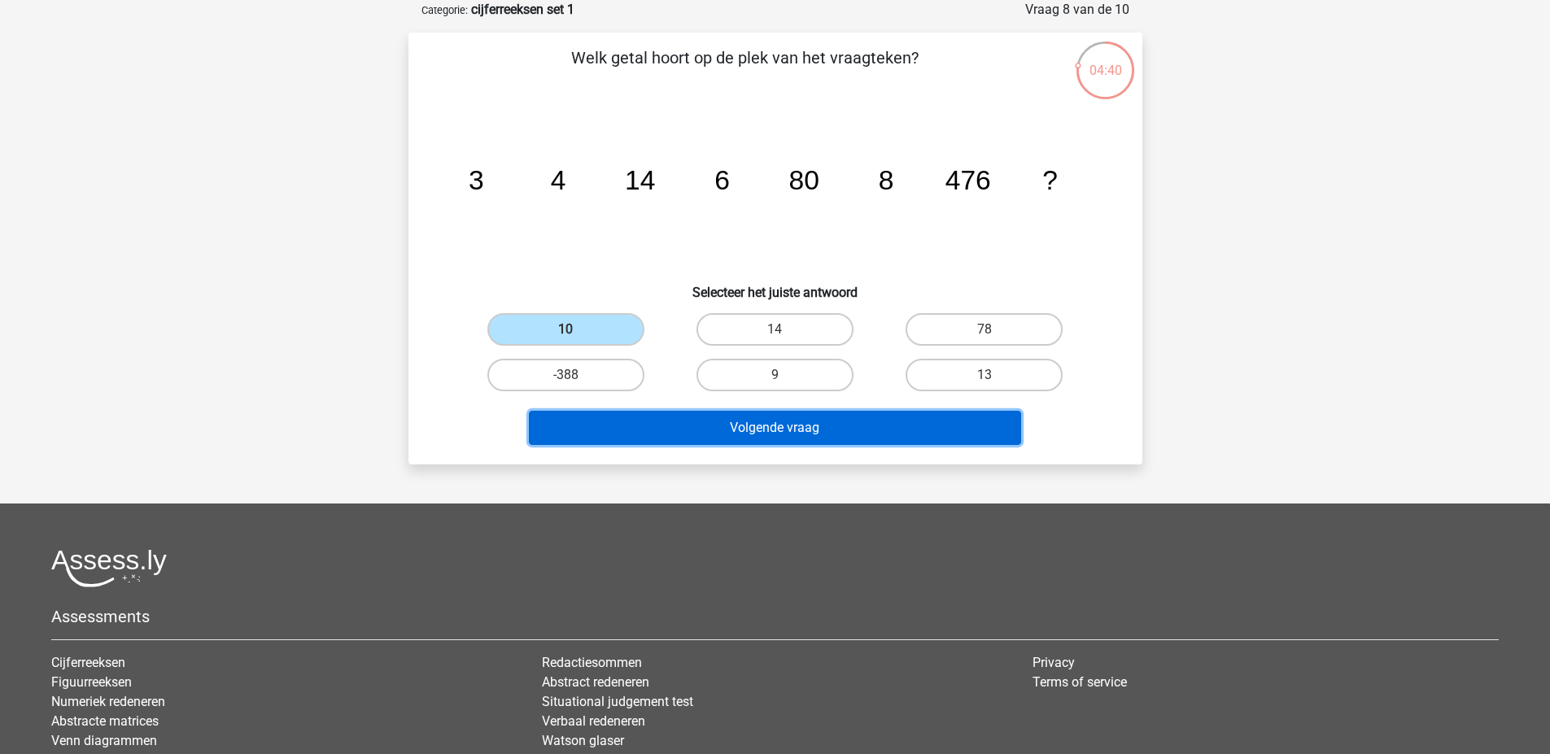
click at [745, 430] on button "Volgende vraag" at bounding box center [775, 428] width 492 height 34
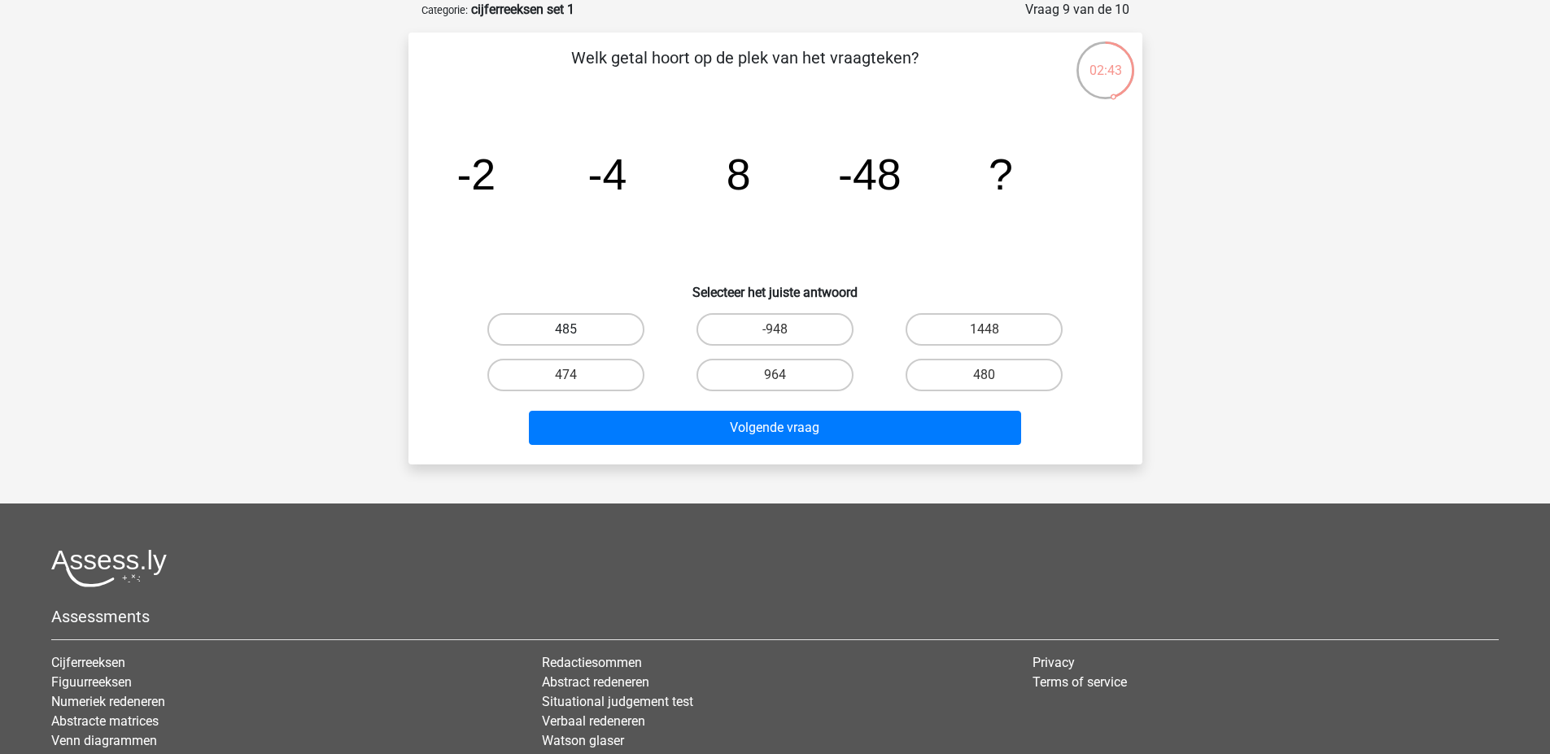
click at [613, 339] on label "485" at bounding box center [565, 329] width 157 height 33
click at [576, 339] on input "485" at bounding box center [571, 335] width 11 height 11
radio input "true"
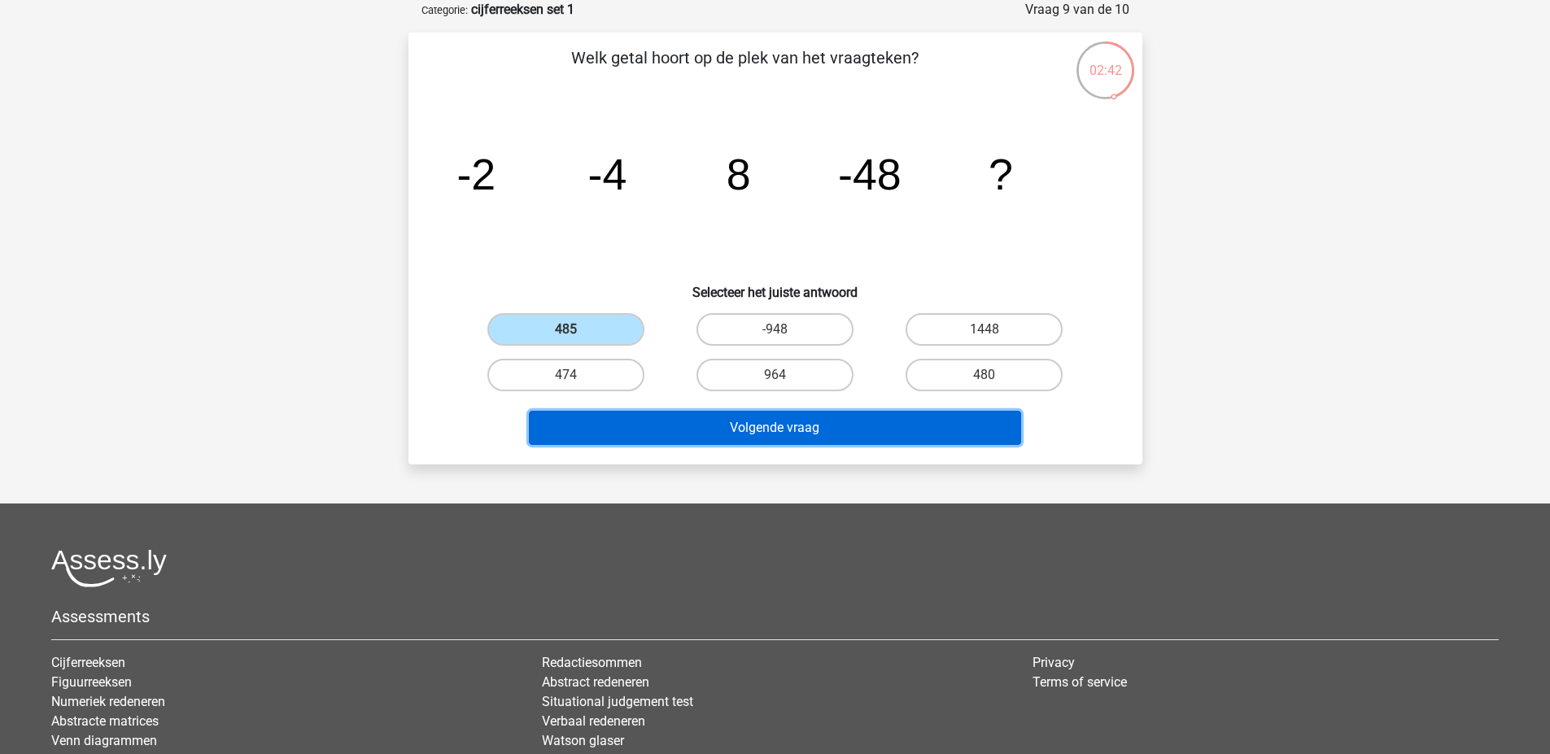
click at [753, 443] on button "Volgende vraag" at bounding box center [775, 428] width 492 height 34
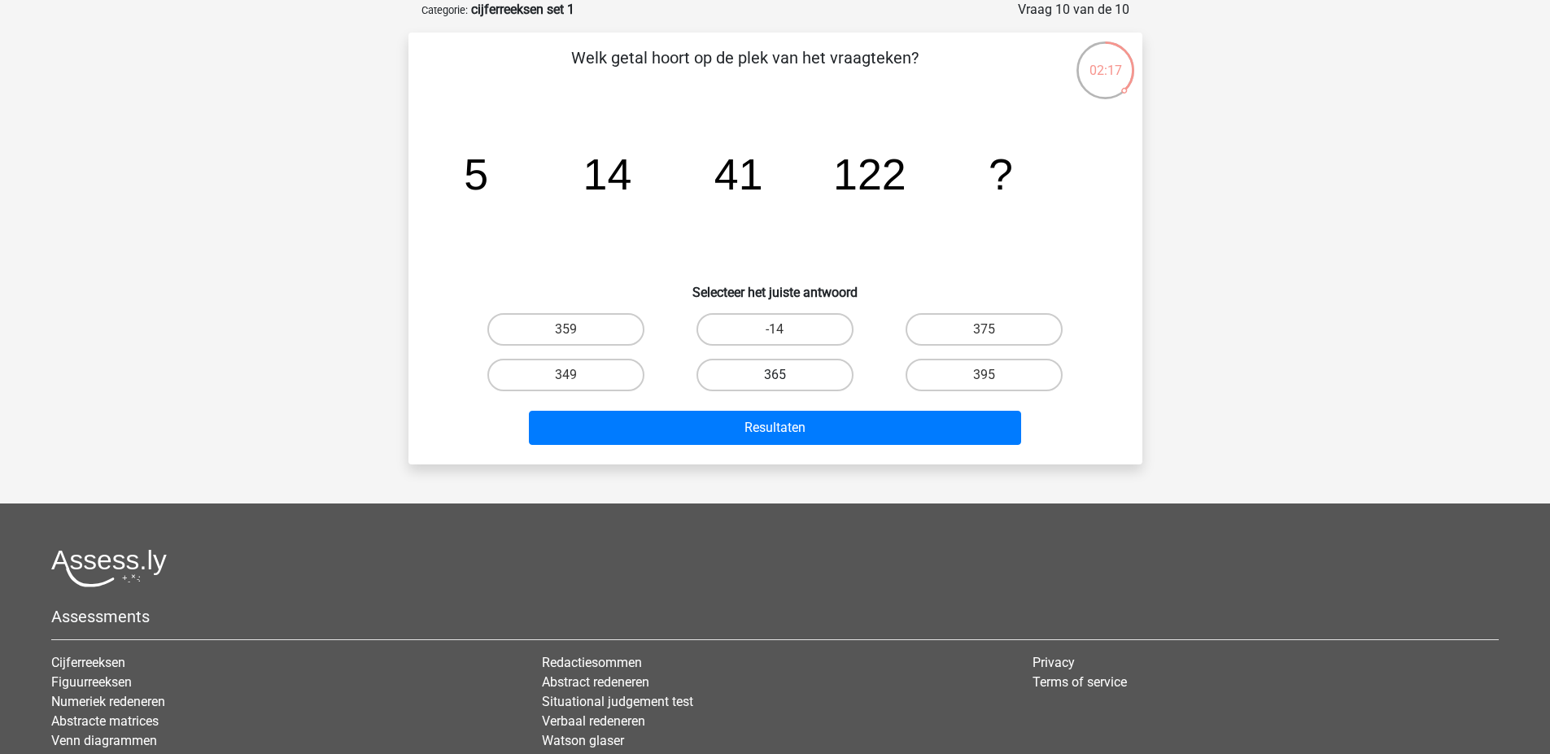
click at [801, 368] on label "365" at bounding box center [775, 375] width 157 height 33
click at [785, 375] on input "365" at bounding box center [780, 380] width 11 height 11
radio input "true"
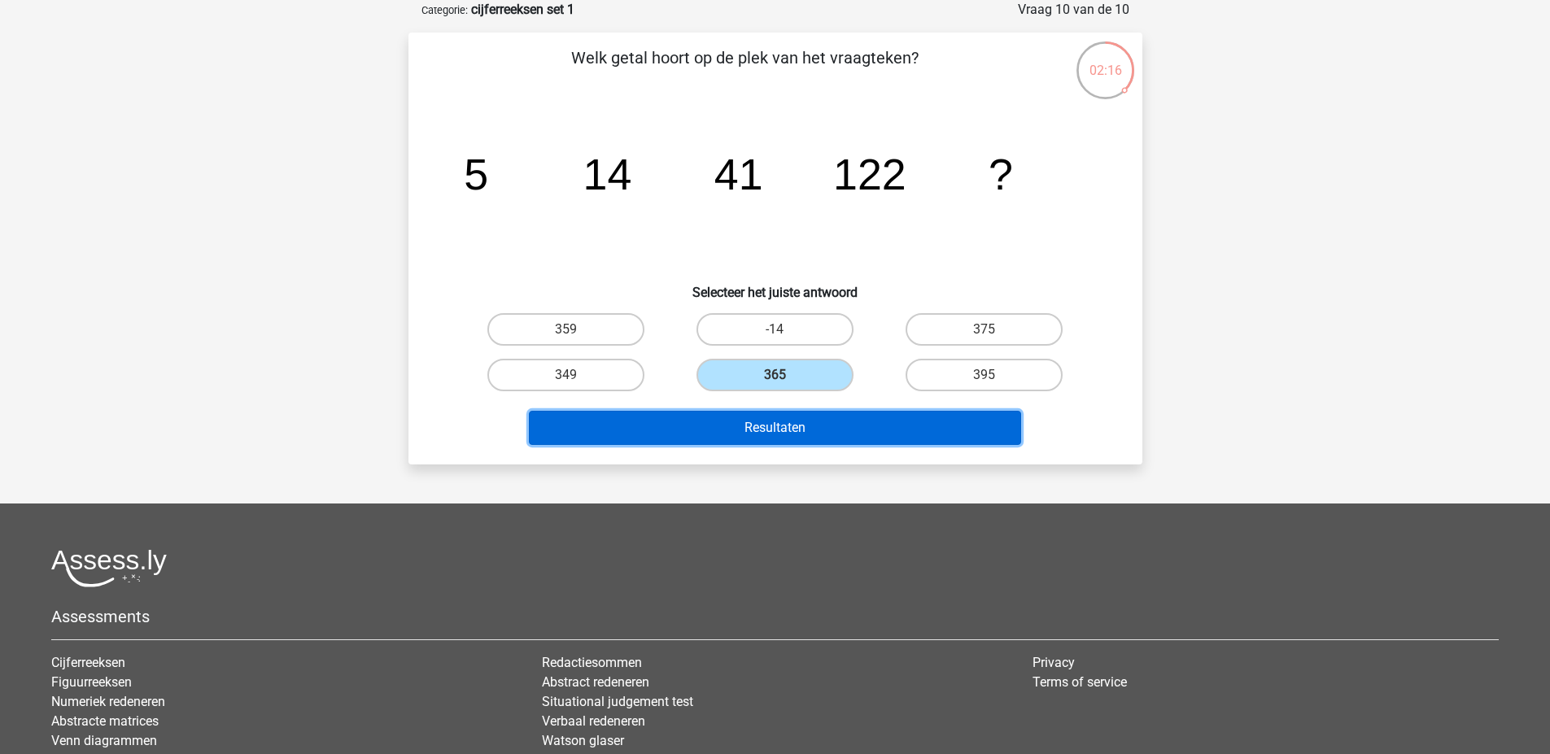
click at [815, 430] on button "Resultaten" at bounding box center [775, 428] width 492 height 34
